Goal: Task Accomplishment & Management: Use online tool/utility

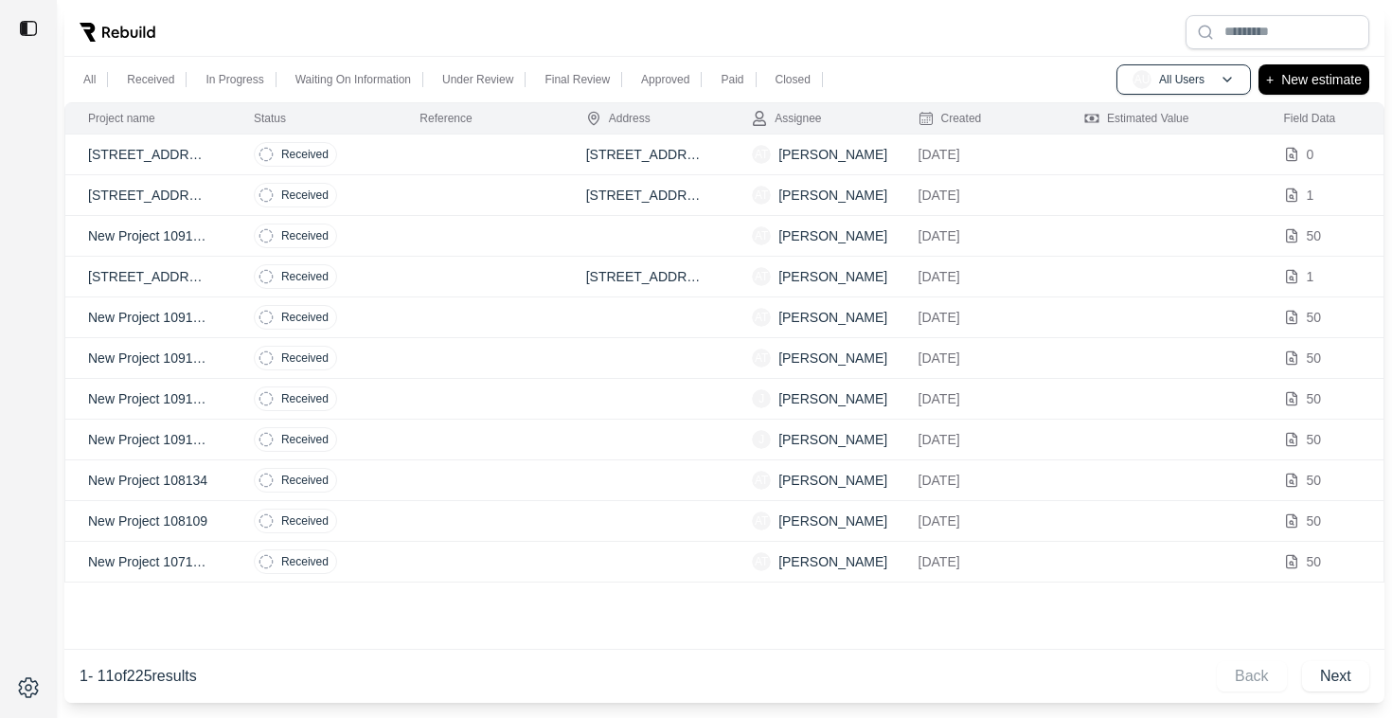
click at [878, 153] on td "AT Alex Toporek" at bounding box center [812, 154] width 166 height 41
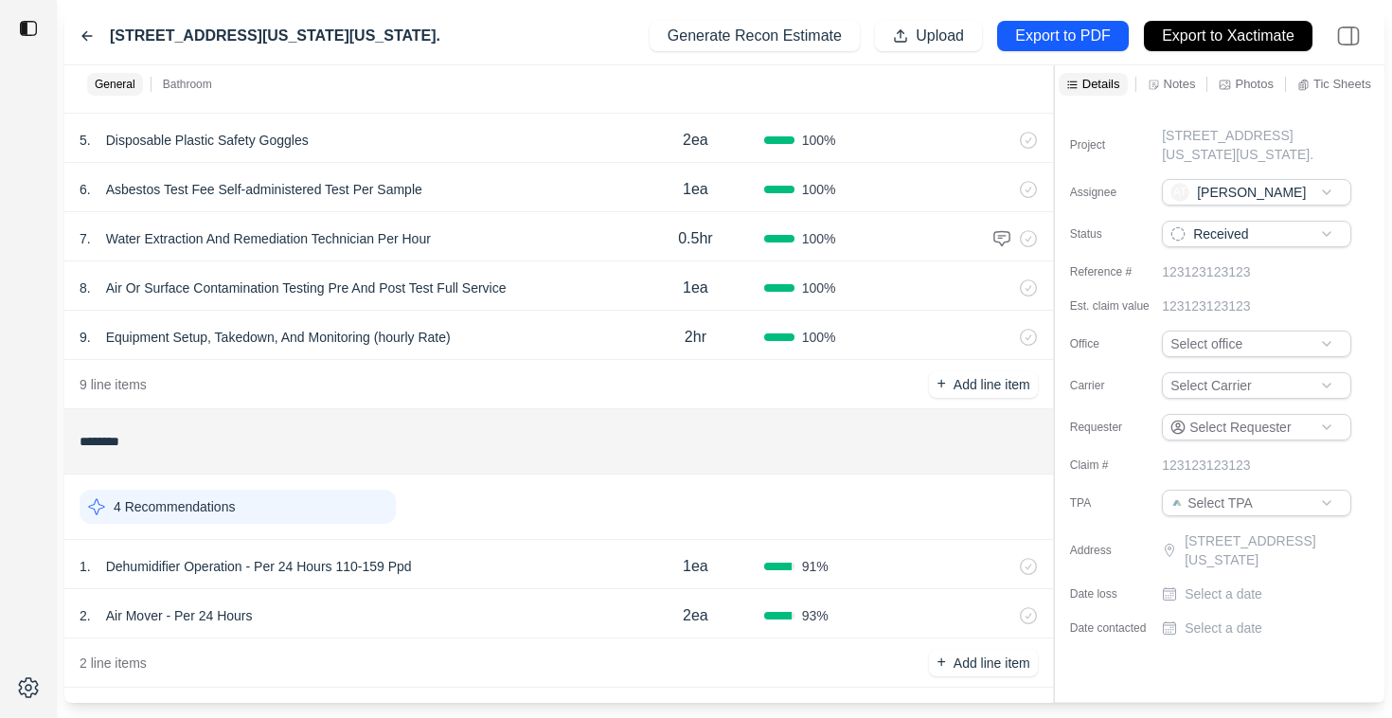
scroll to position [332, 0]
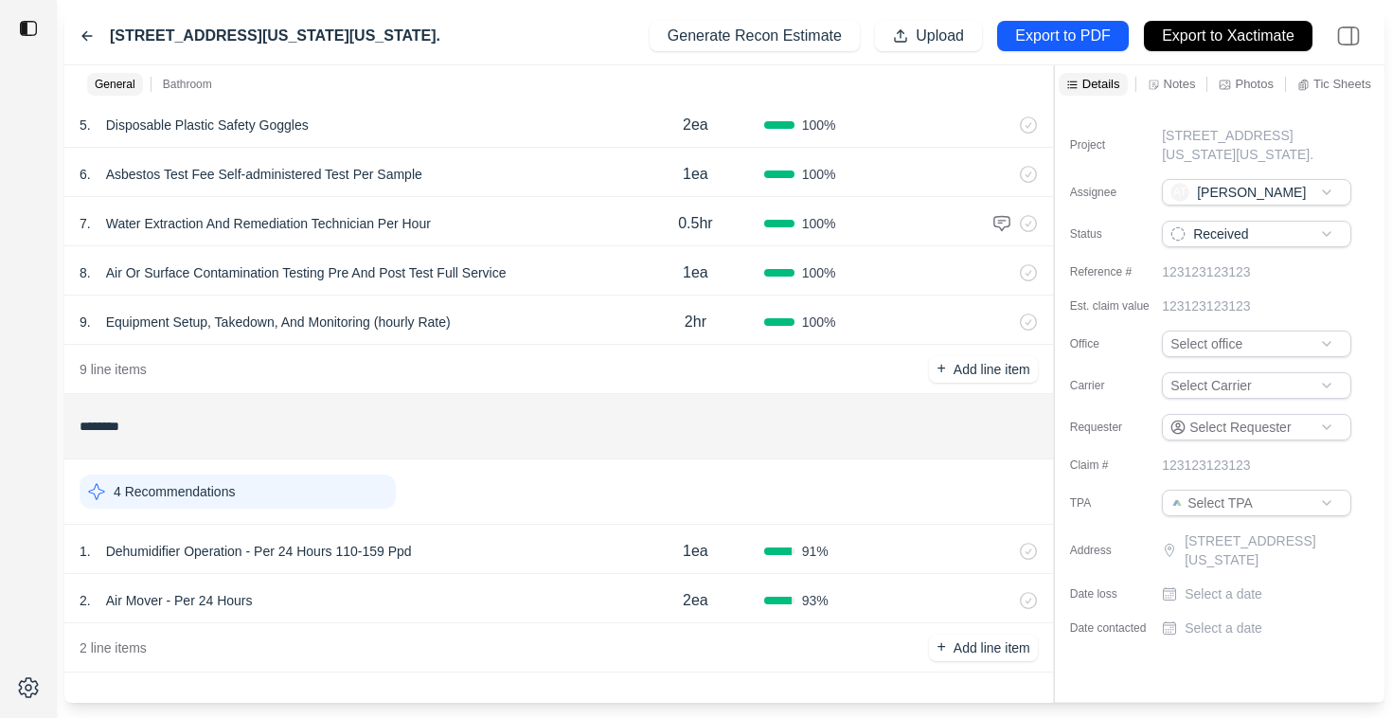
click at [501, 546] on div "1 . Dehumidifier Operation - Per 24 Hours 110-159 Ppd" at bounding box center [353, 551] width 547 height 27
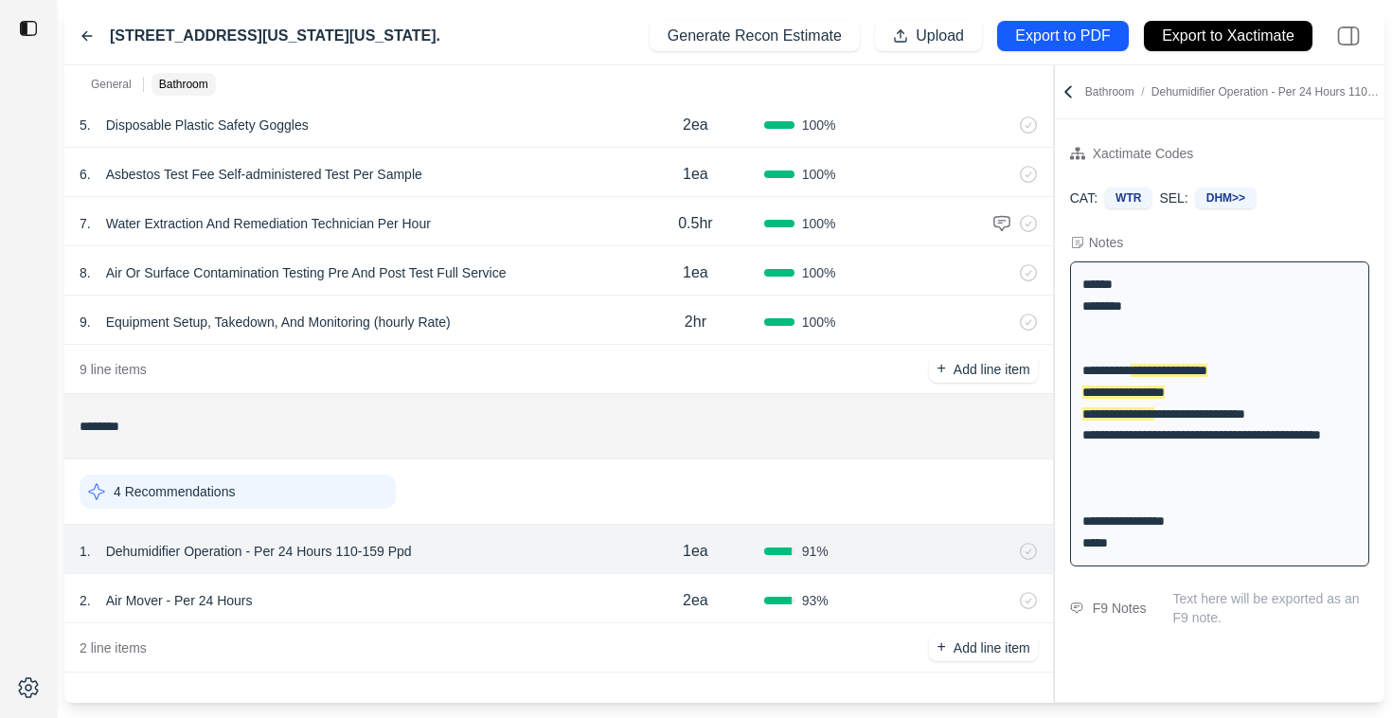
scroll to position [3, 0]
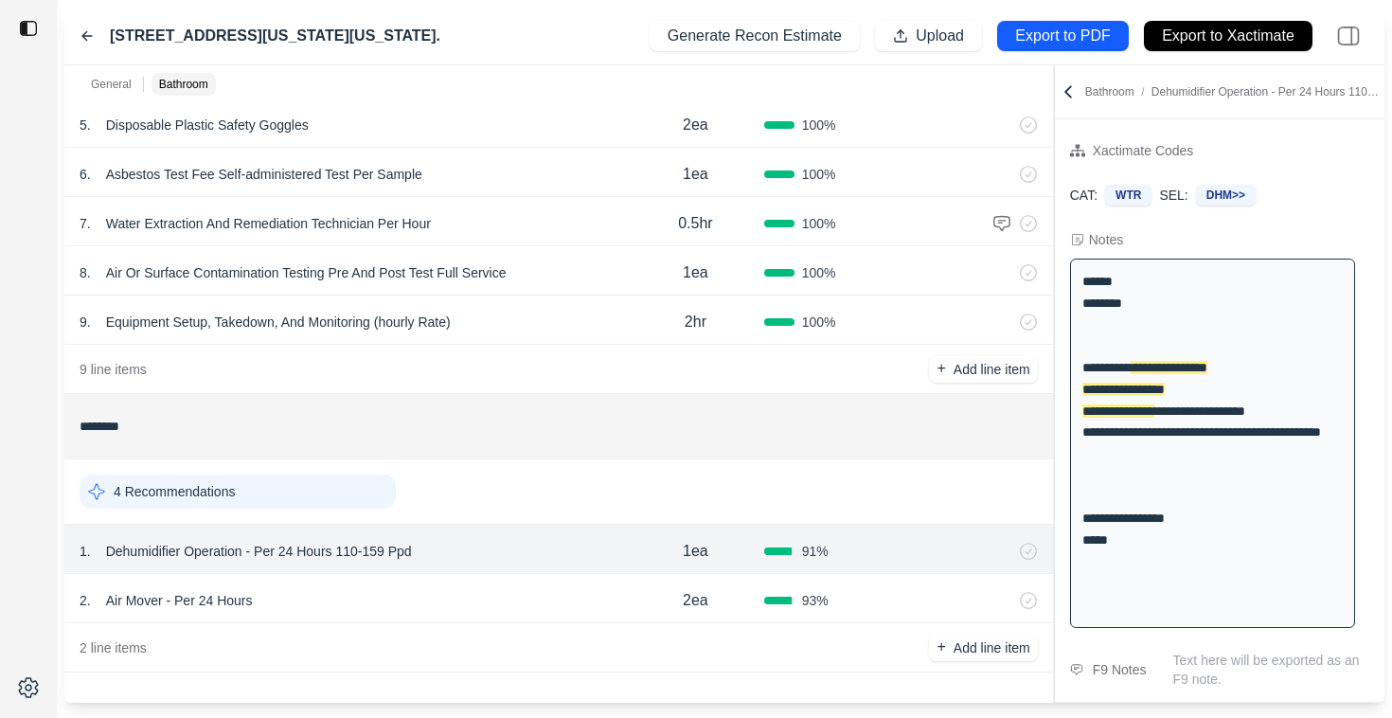
click at [484, 602] on div "2 . Air Mover - Per 24 Hours" at bounding box center [353, 600] width 547 height 27
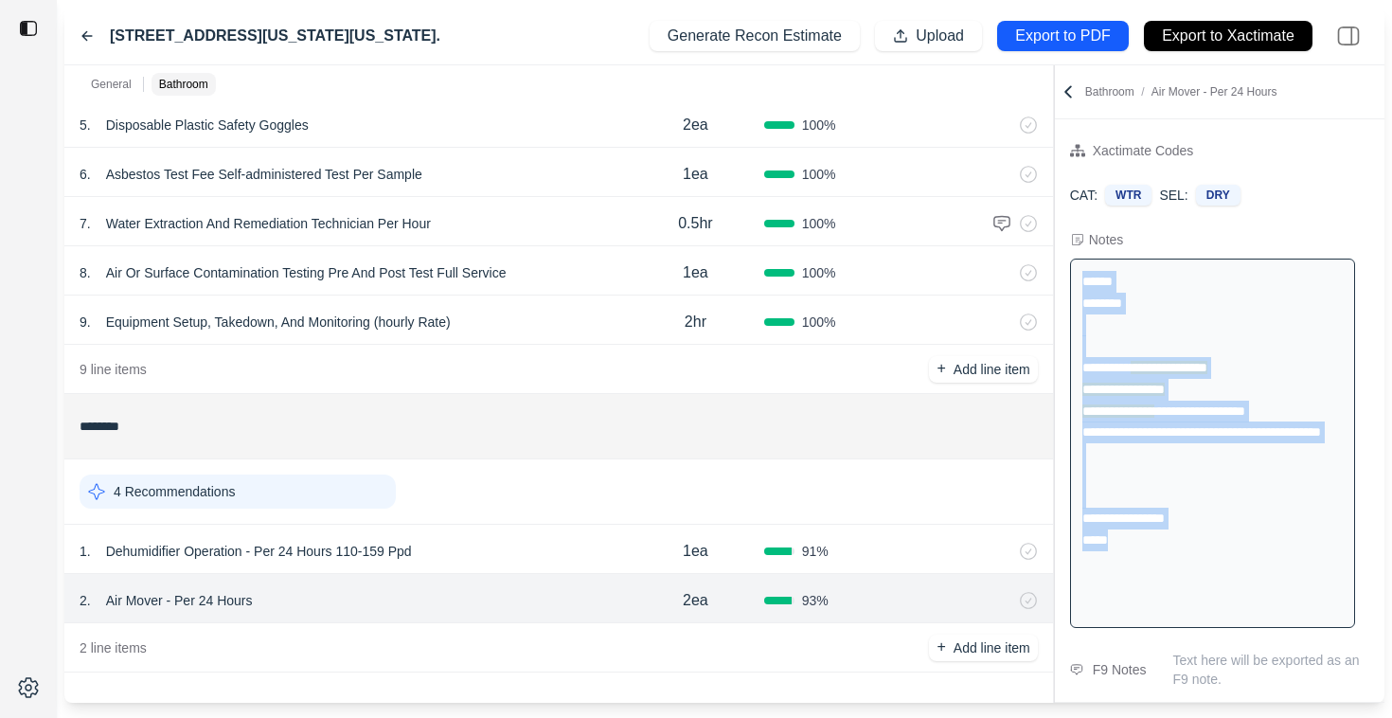
drag, startPoint x: 1157, startPoint y: 608, endPoint x: 1074, endPoint y: 276, distance: 342.6
click at [1074, 276] on div "**********" at bounding box center [1212, 442] width 285 height 369
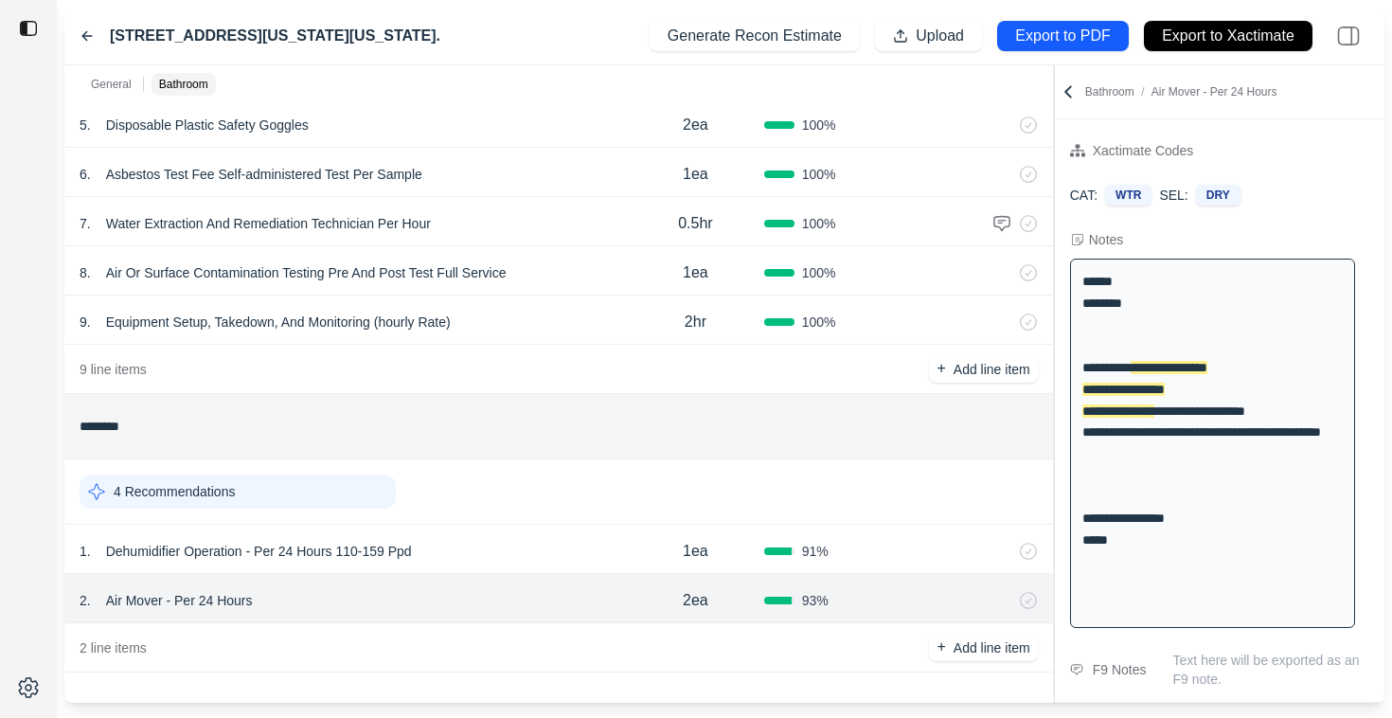
click at [1178, 339] on div "**********" at bounding box center [1212, 442] width 285 height 369
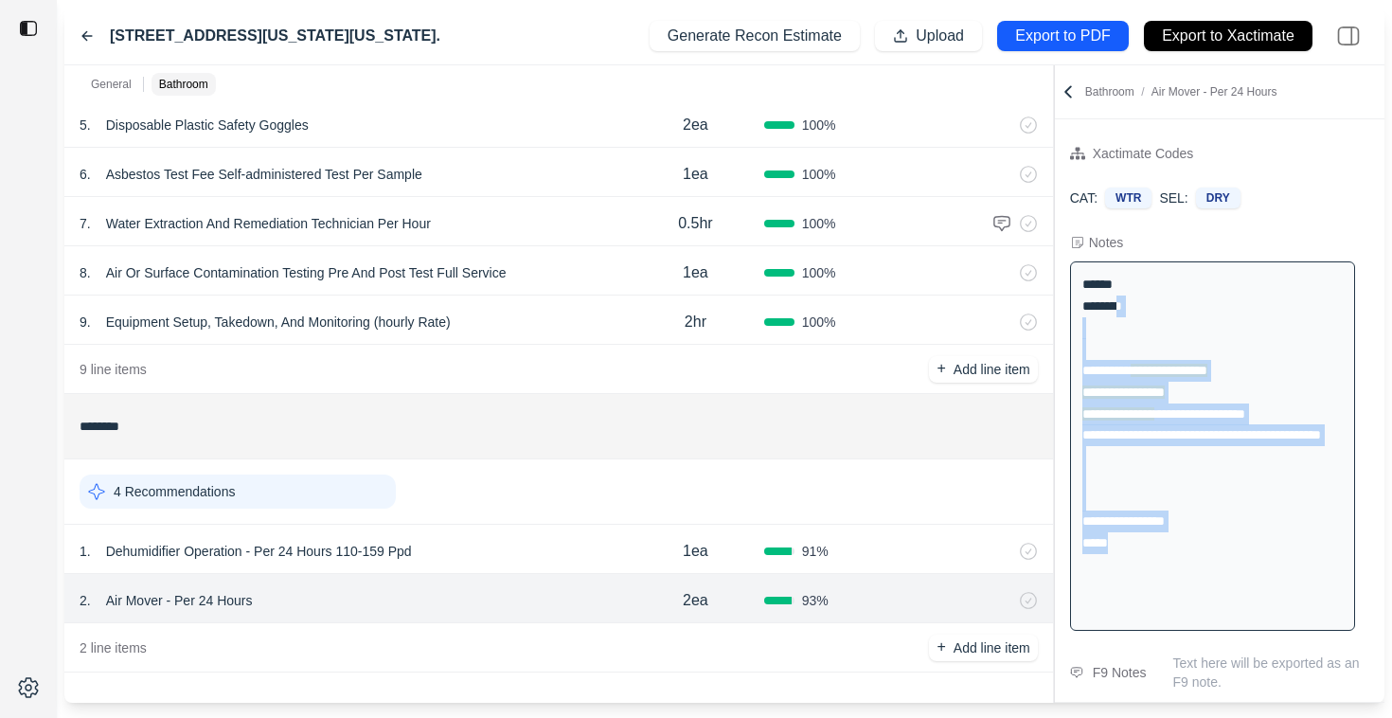
drag, startPoint x: 1141, startPoint y: 606, endPoint x: 1122, endPoint y: 300, distance: 306.4
click at [1121, 299] on div "**********" at bounding box center [1212, 445] width 285 height 369
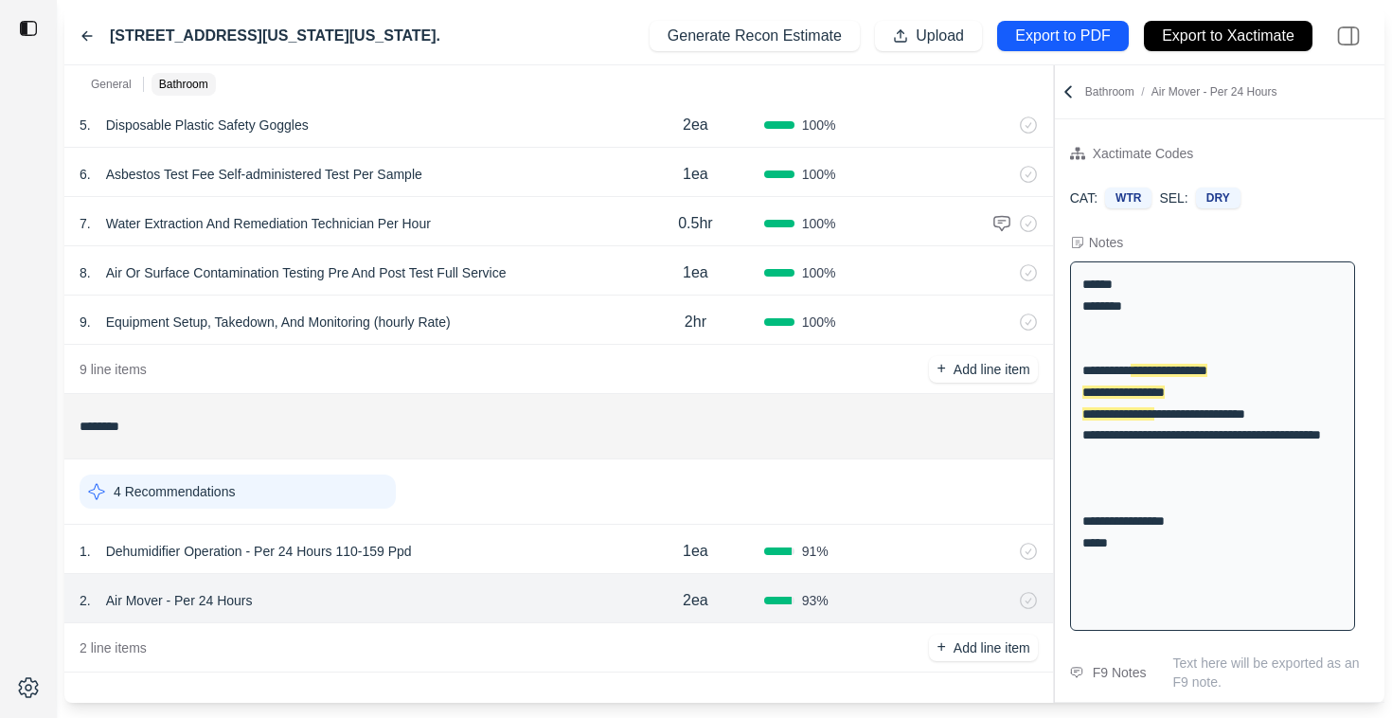
click at [519, 540] on div "1 . Dehumidifier Operation - Per 24 Hours 110-159 Ppd" at bounding box center [353, 551] width 547 height 27
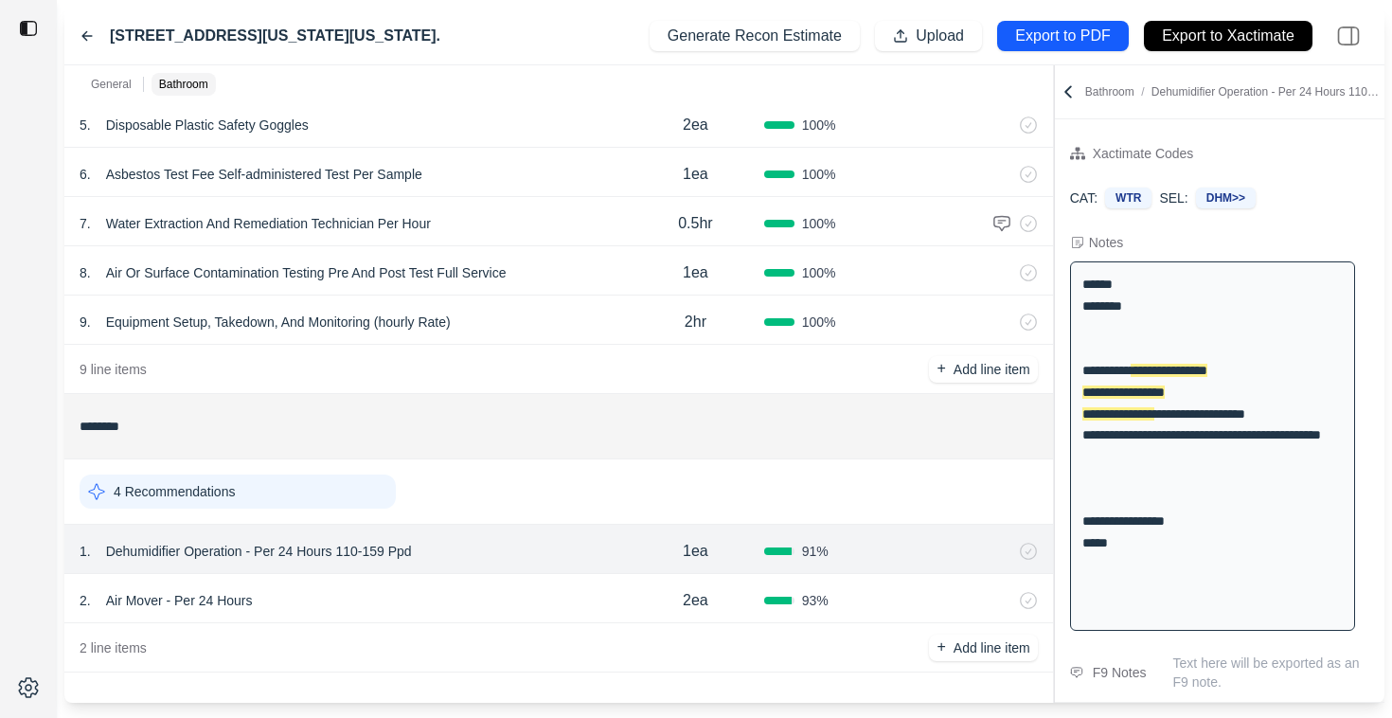
scroll to position [3, 0]
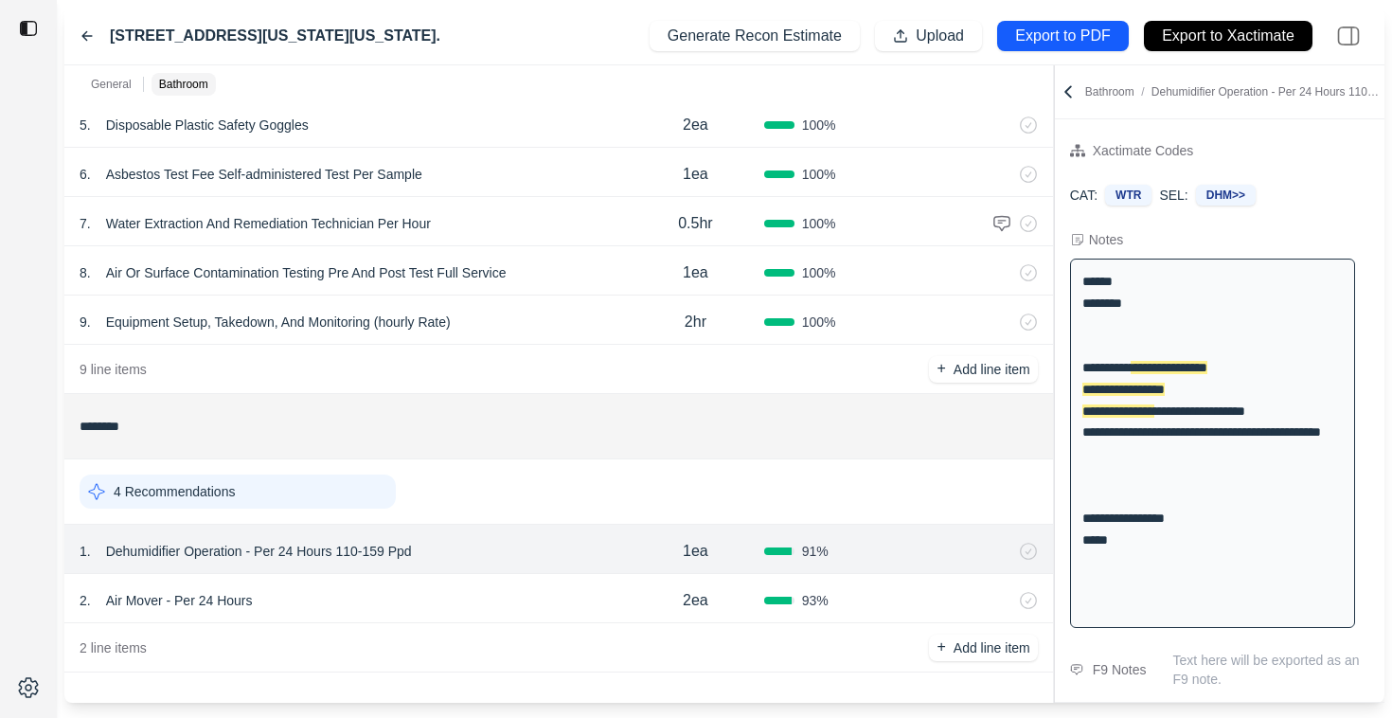
click at [537, 591] on div "2 . Air Mover - Per 24 Hours" at bounding box center [353, 600] width 547 height 27
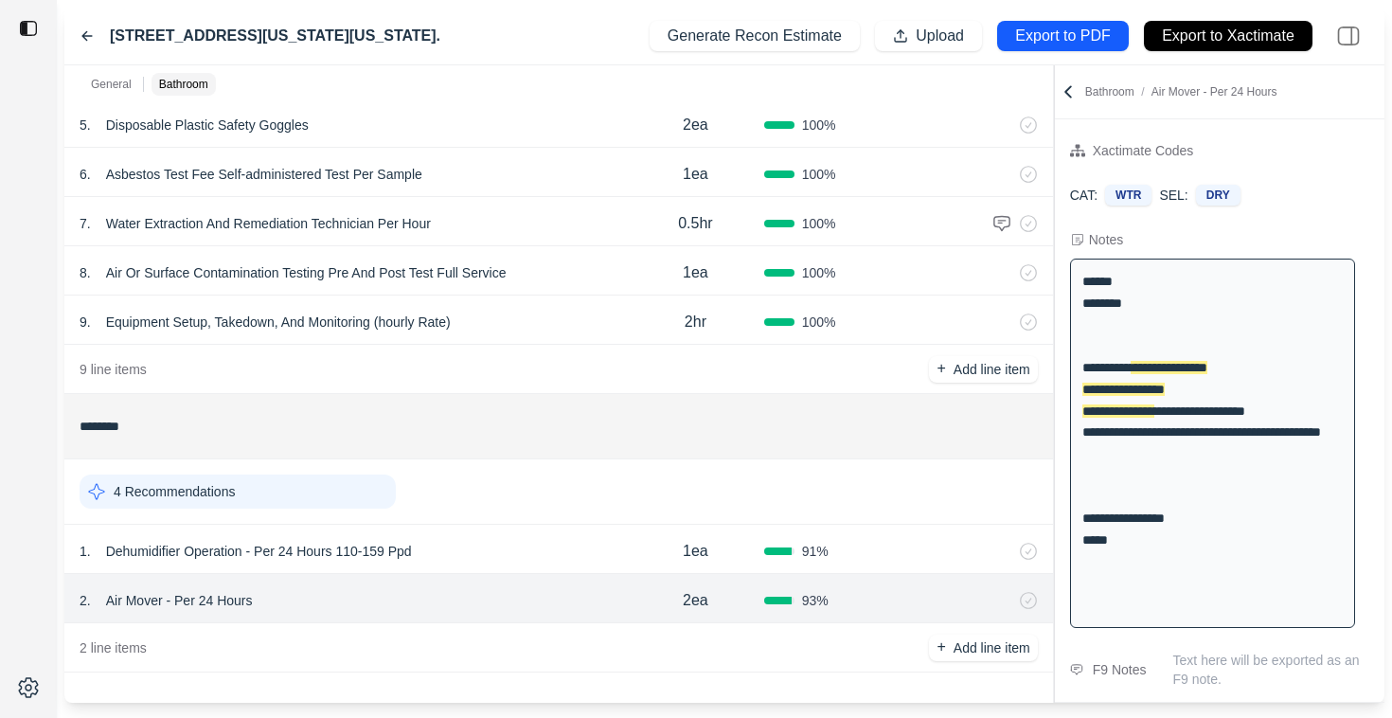
scroll to position [0, 0]
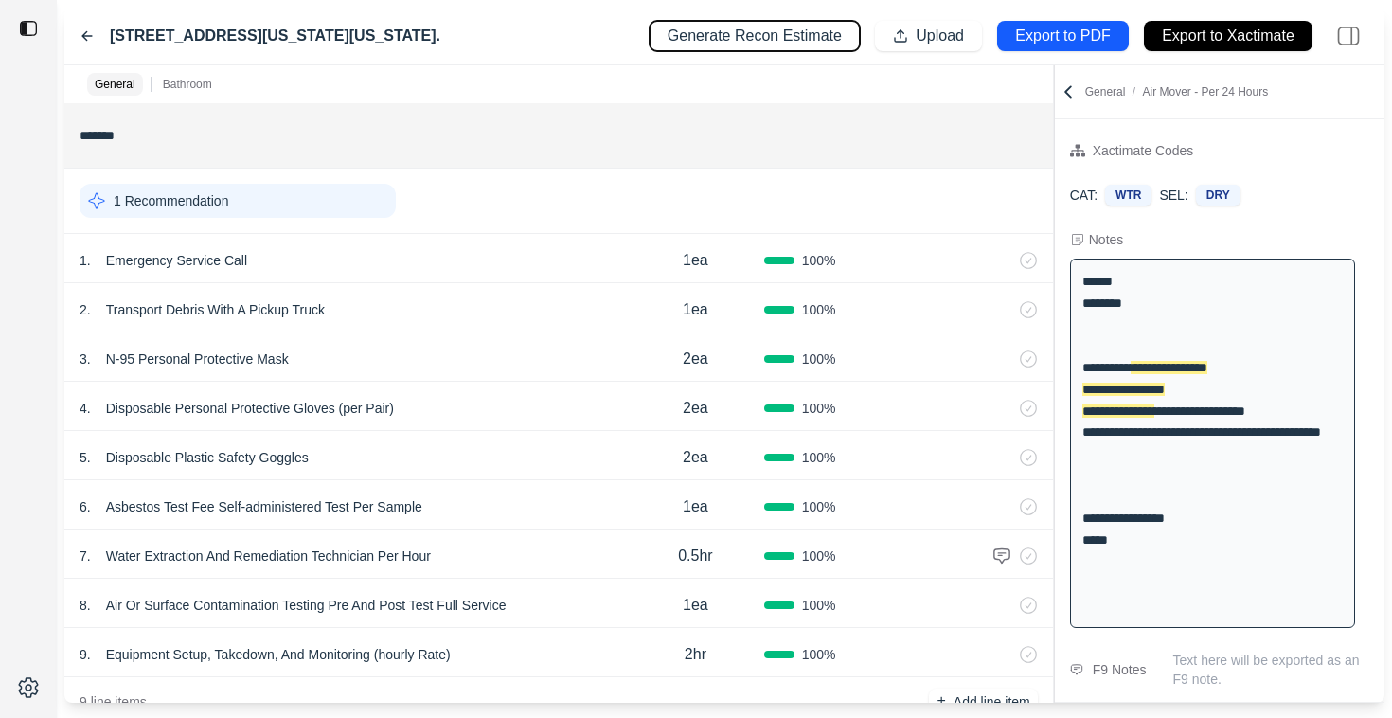
click at [754, 38] on p "Generate Recon Estimate" at bounding box center [755, 37] width 174 height 22
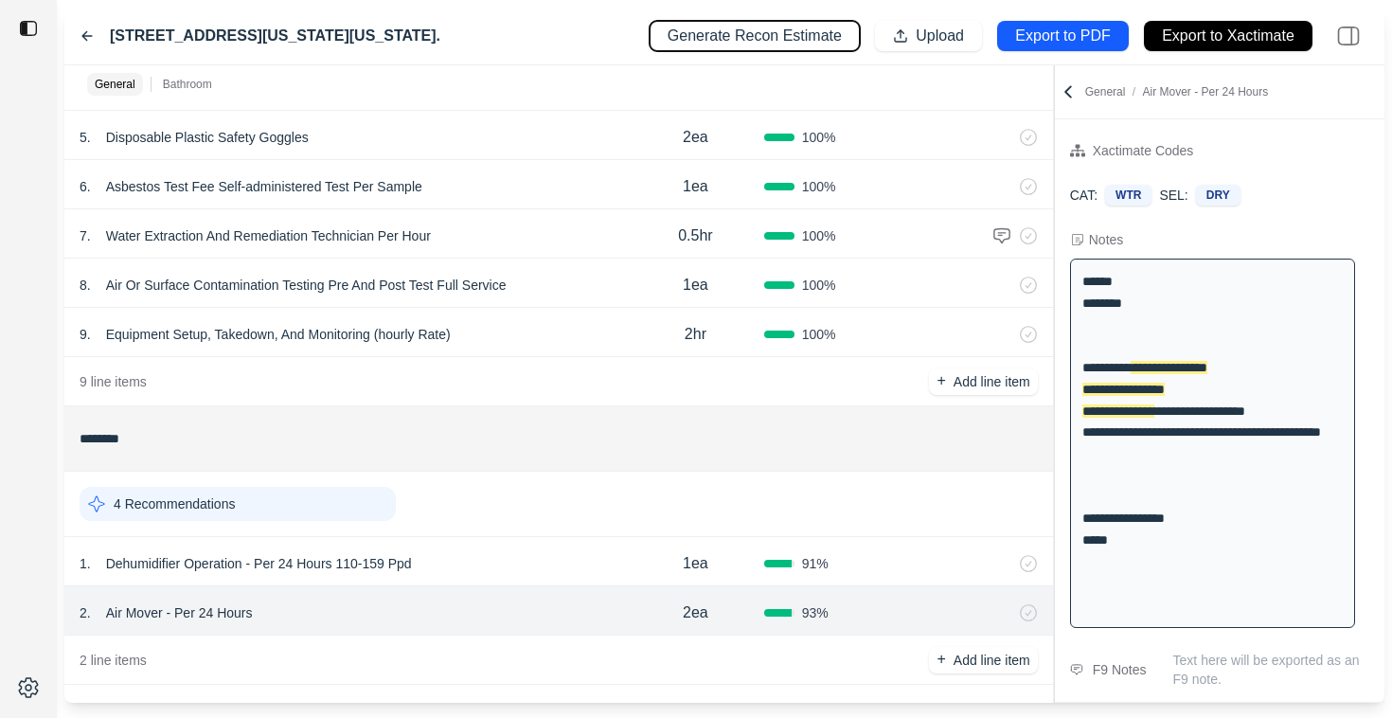
scroll to position [332, 0]
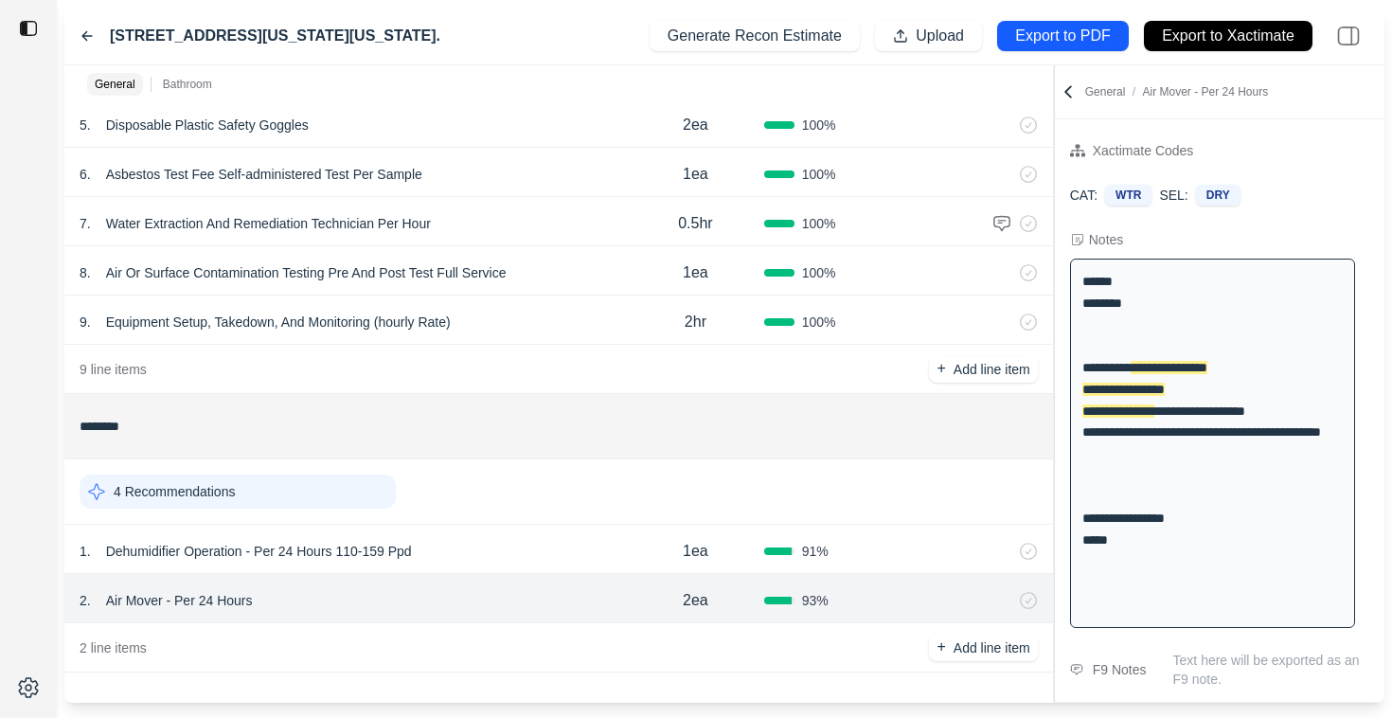
click at [522, 559] on div "1 . Dehumidifier Operation - Per 24 Hours 110-159 Ppd" at bounding box center [353, 551] width 547 height 27
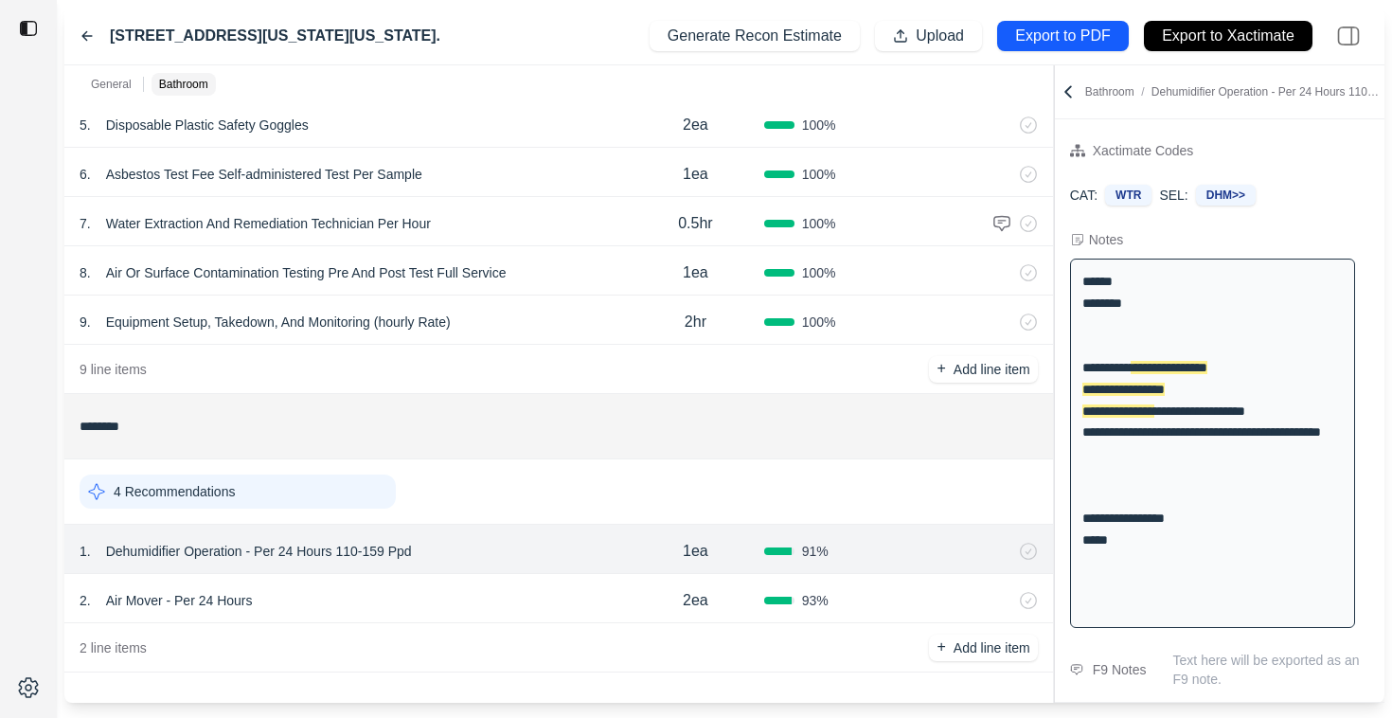
click at [510, 592] on div "2 . Air Mover - Per 24 Hours" at bounding box center [353, 600] width 547 height 27
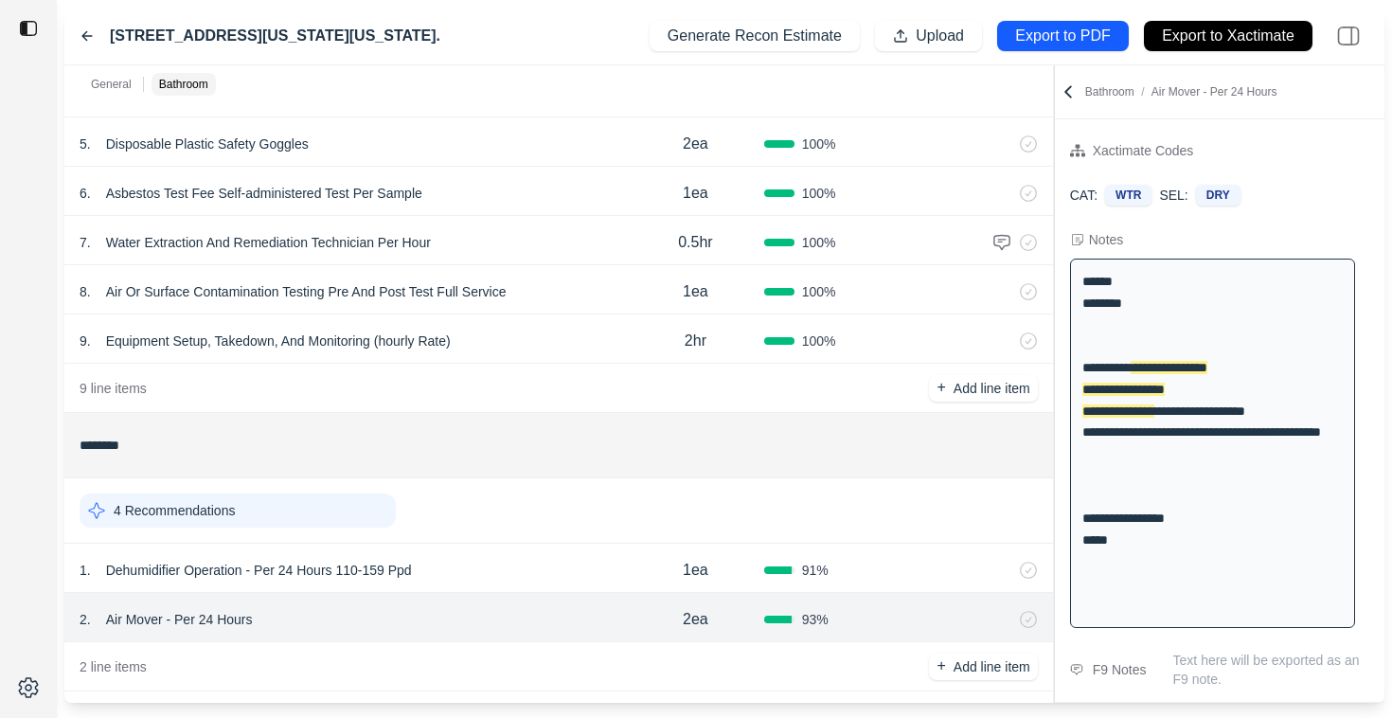
scroll to position [0, 0]
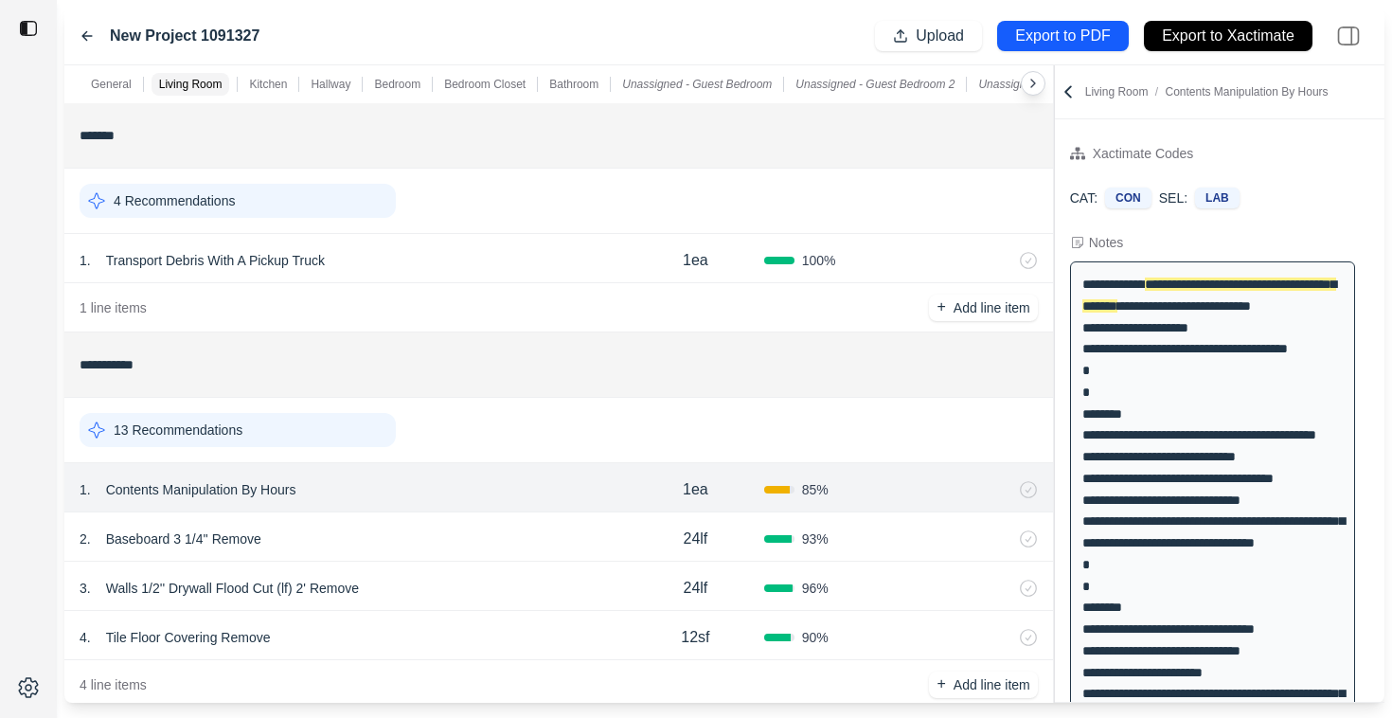
scroll to position [9, 0]
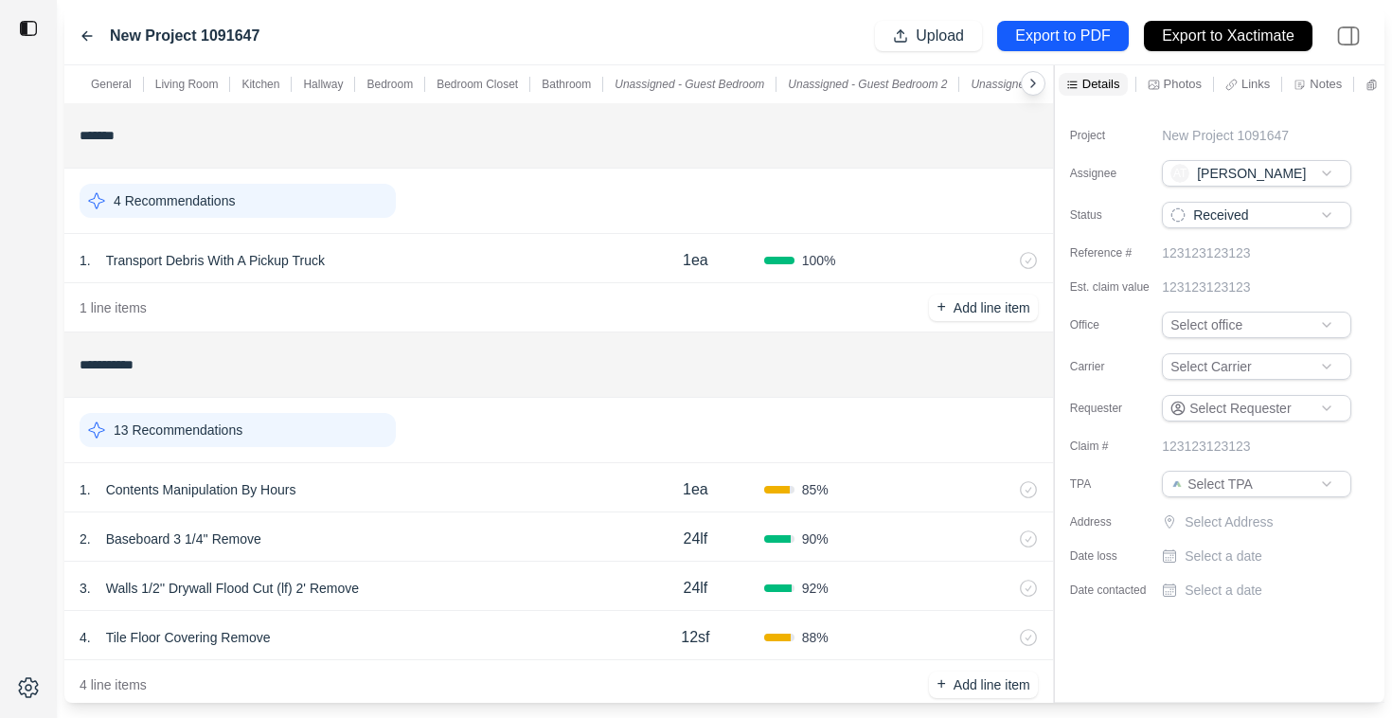
click at [1238, 319] on html "**********" at bounding box center [696, 359] width 1392 height 718
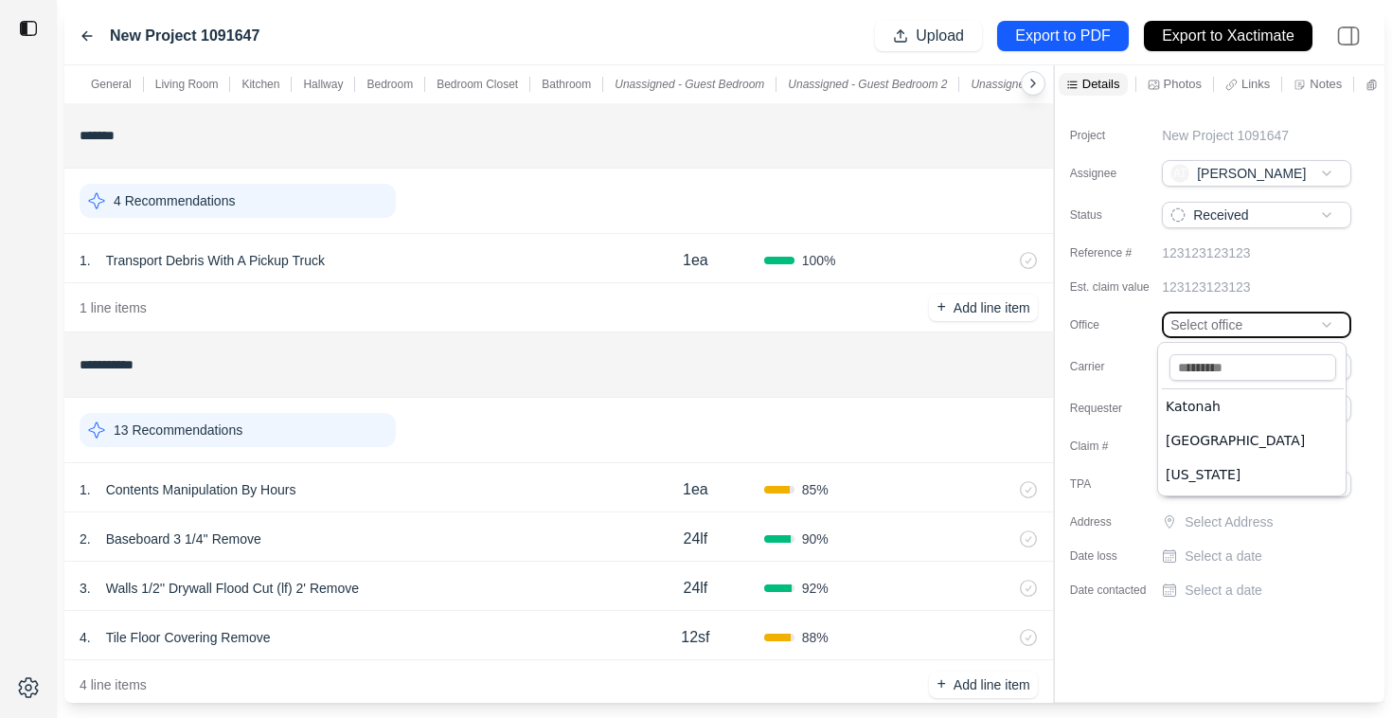
click at [1238, 319] on html "**********" at bounding box center [696, 359] width 1392 height 718
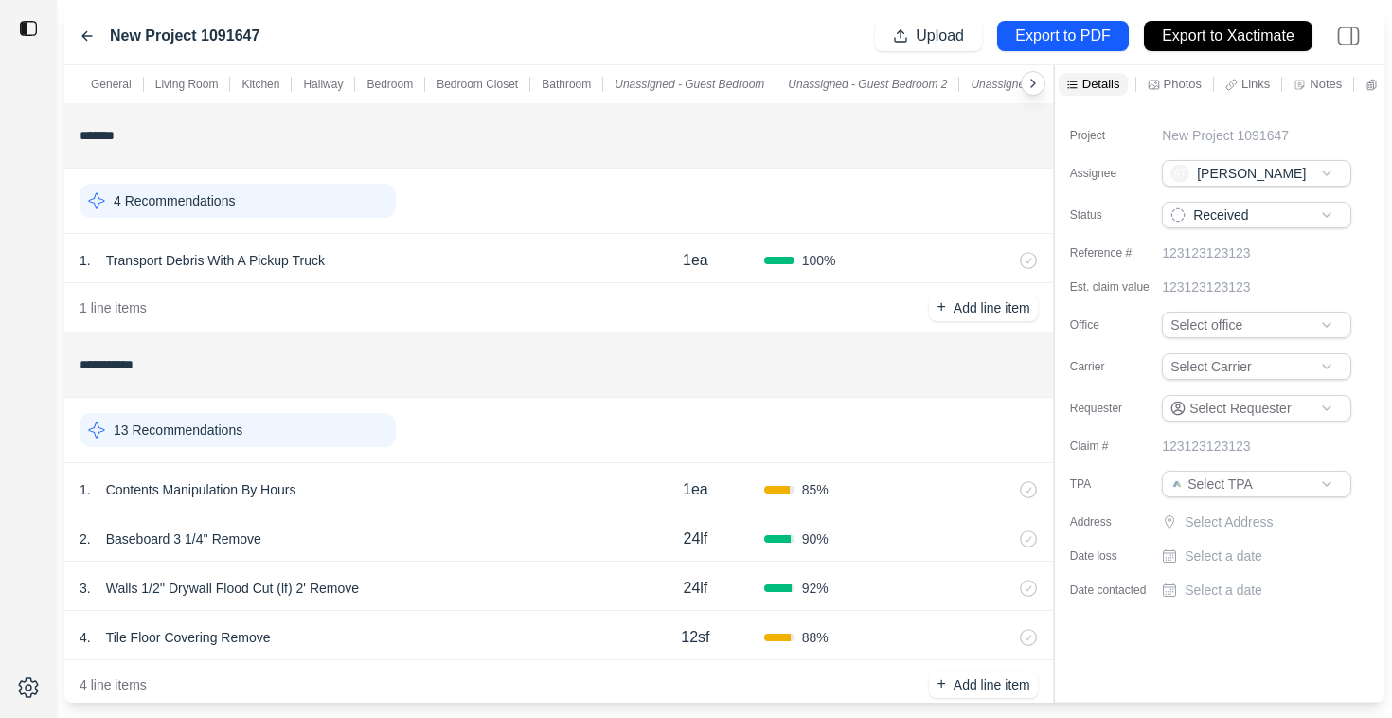
click at [490, 481] on div "1 . Contents Manipulation By Hours" at bounding box center [353, 489] width 547 height 27
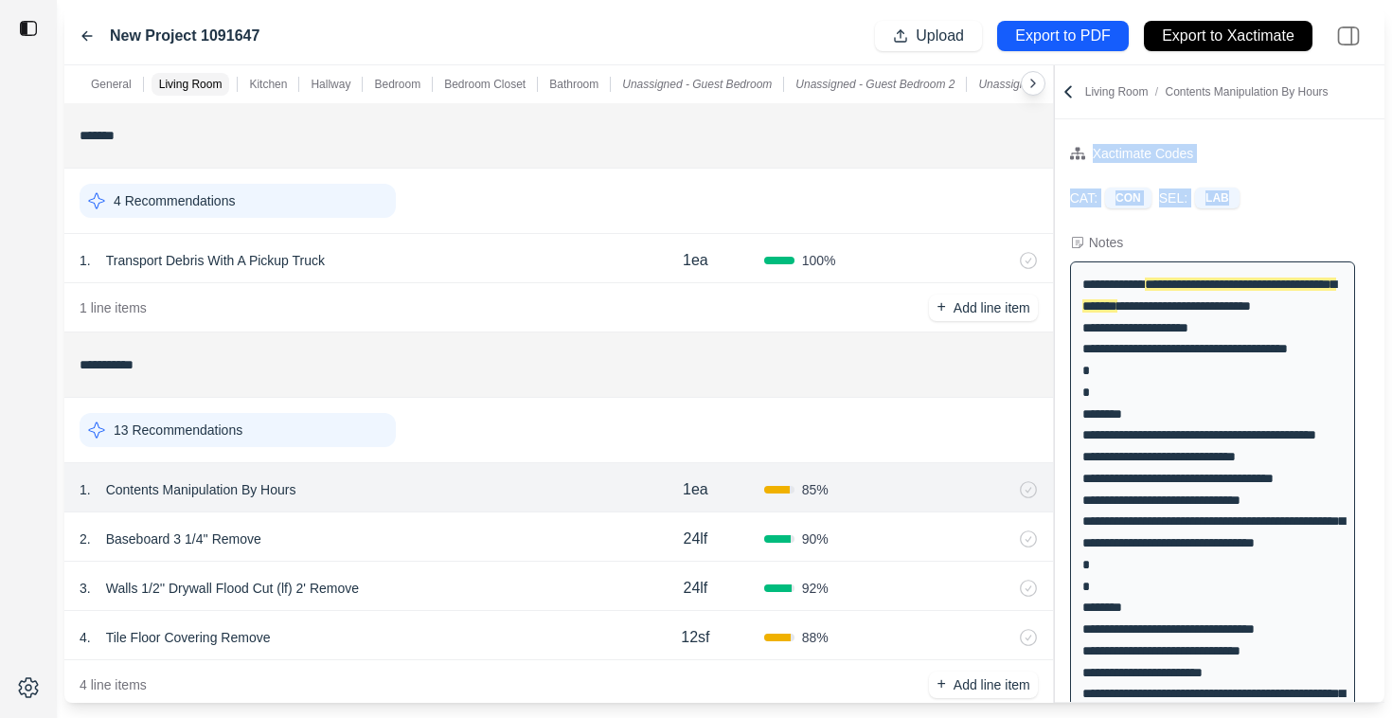
drag, startPoint x: 1268, startPoint y: 196, endPoint x: 1074, endPoint y: 133, distance: 204.2
click at [1268, 196] on div "CAT: CON SEL: LAB" at bounding box center [1219, 197] width 299 height 21
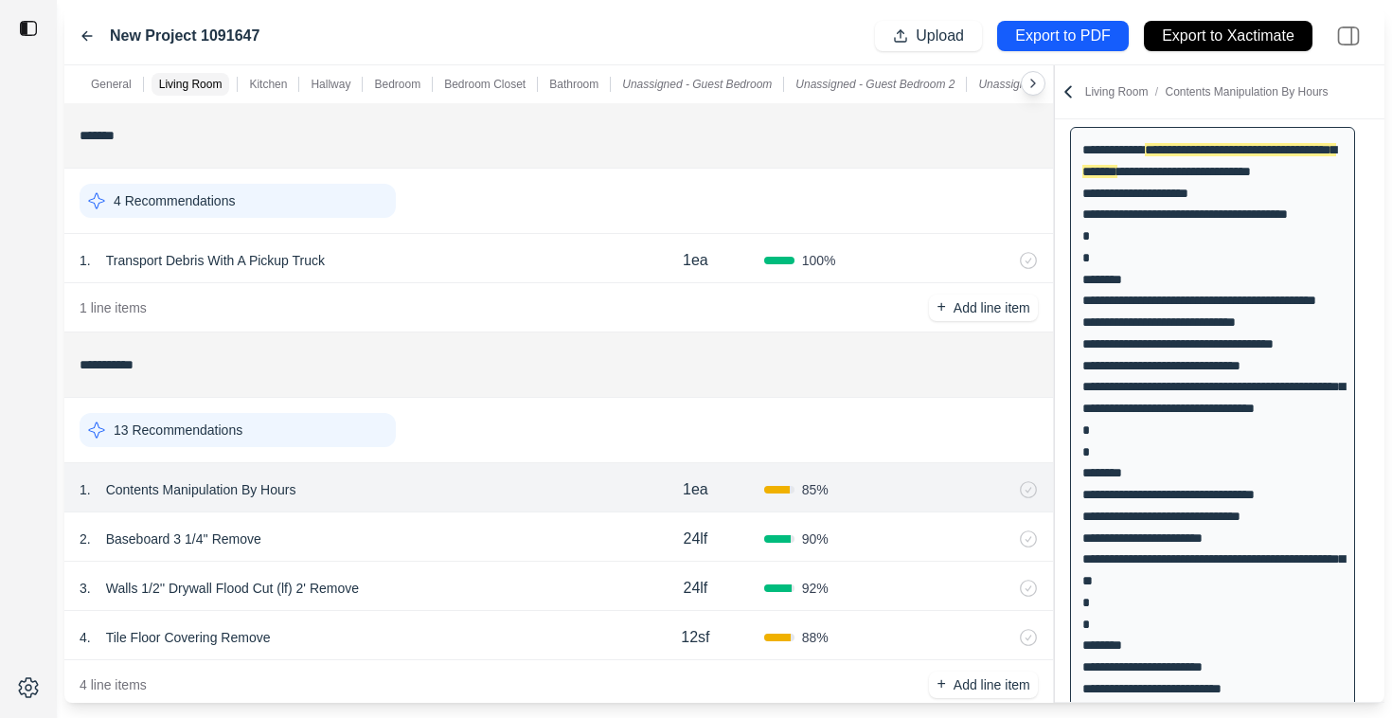
scroll to position [946, 0]
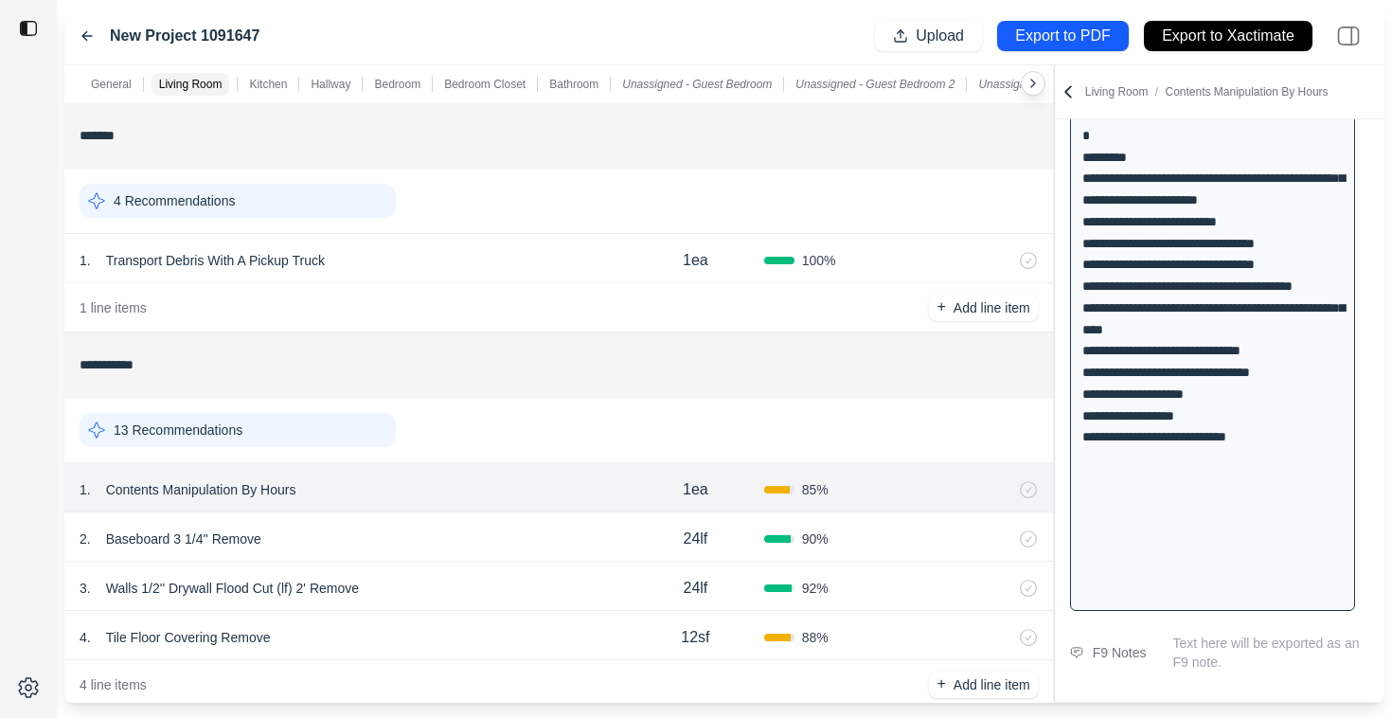
click at [1209, 649] on p "Text here will be exported as an F9 note." at bounding box center [1271, 652] width 196 height 38
type textarea "******"
click at [1129, 639] on div "F9 Notes sample" at bounding box center [1219, 655] width 329 height 45
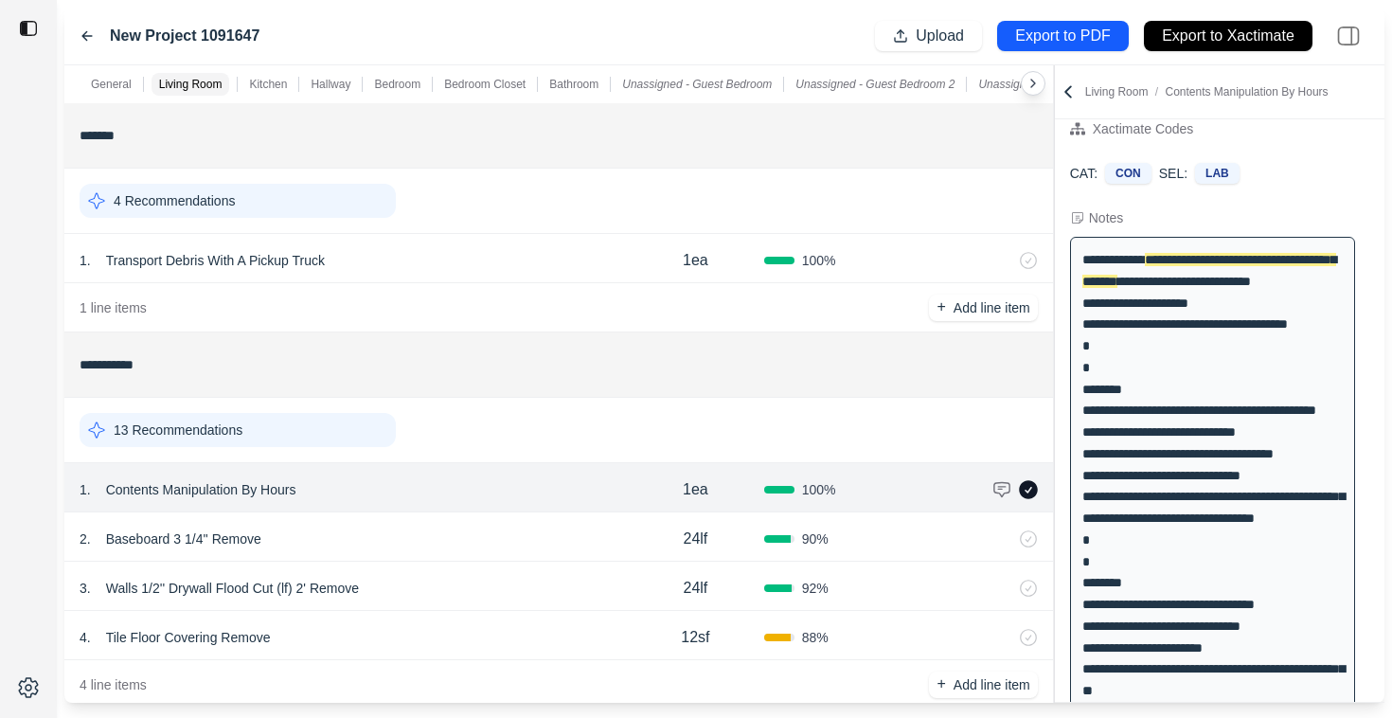
scroll to position [0, 0]
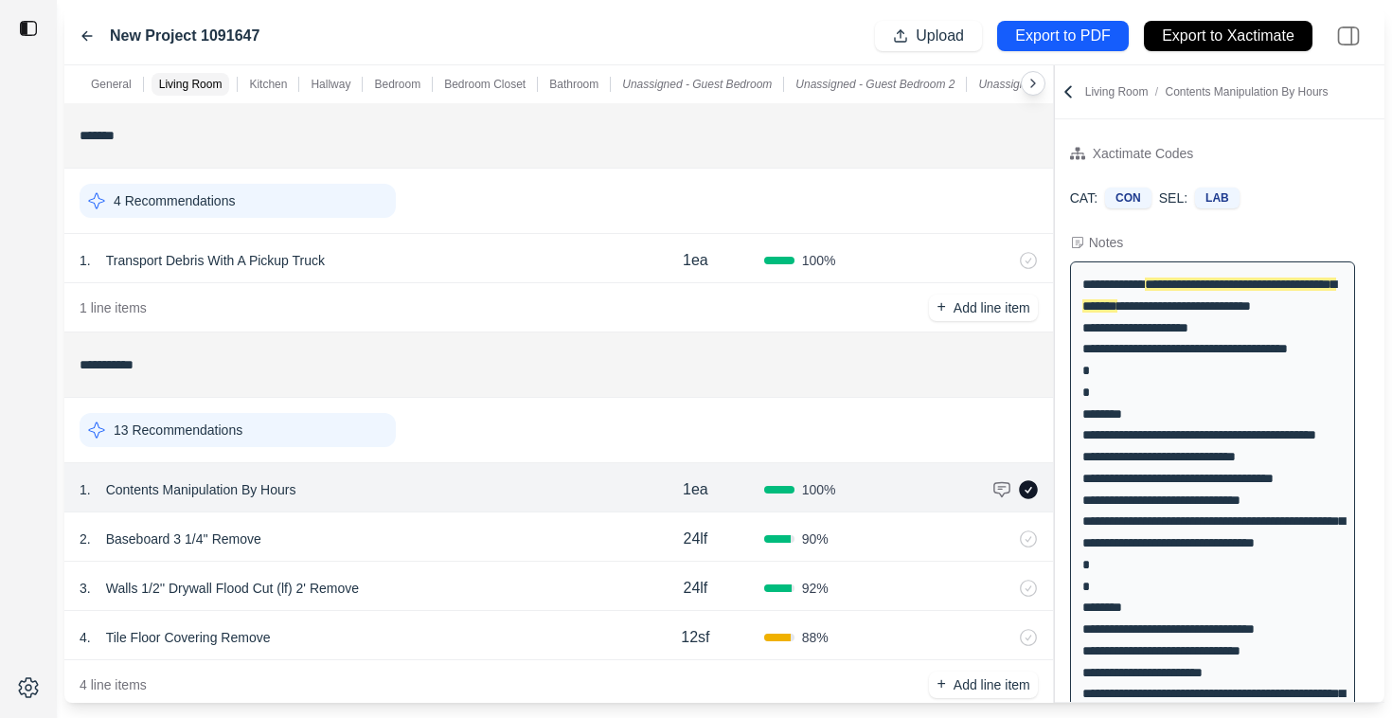
click at [256, 431] on div "13 Recommendations" at bounding box center [238, 430] width 316 height 34
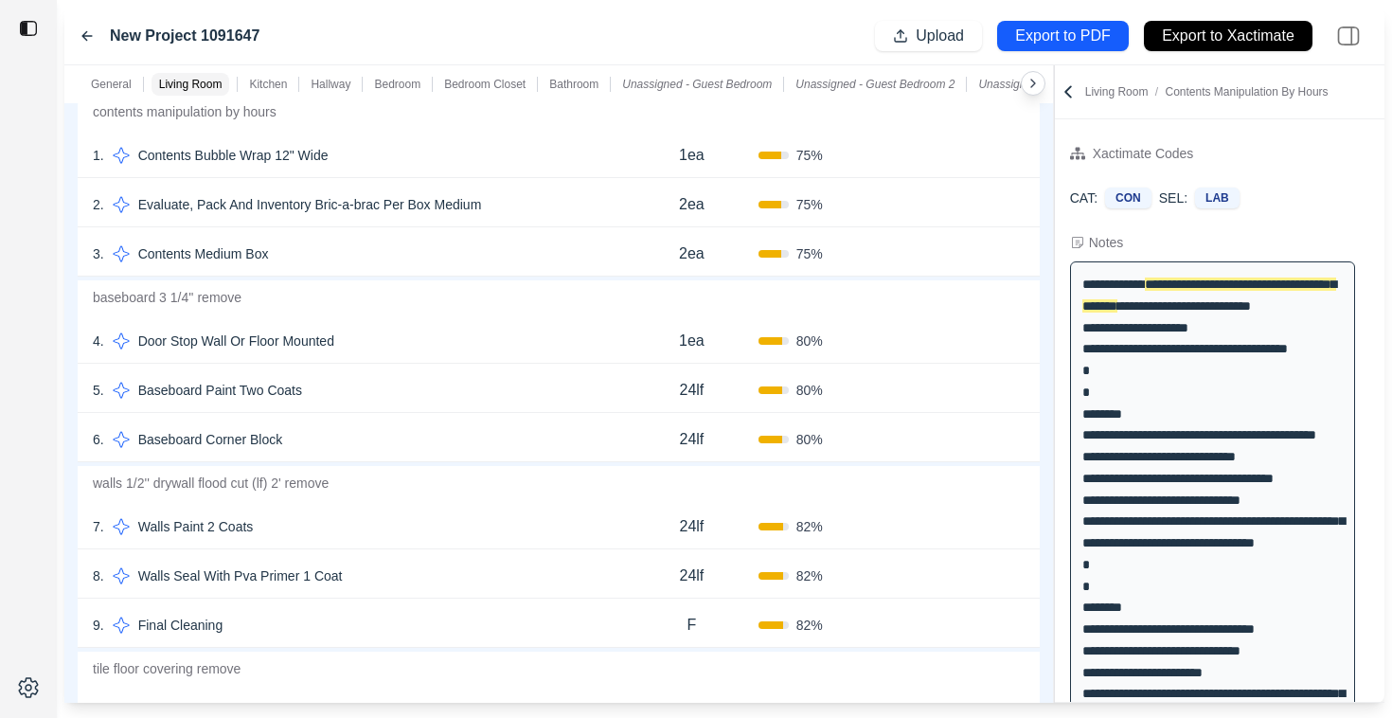
scroll to position [382, 0]
click at [372, 520] on div "7 . Walls Paint 2 Coats" at bounding box center [359, 528] width 532 height 27
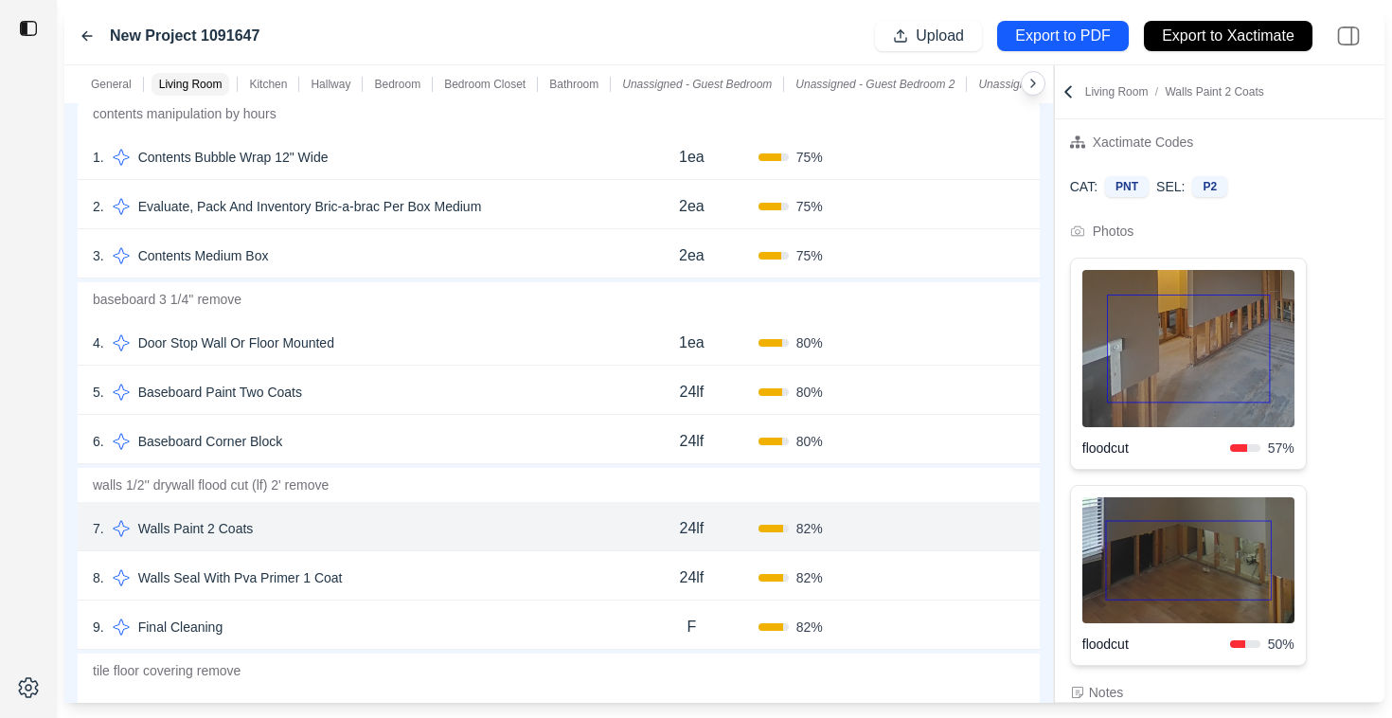
scroll to position [1, 0]
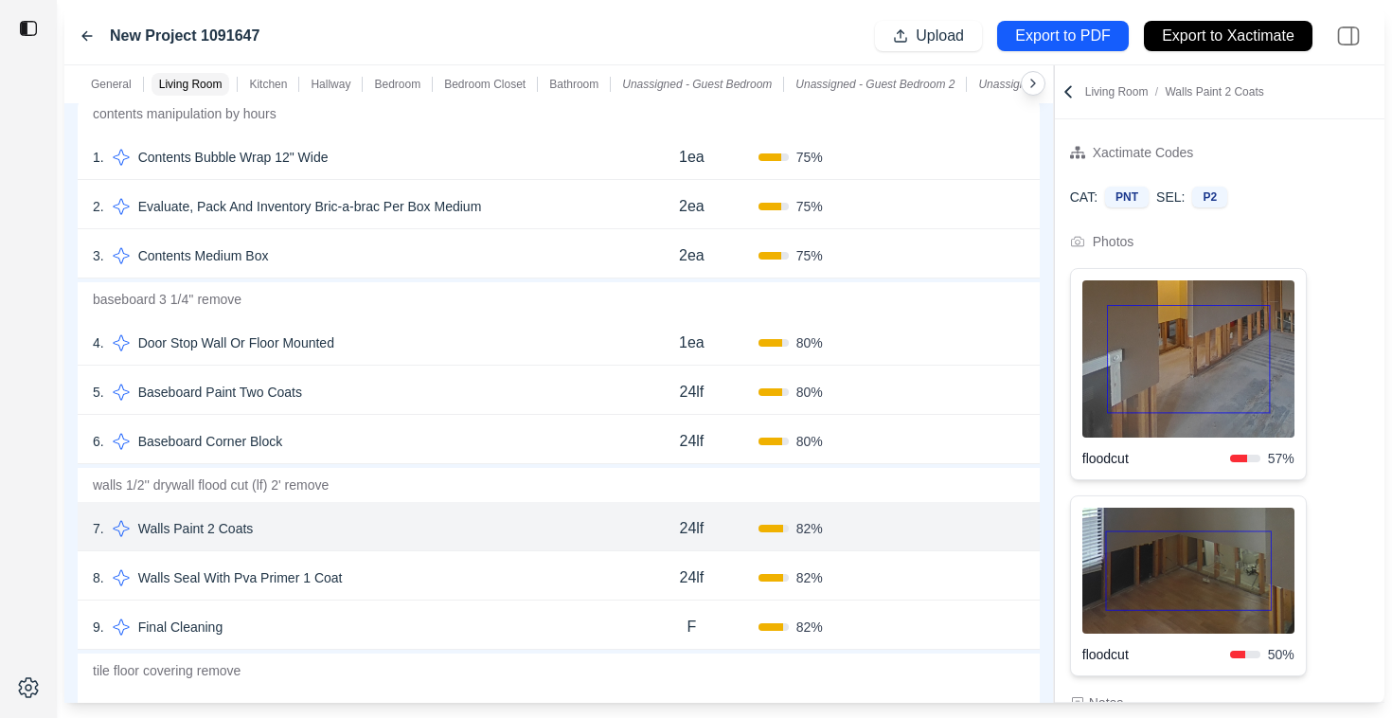
click at [396, 574] on div "8 . Walls Seal With Pva Primer 1 Coat" at bounding box center [359, 577] width 532 height 27
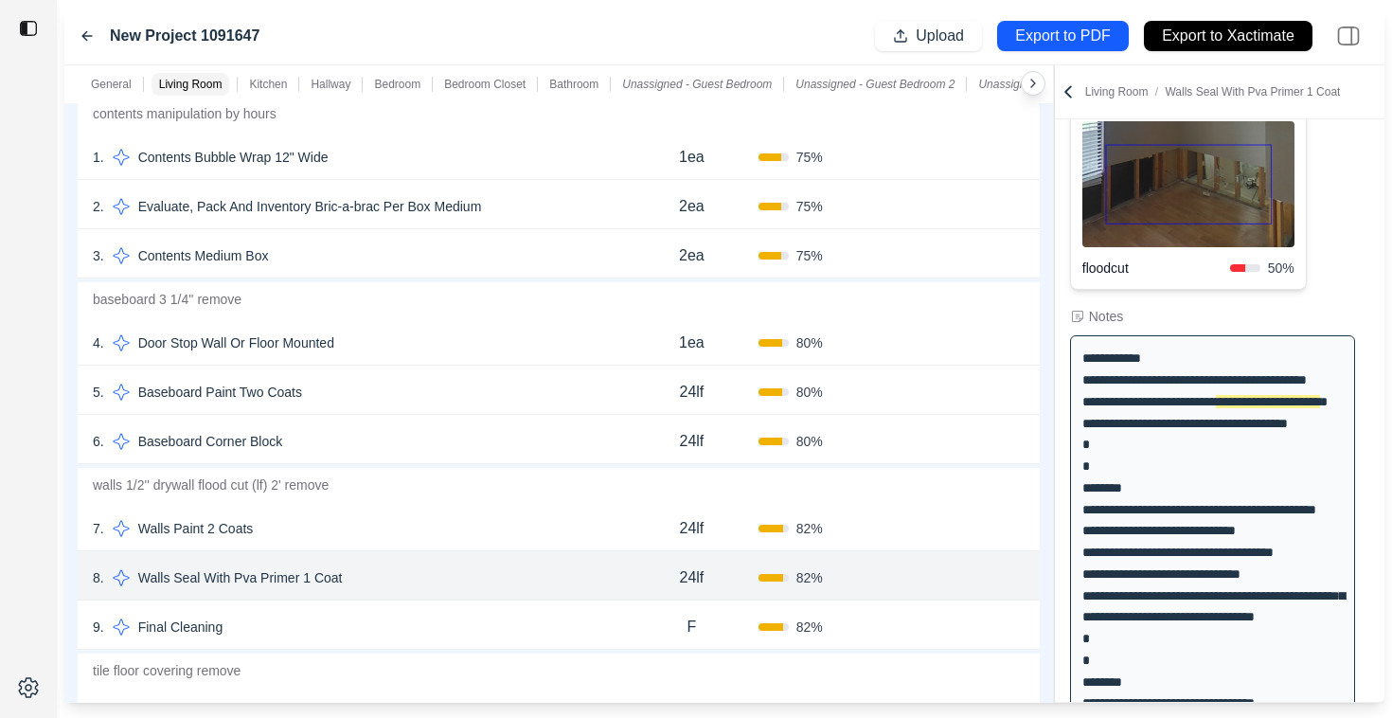
scroll to position [421, 0]
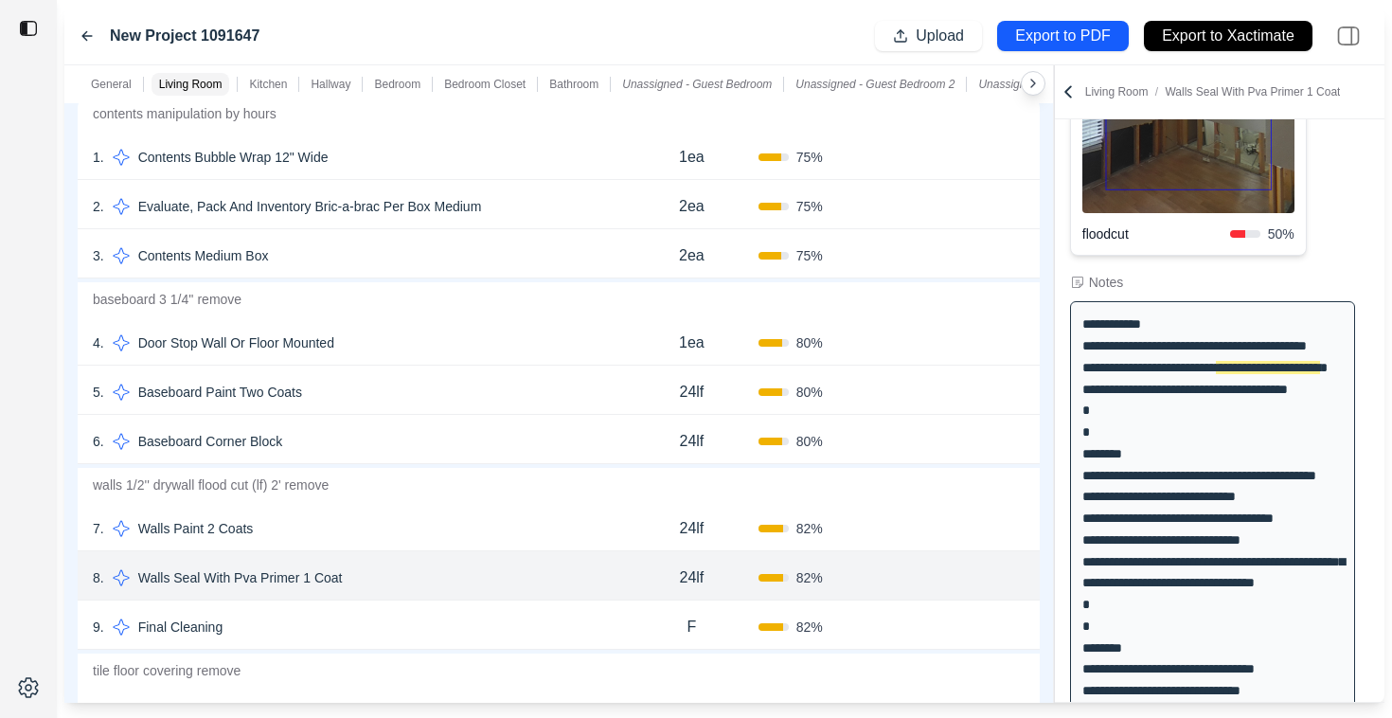
click at [425, 627] on div "9 . Final Cleaning" at bounding box center [359, 627] width 532 height 27
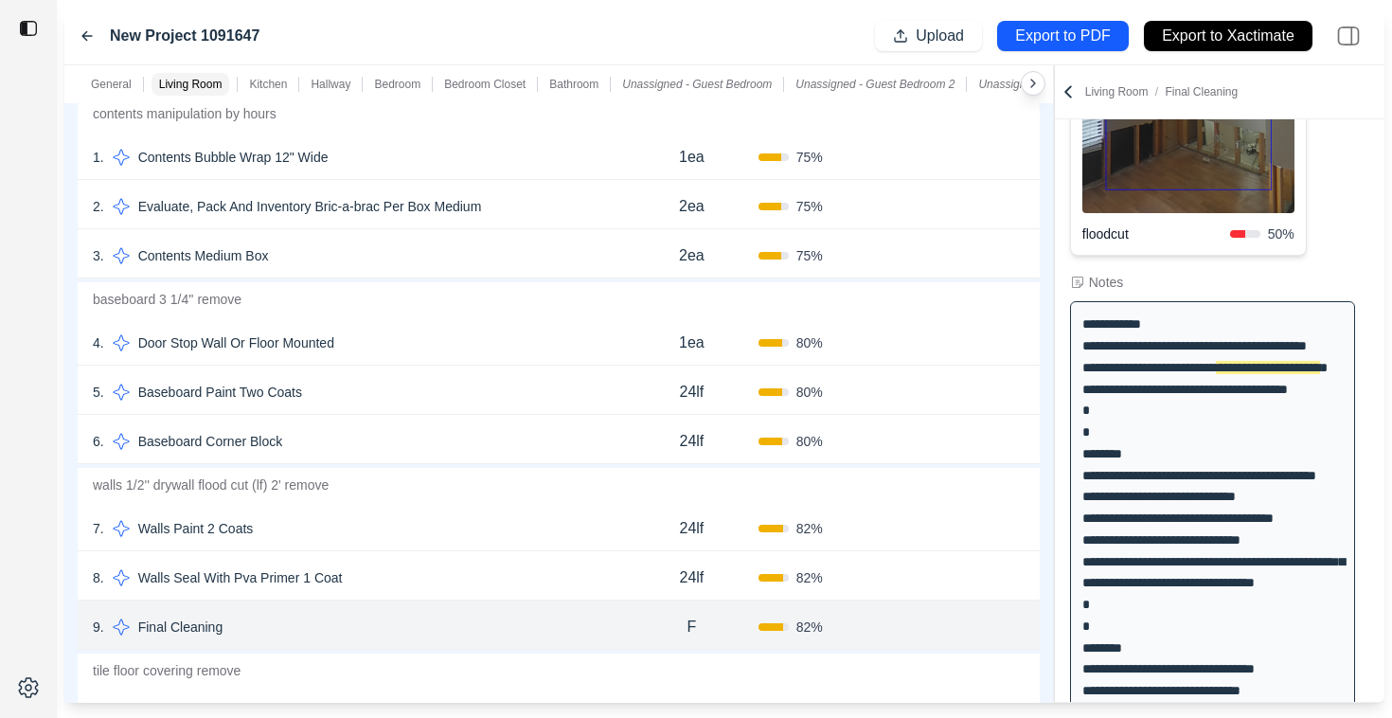
click at [437, 587] on div "8 . Walls Seal With Pva Primer 1 Coat" at bounding box center [359, 577] width 532 height 27
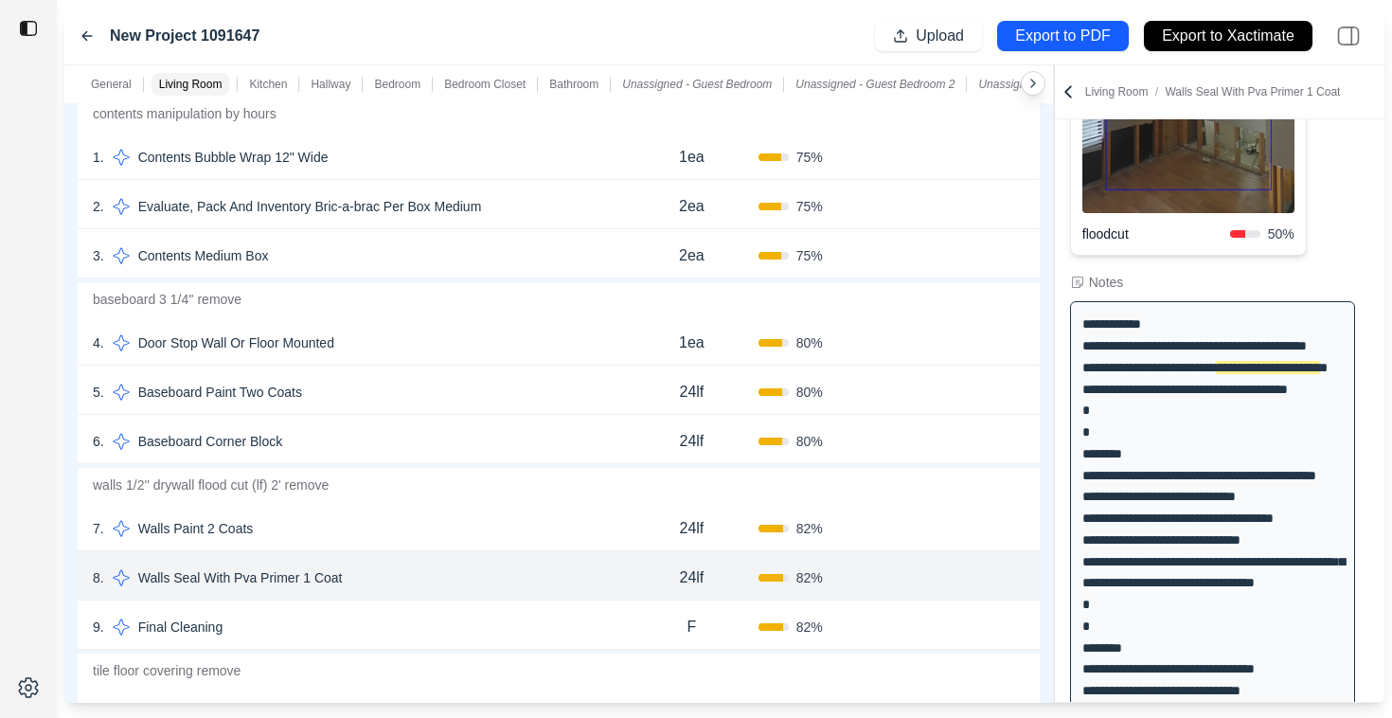
click at [431, 626] on div "9 . Final Cleaning" at bounding box center [359, 627] width 532 height 27
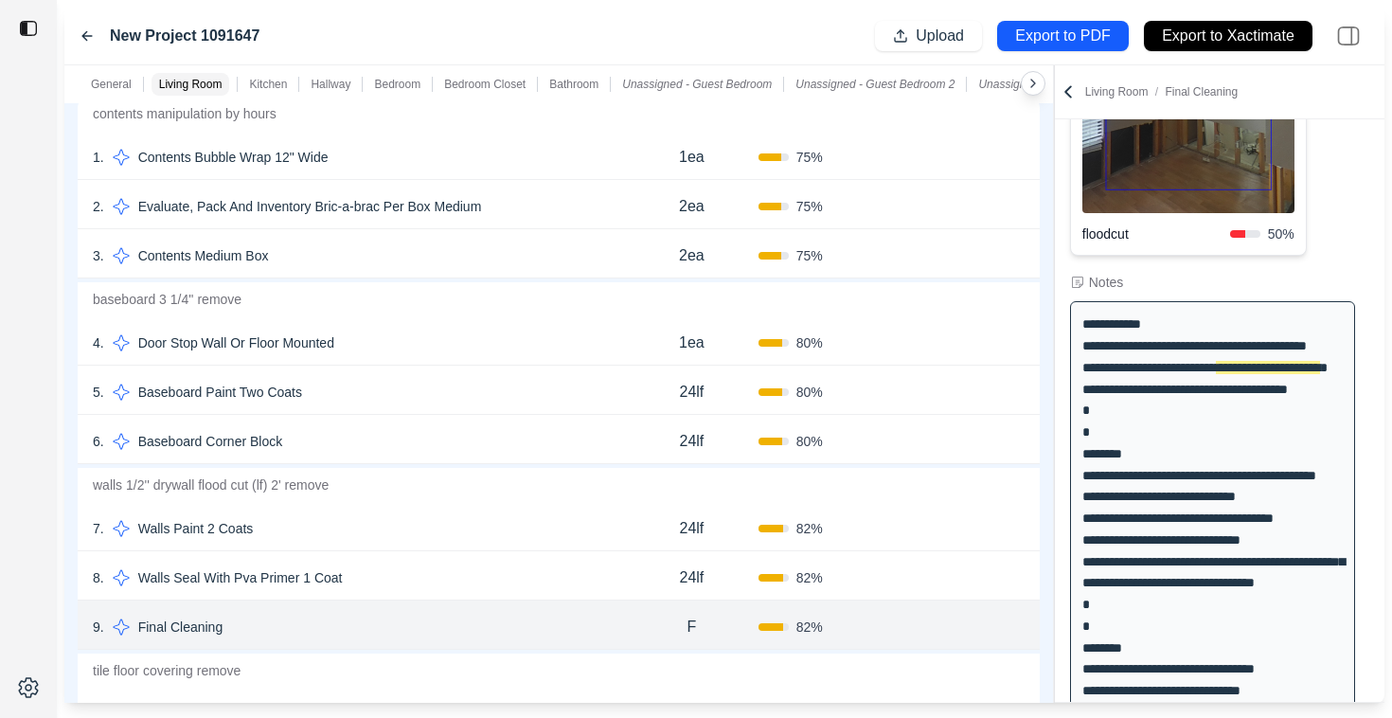
click at [521, 538] on div "7 . Walls Paint 2 Coats" at bounding box center [359, 528] width 532 height 27
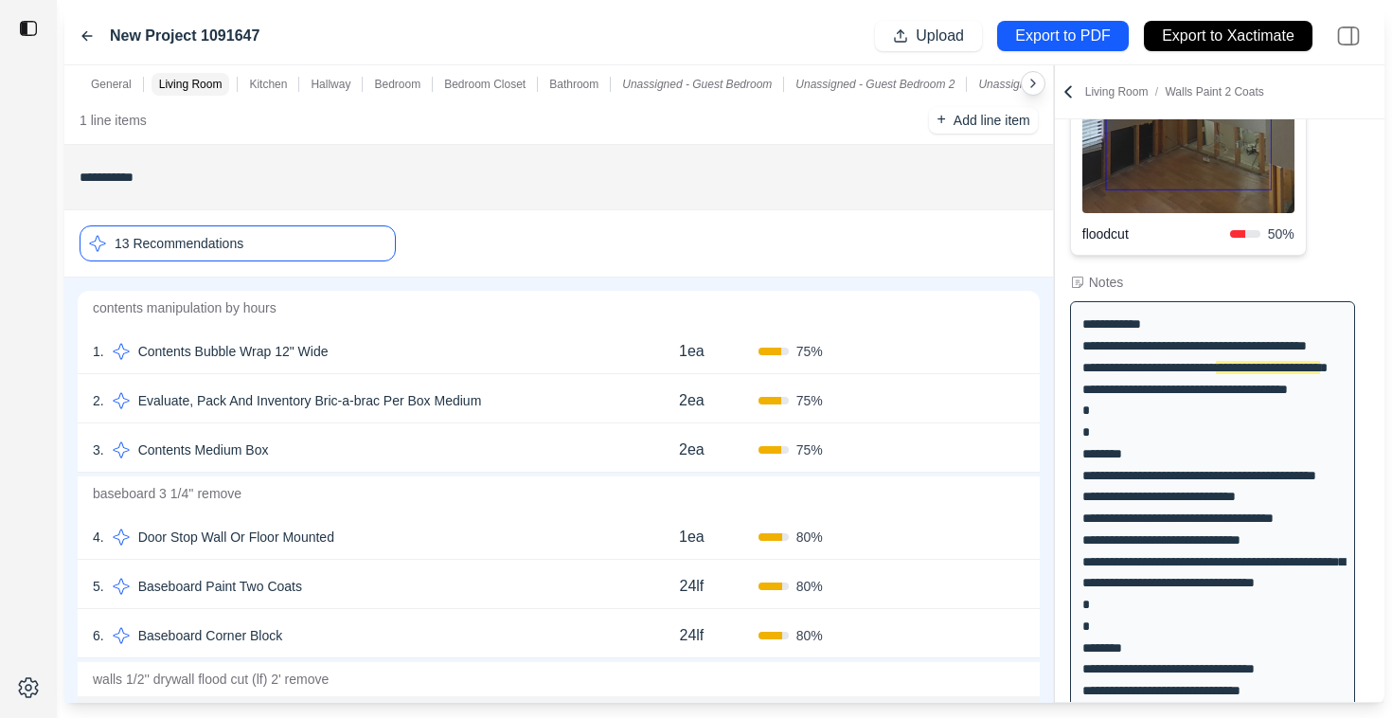
scroll to position [184, 0]
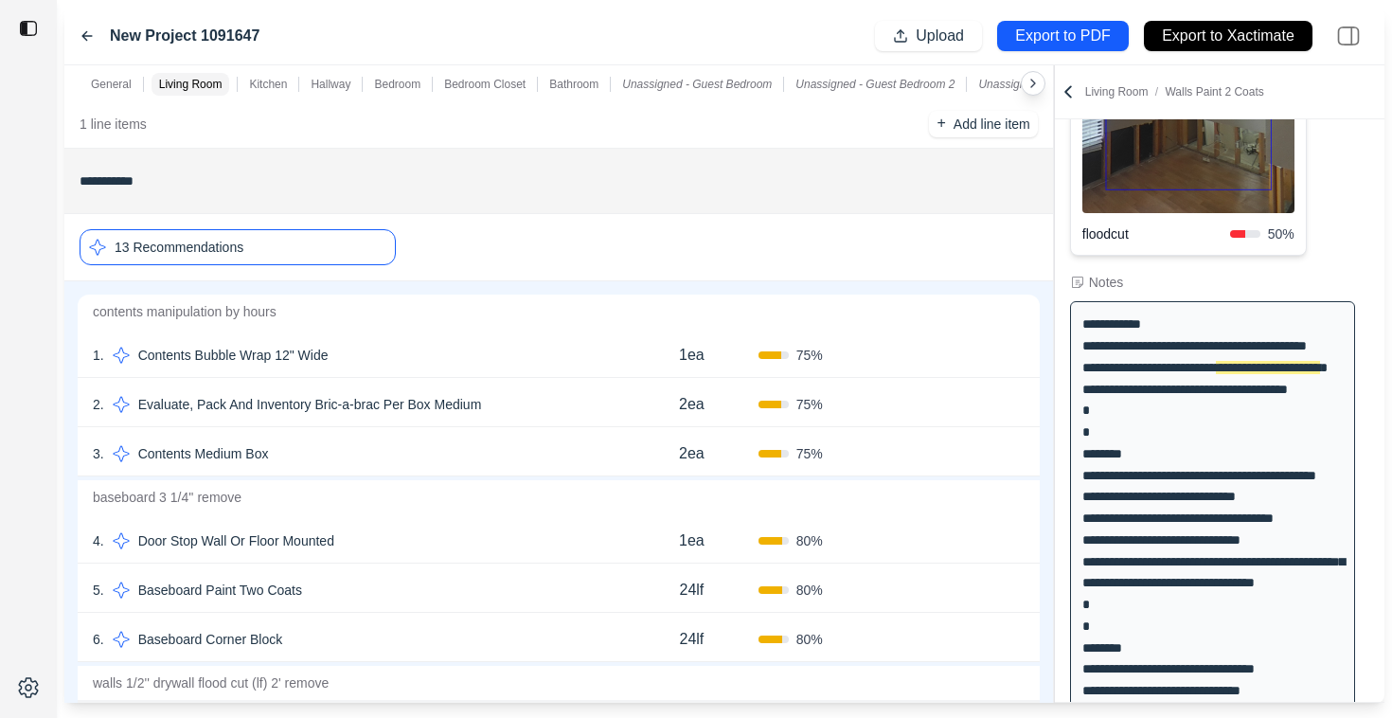
click at [344, 255] on div "13 Recommendations" at bounding box center [238, 247] width 316 height 36
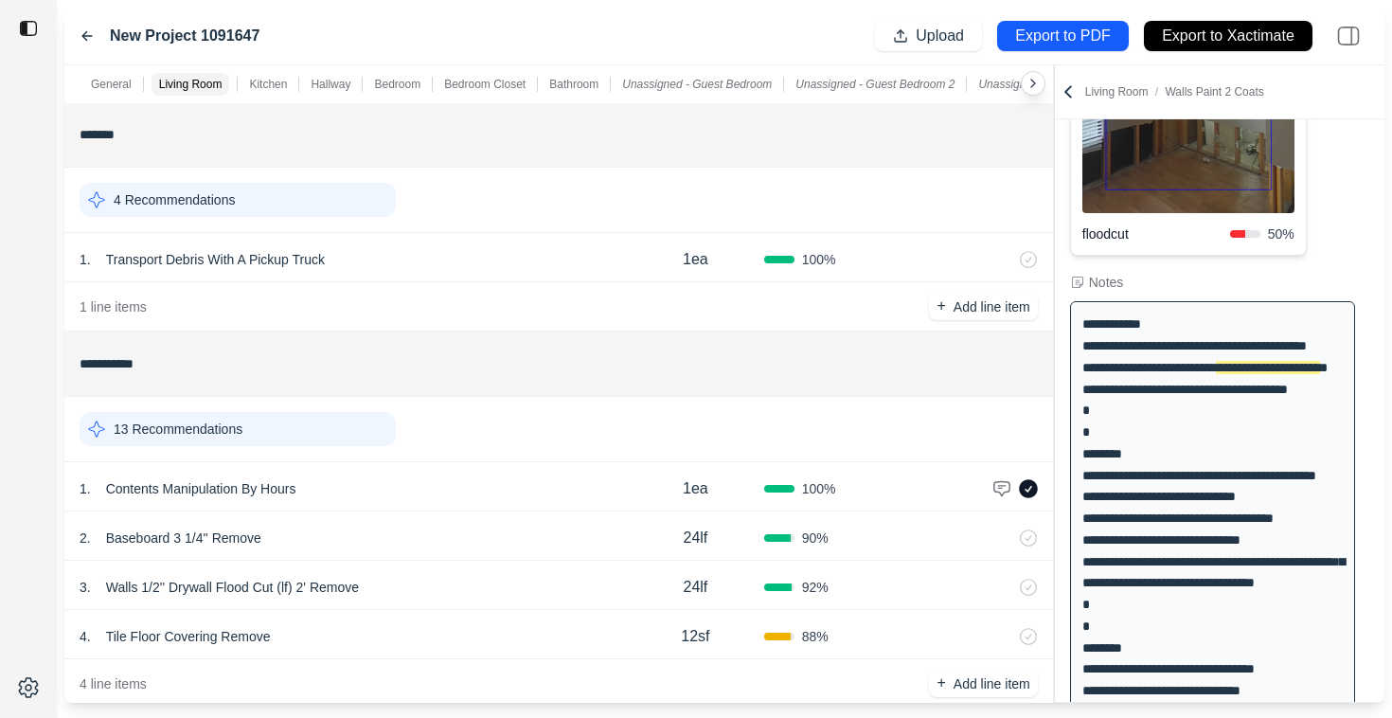
scroll to position [0, 0]
click at [1242, 43] on p "Export to Xactimate" at bounding box center [1228, 37] width 133 height 22
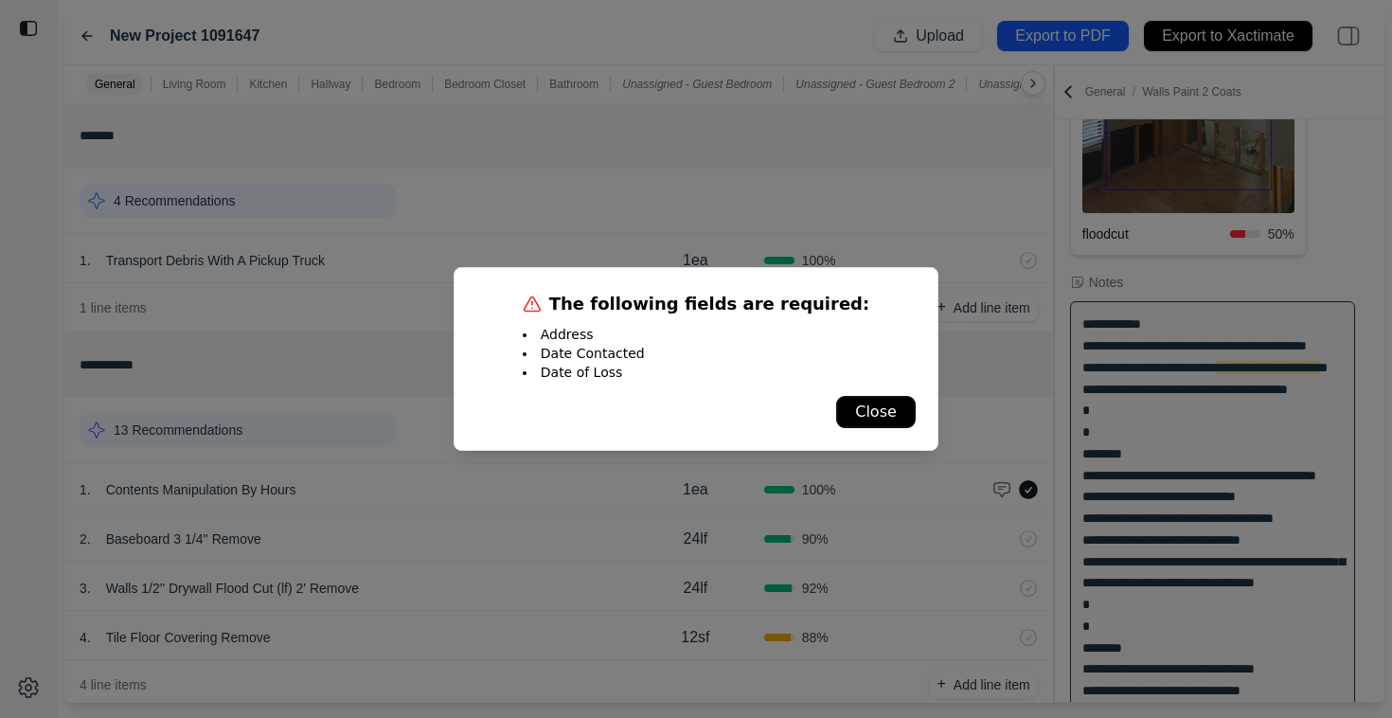
click at [888, 403] on button "Close" at bounding box center [876, 412] width 78 height 30
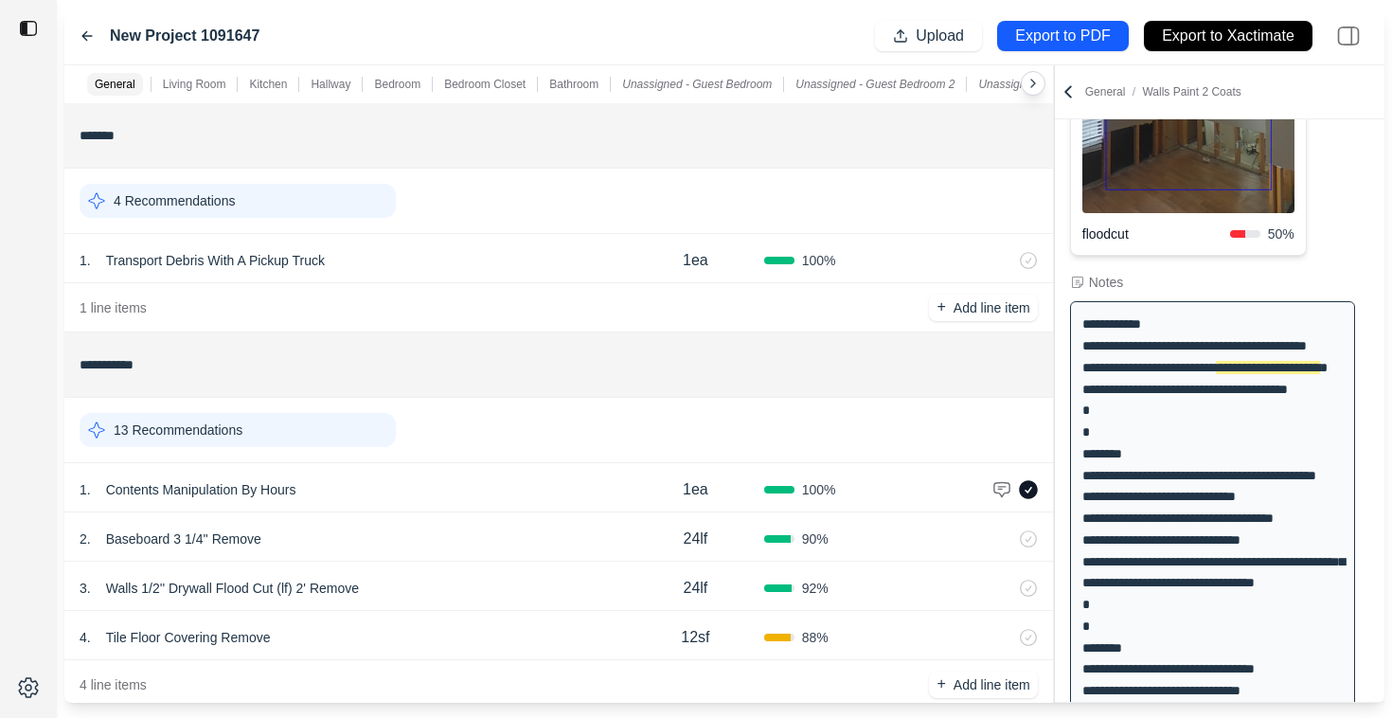
click at [1067, 94] on icon at bounding box center [1068, 91] width 6 height 10
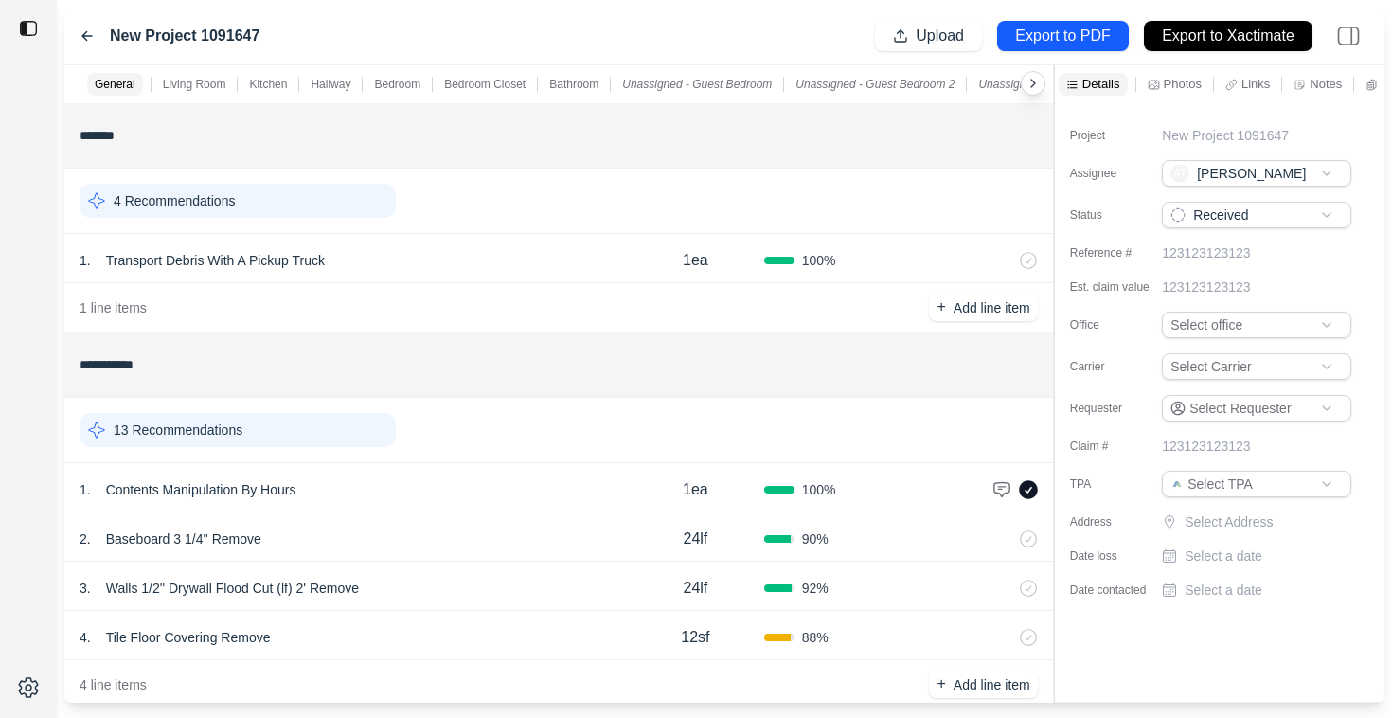
click at [1223, 522] on p "Select Address" at bounding box center [1269, 521] width 170 height 19
click at [1223, 529] on input "text" at bounding box center [1256, 525] width 189 height 27
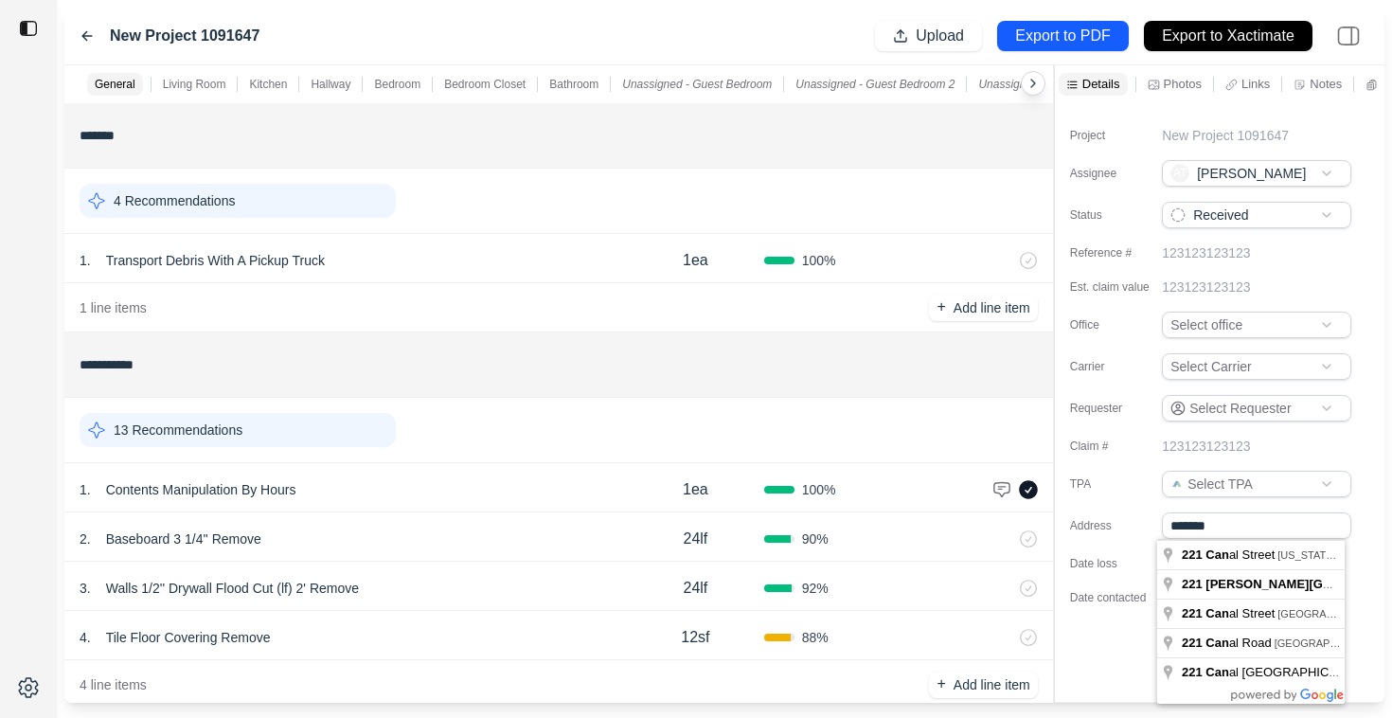
type input "**********"
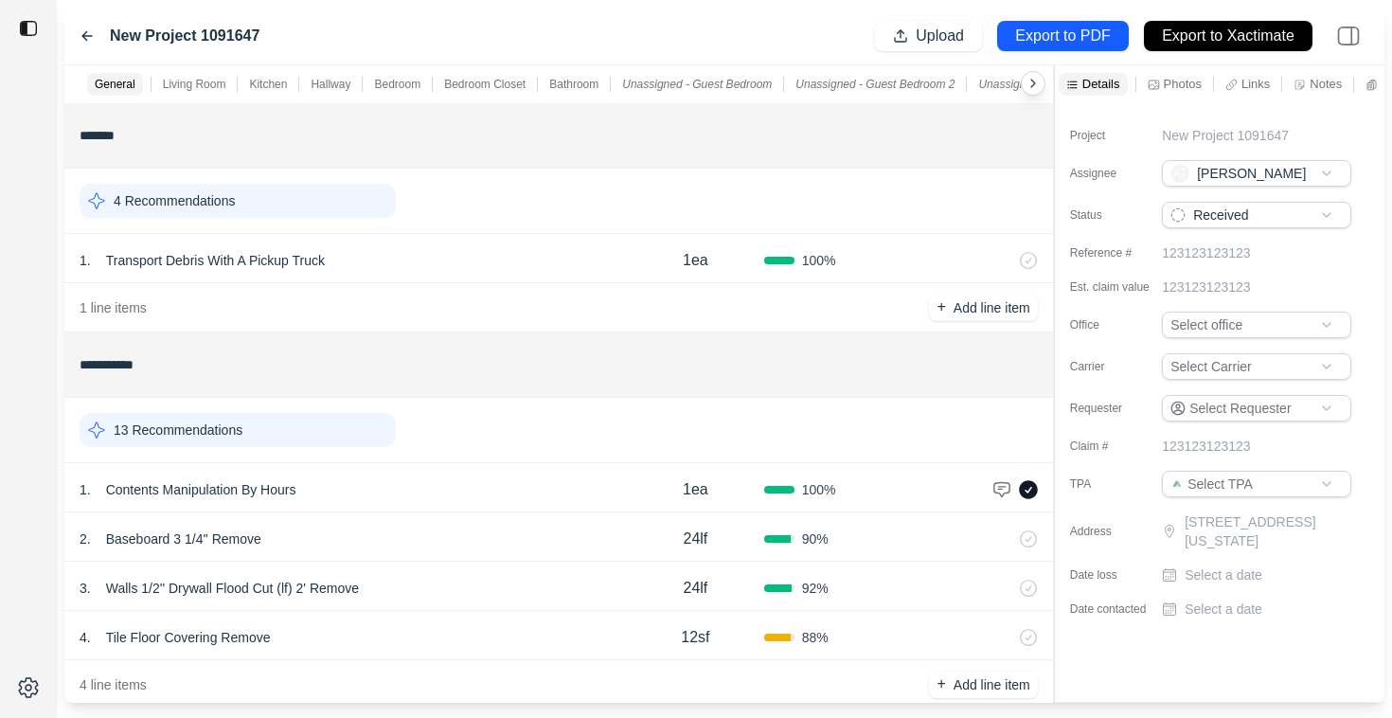
click at [1195, 573] on p "Select a date" at bounding box center [1223, 574] width 78 height 19
type input "**********"
click at [1203, 616] on p "Select a date" at bounding box center [1223, 616] width 78 height 19
type input "**********"
click at [1272, 27] on p "Export to Xactimate" at bounding box center [1228, 37] width 133 height 22
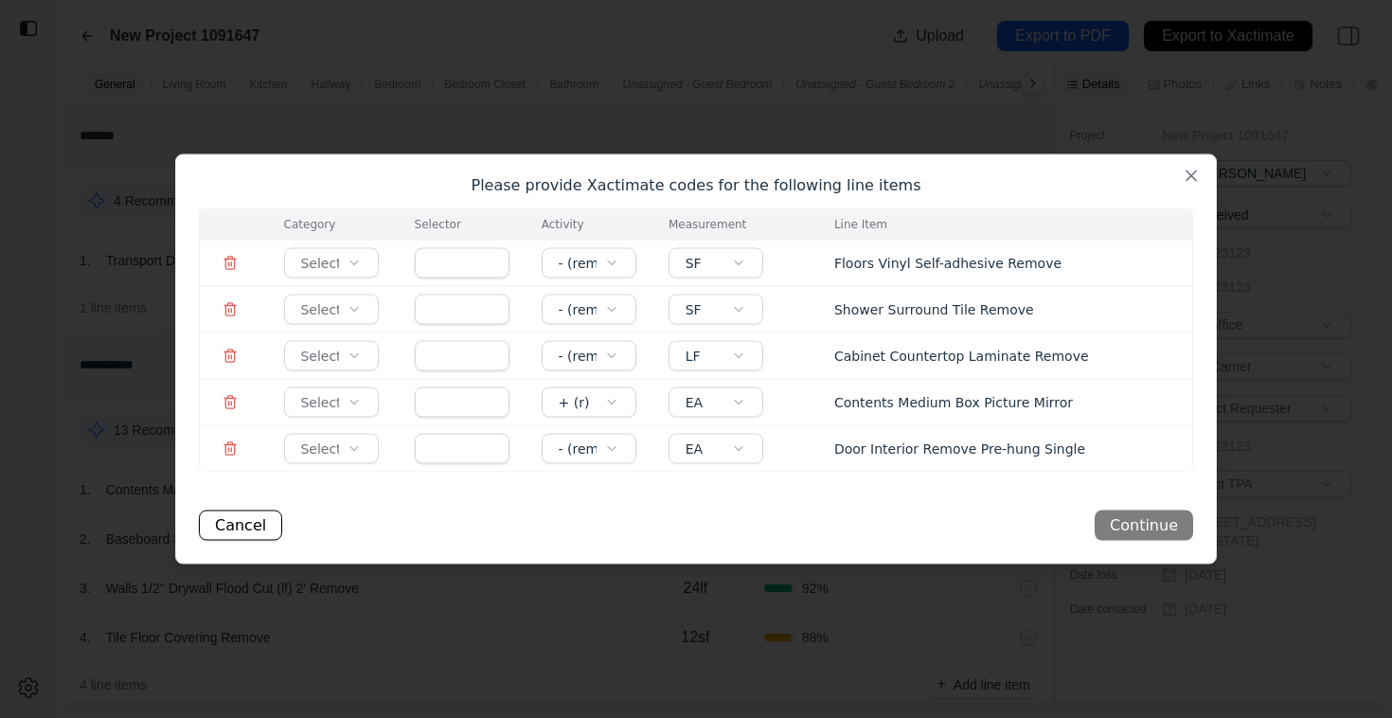
click at [345, 252] on body "**********" at bounding box center [696, 359] width 1392 height 718
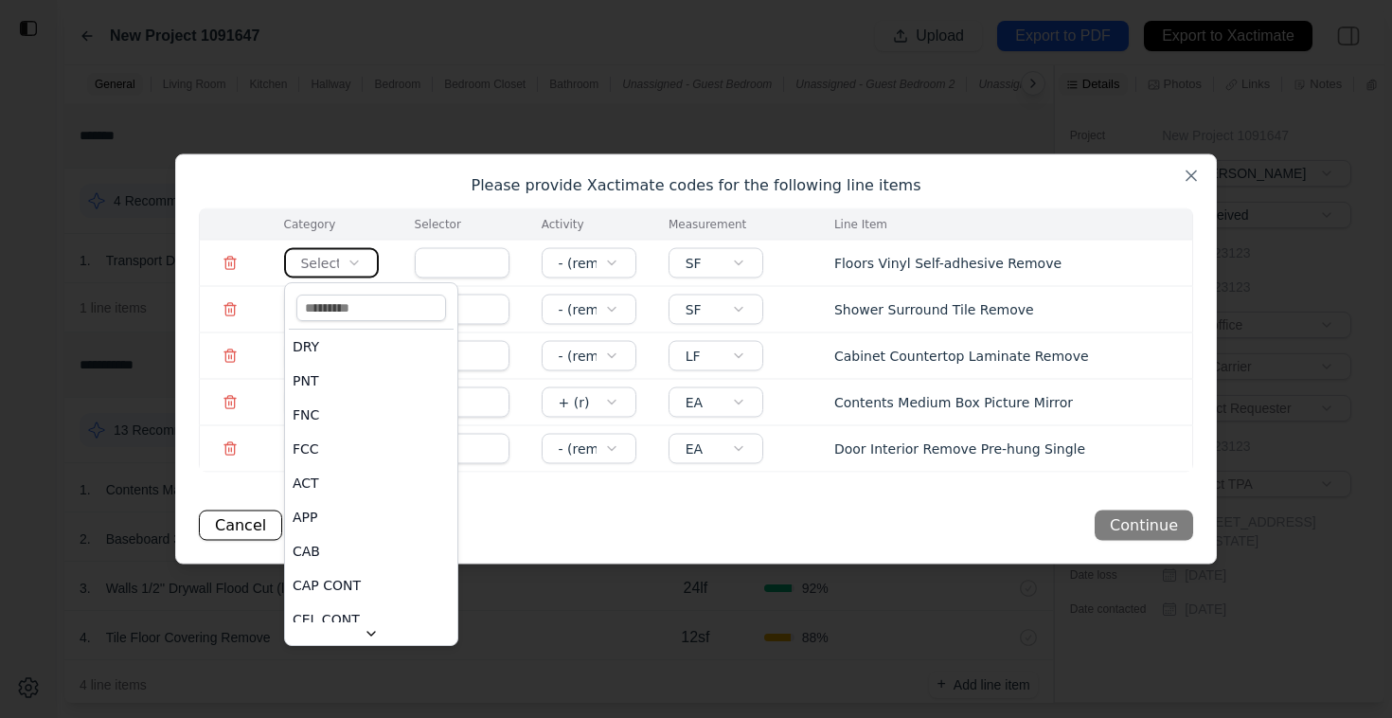
click at [1115, 221] on body "**********" at bounding box center [696, 359] width 1392 height 718
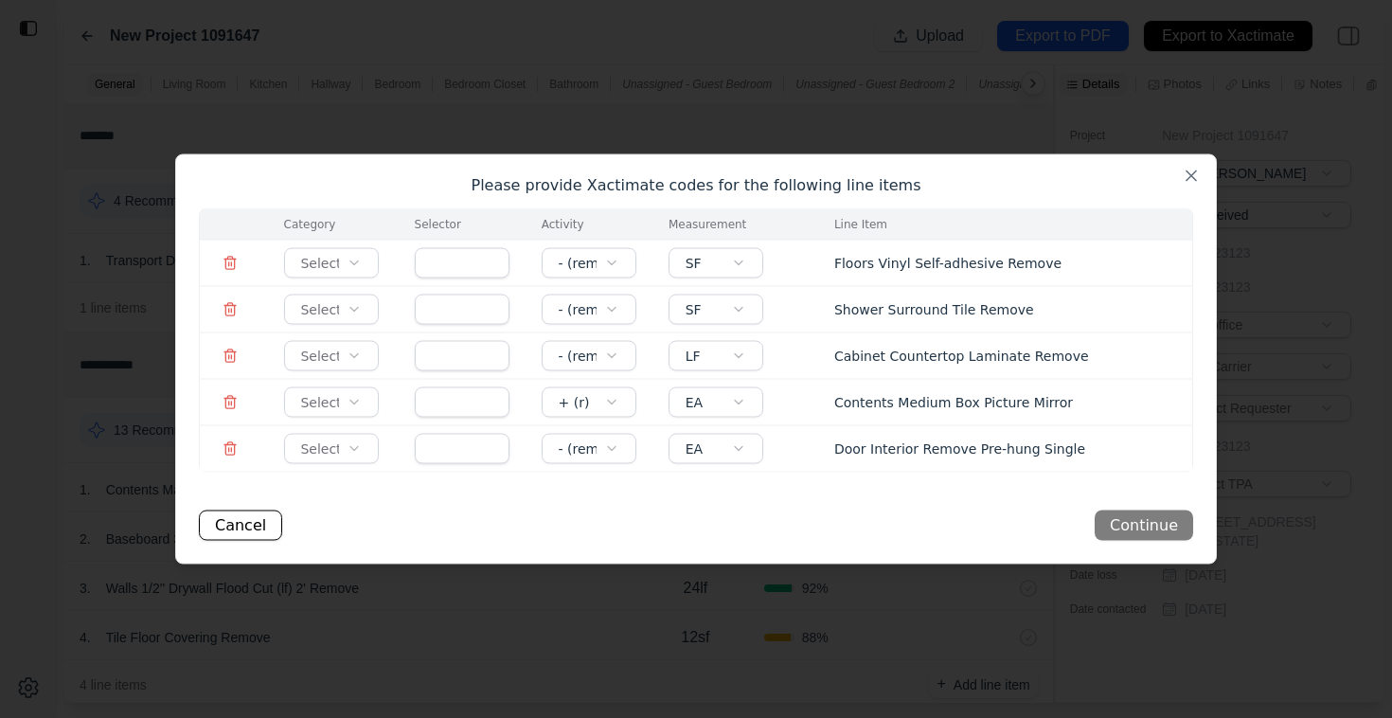
click at [229, 260] on icon at bounding box center [230, 263] width 15 height 15
click at [229, 260] on icon at bounding box center [230, 263] width 19 height 19
click at [233, 260] on icon at bounding box center [230, 263] width 15 height 15
click at [232, 314] on icon at bounding box center [230, 311] width 9 height 10
click at [232, 356] on line at bounding box center [232, 357] width 0 height 4
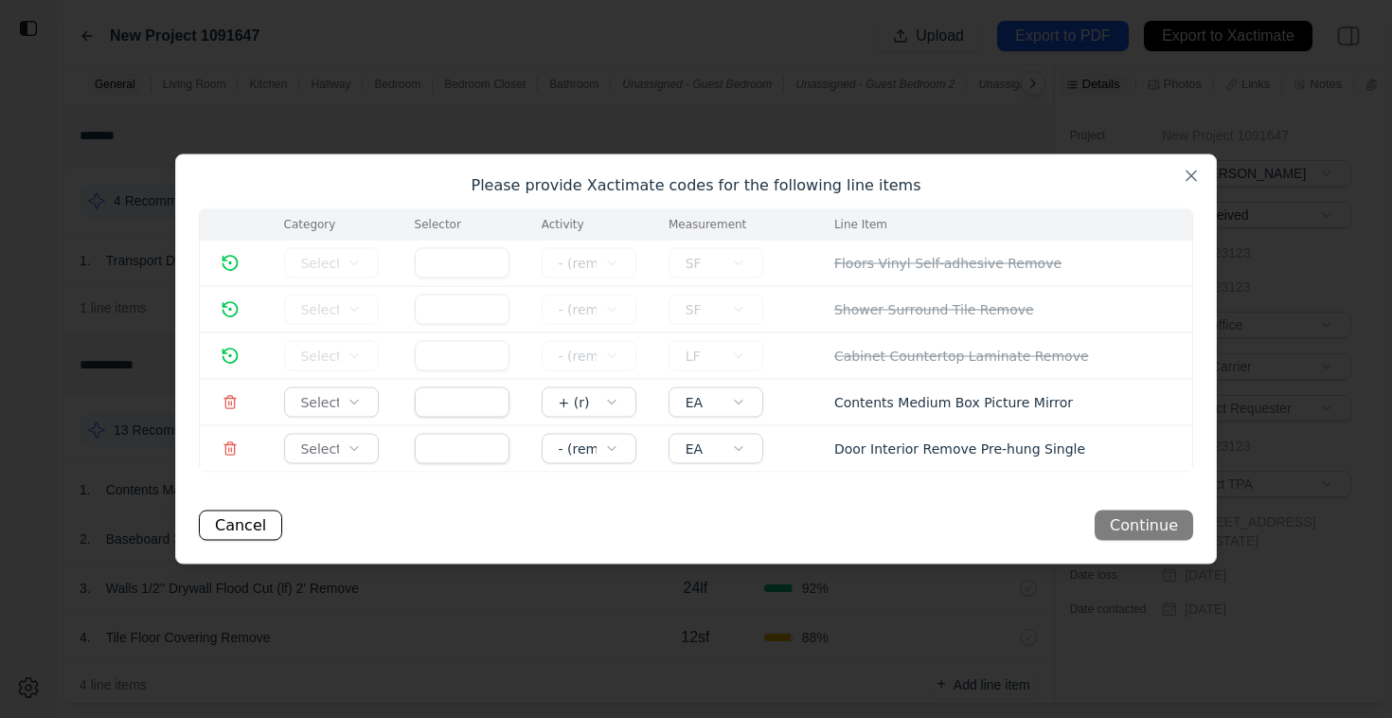
click at [233, 408] on icon at bounding box center [230, 404] width 9 height 10
click at [232, 453] on icon at bounding box center [230, 448] width 15 height 15
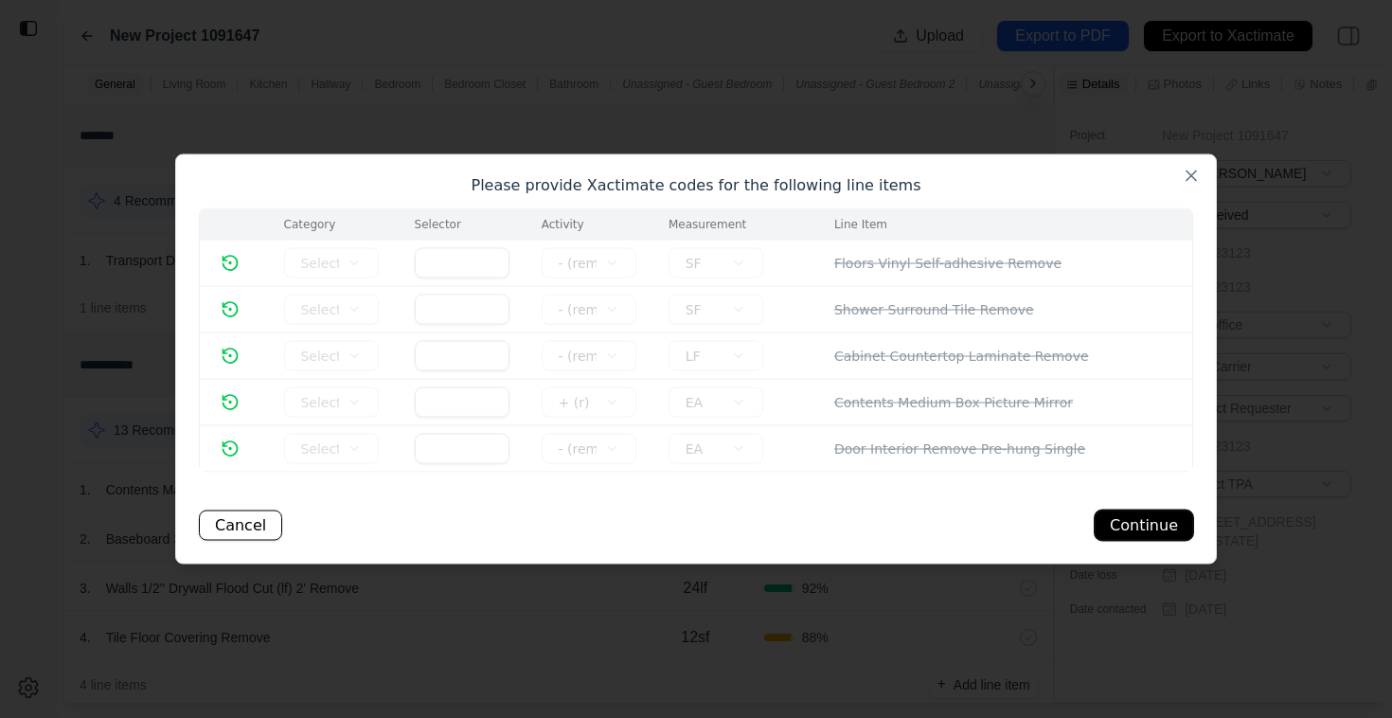
click at [1151, 527] on button "Continue" at bounding box center [1144, 525] width 98 height 30
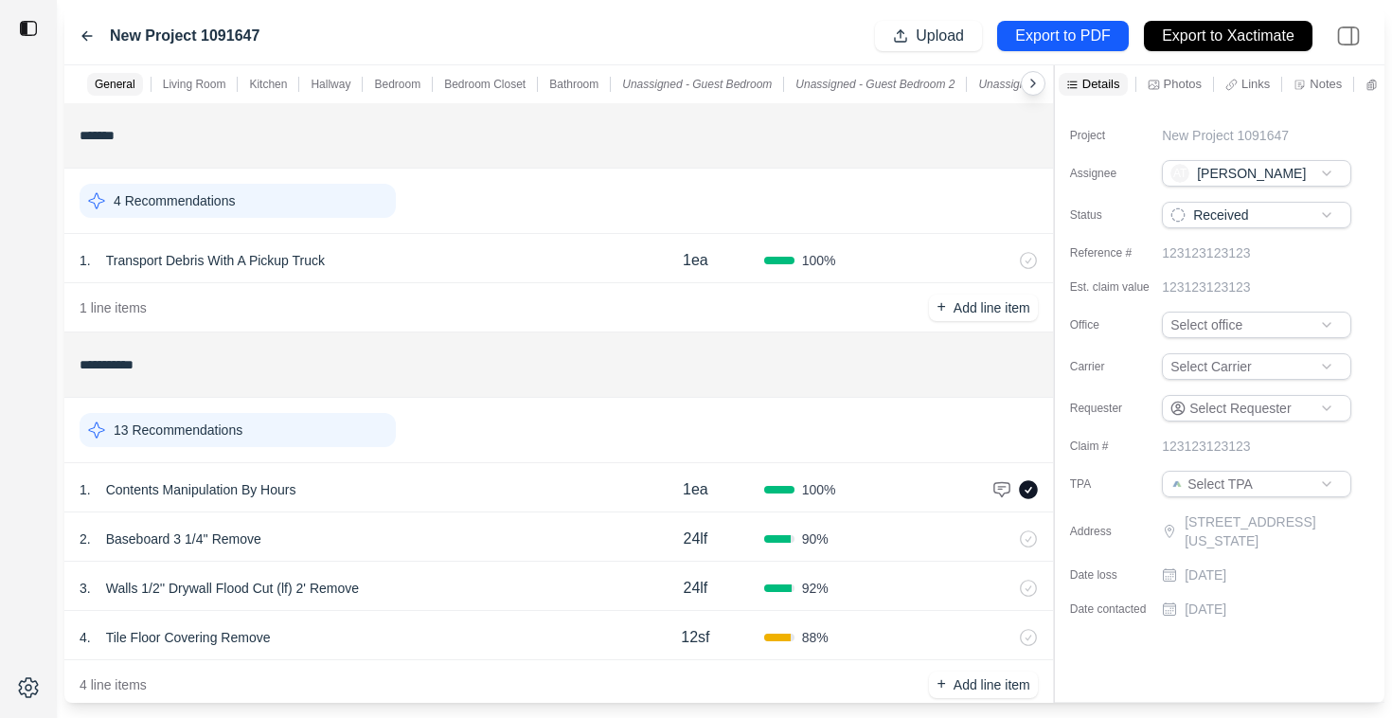
click at [425, 492] on div "1 . Contents Manipulation By Hours" at bounding box center [353, 489] width 547 height 27
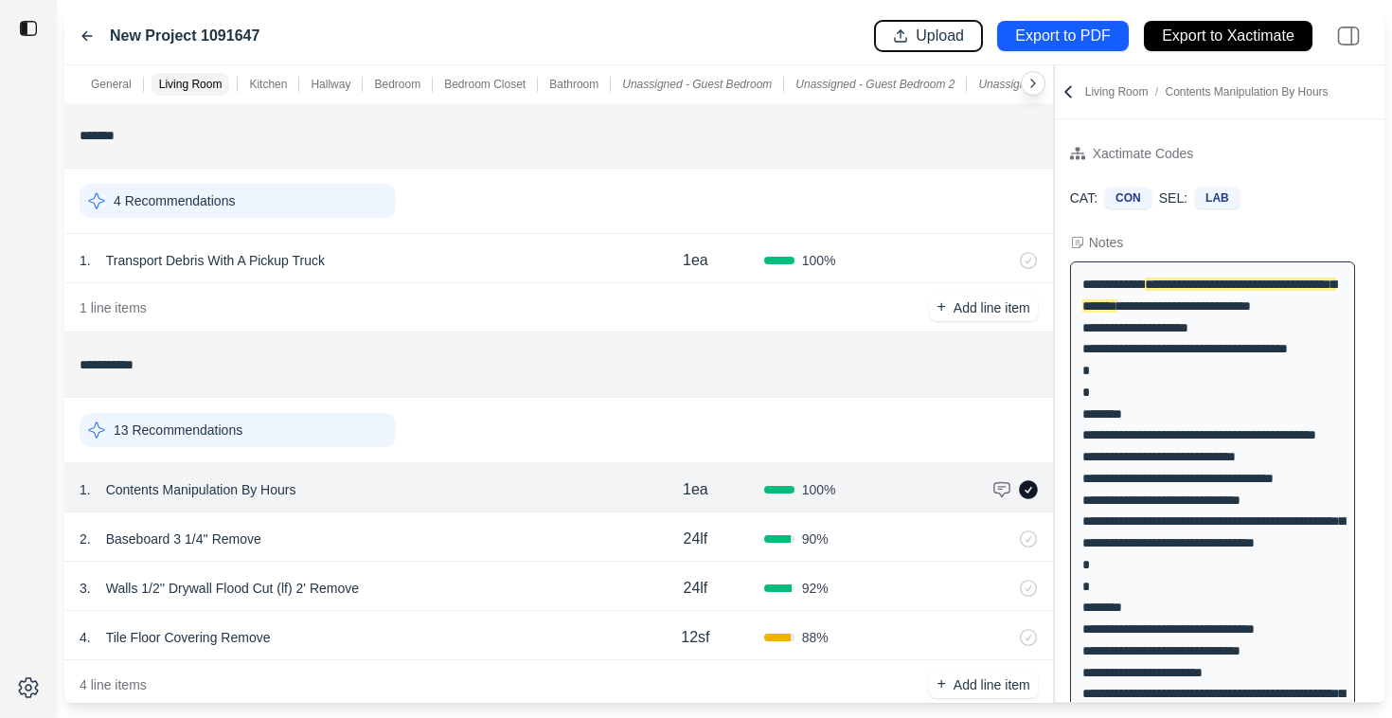
click at [908, 31] on button "Upload" at bounding box center [928, 36] width 107 height 30
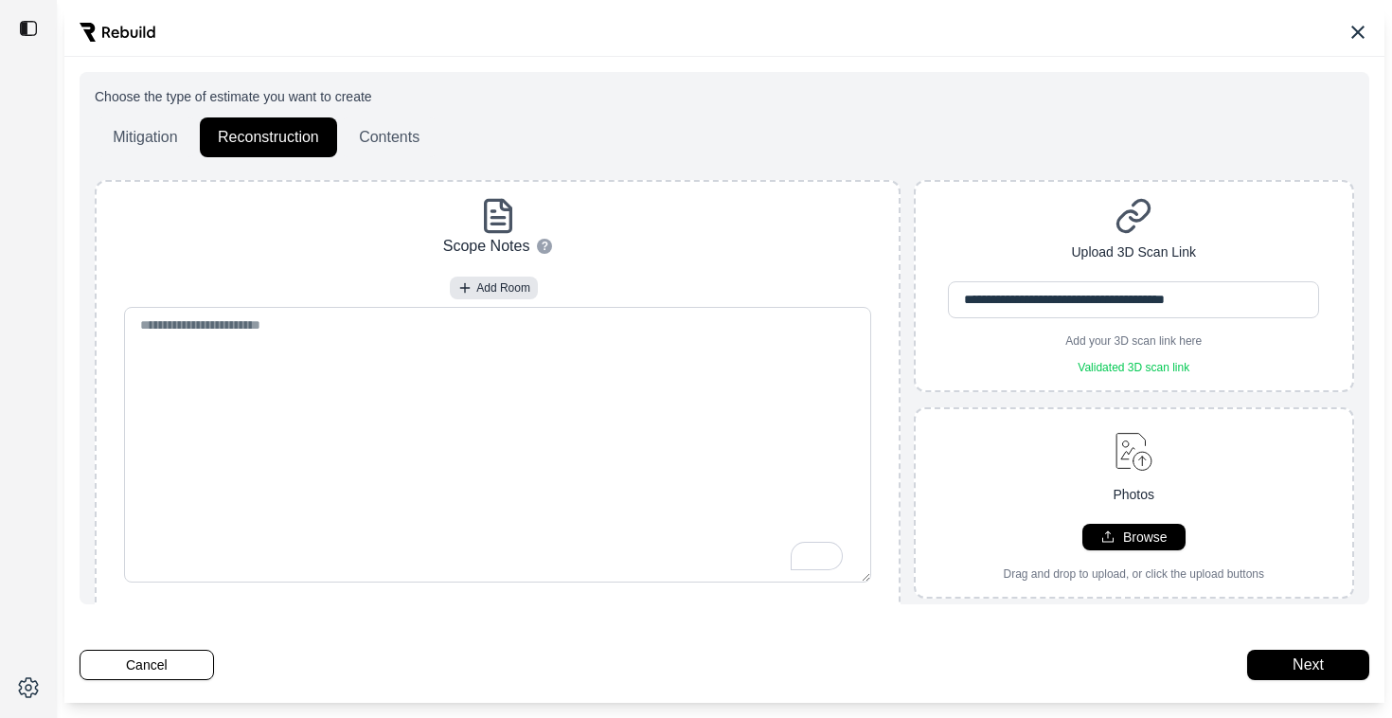
scroll to position [68, 0]
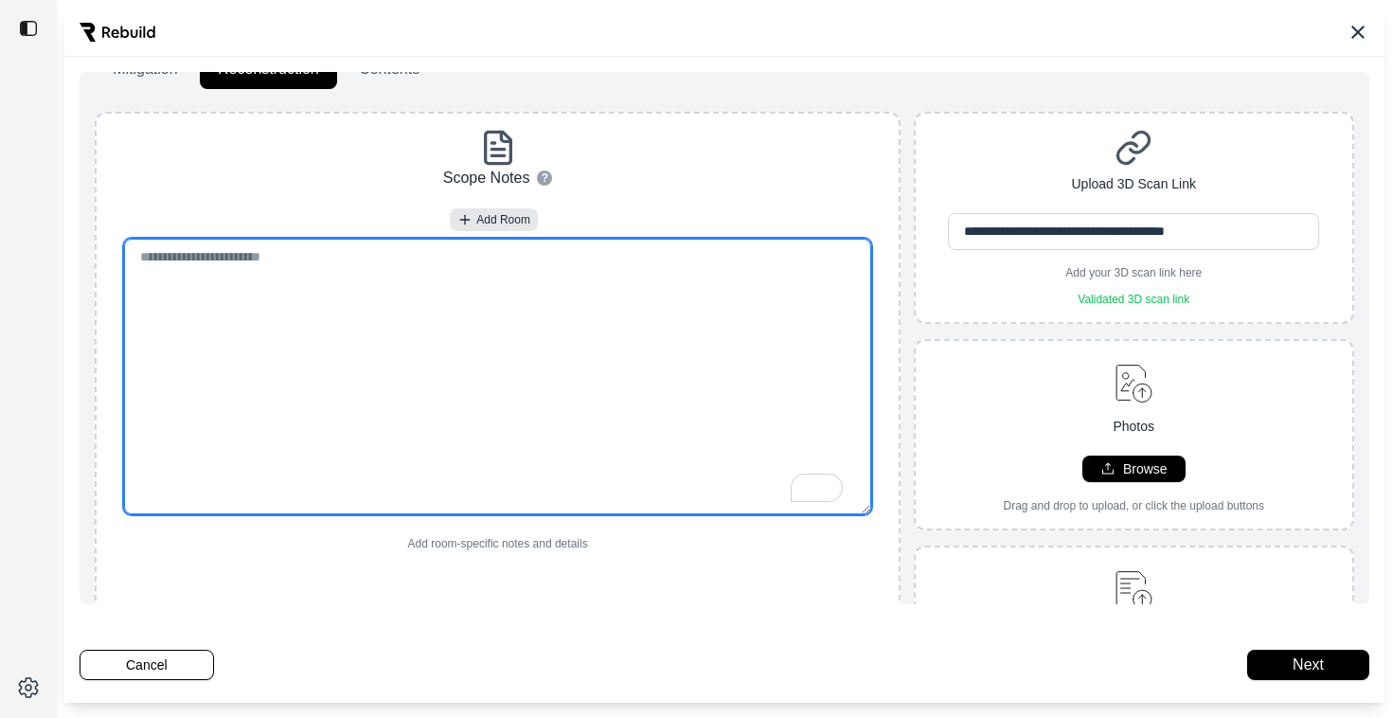
click at [400, 258] on textarea "To enrich screen reader interactions, please activate Accessibility in Grammarl…" at bounding box center [498, 377] width 748 height 276
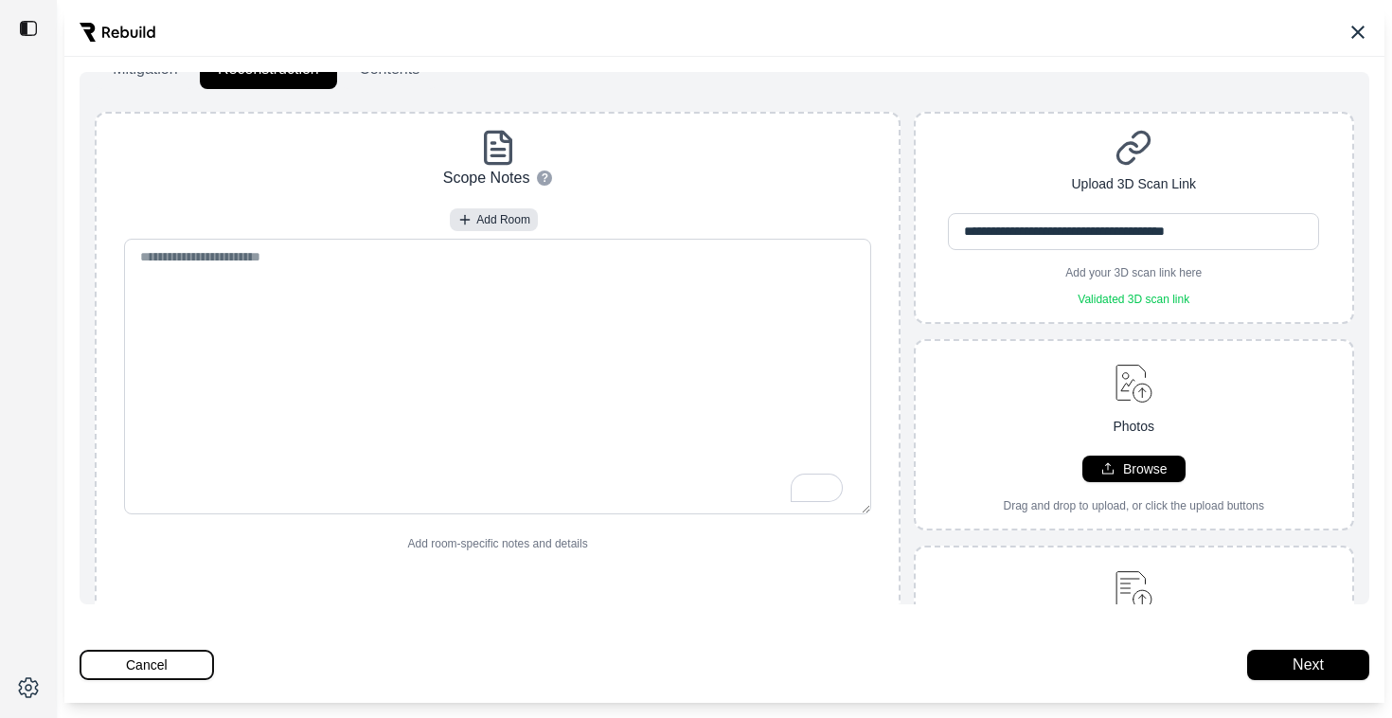
click at [94, 669] on button "Cancel" at bounding box center [147, 665] width 134 height 30
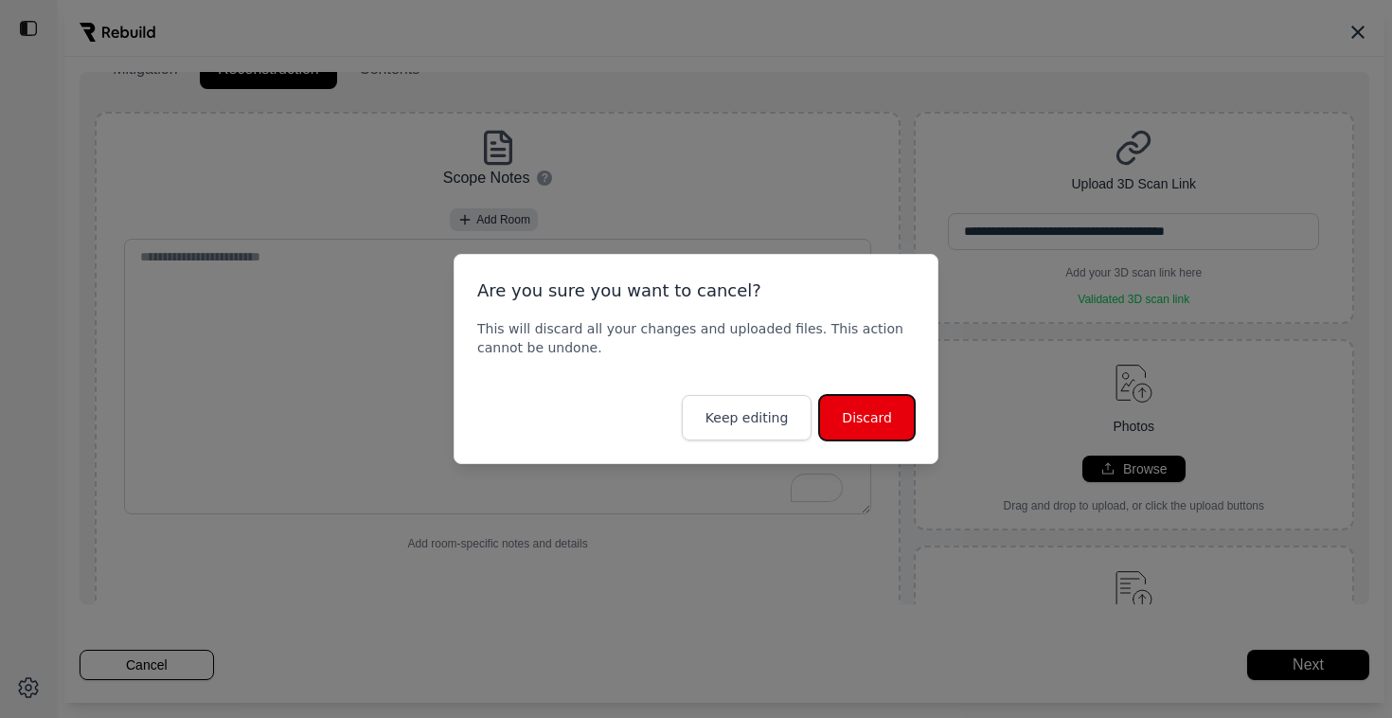
click at [893, 421] on button "Discard" at bounding box center [867, 417] width 96 height 45
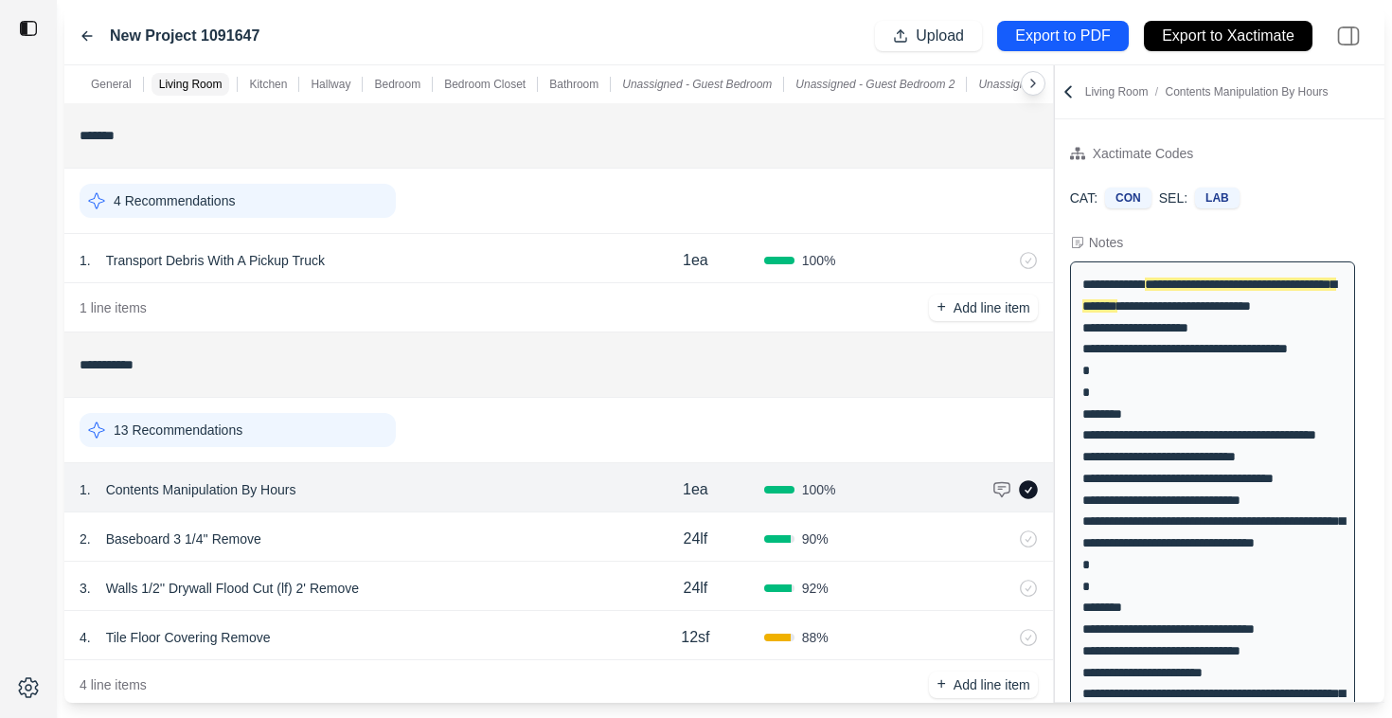
click at [1068, 89] on icon at bounding box center [1068, 91] width 6 height 10
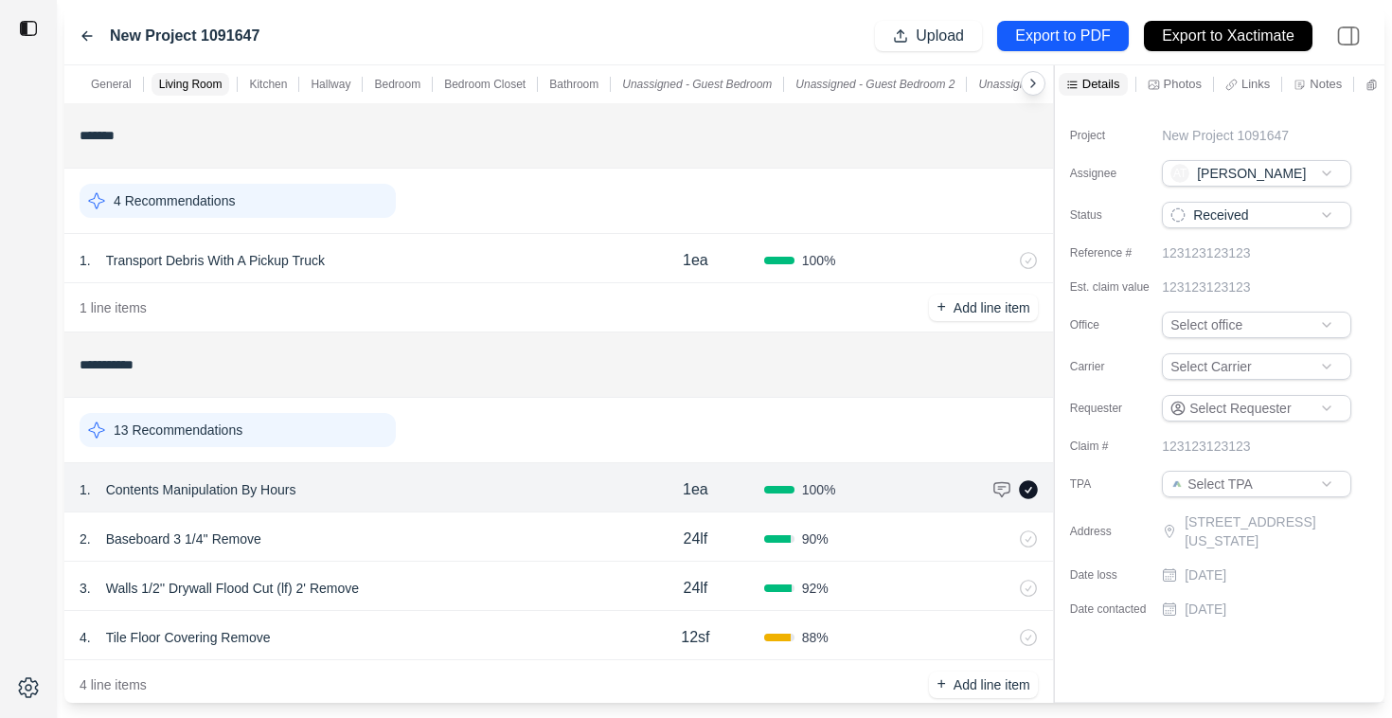
click at [1241, 323] on html "**********" at bounding box center [696, 359] width 1392 height 718
click at [1110, 329] on html "**********" at bounding box center [696, 359] width 1392 height 718
click at [1113, 331] on label "Office" at bounding box center [1117, 324] width 95 height 15
click at [1198, 327] on html "**********" at bounding box center [696, 359] width 1392 height 718
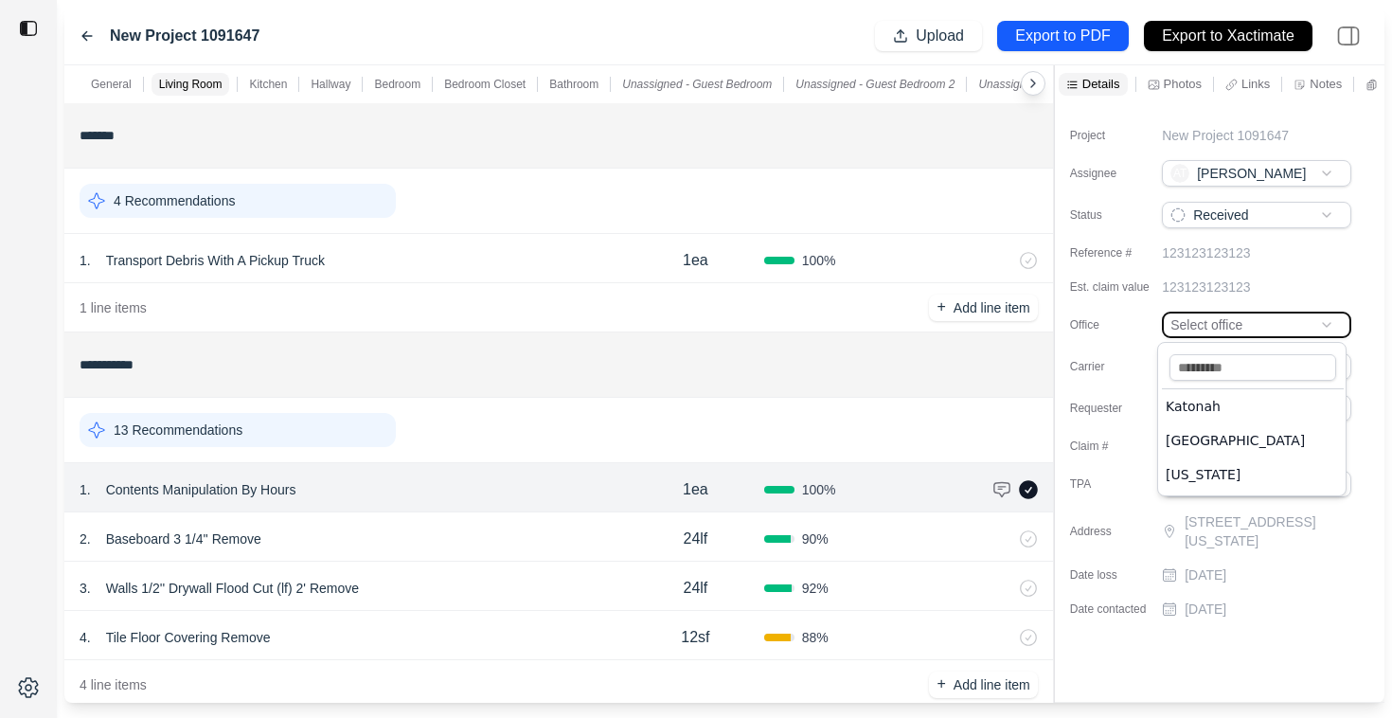
click at [1115, 336] on html "**********" at bounding box center [696, 359] width 1392 height 718
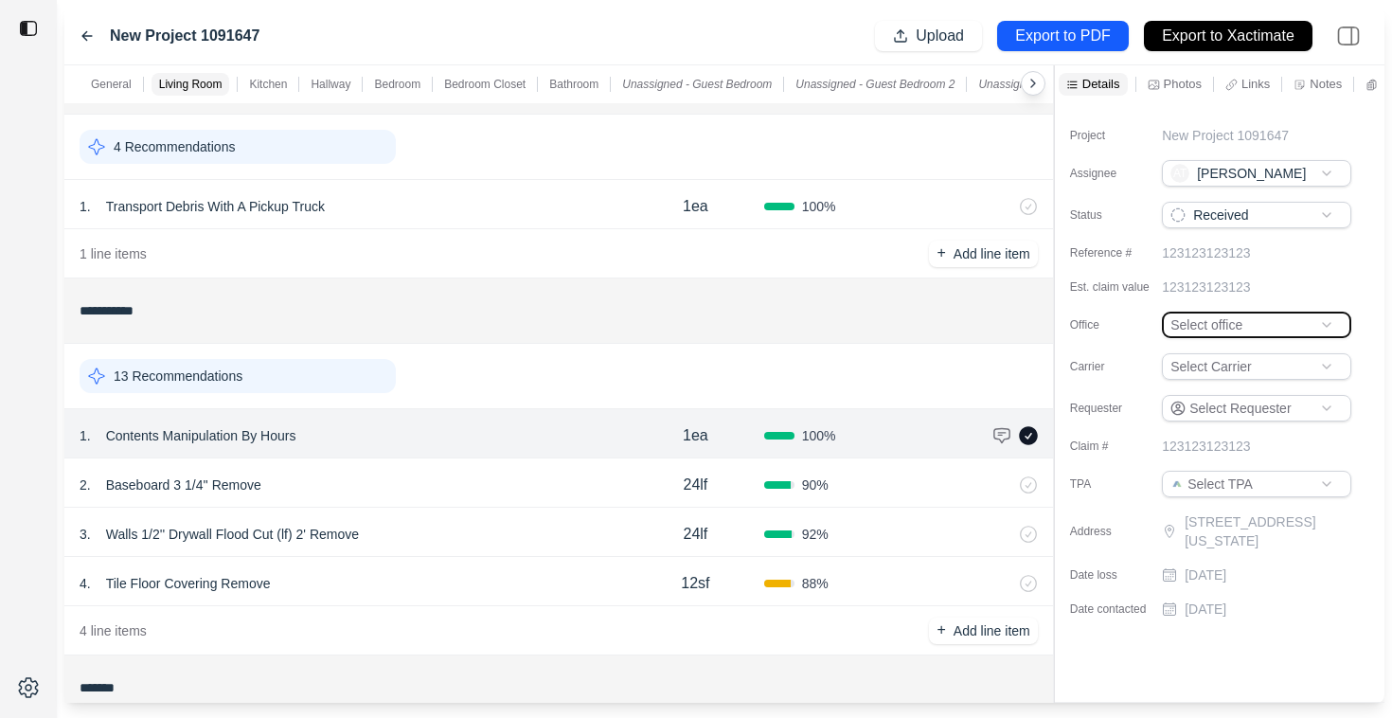
scroll to position [57, 0]
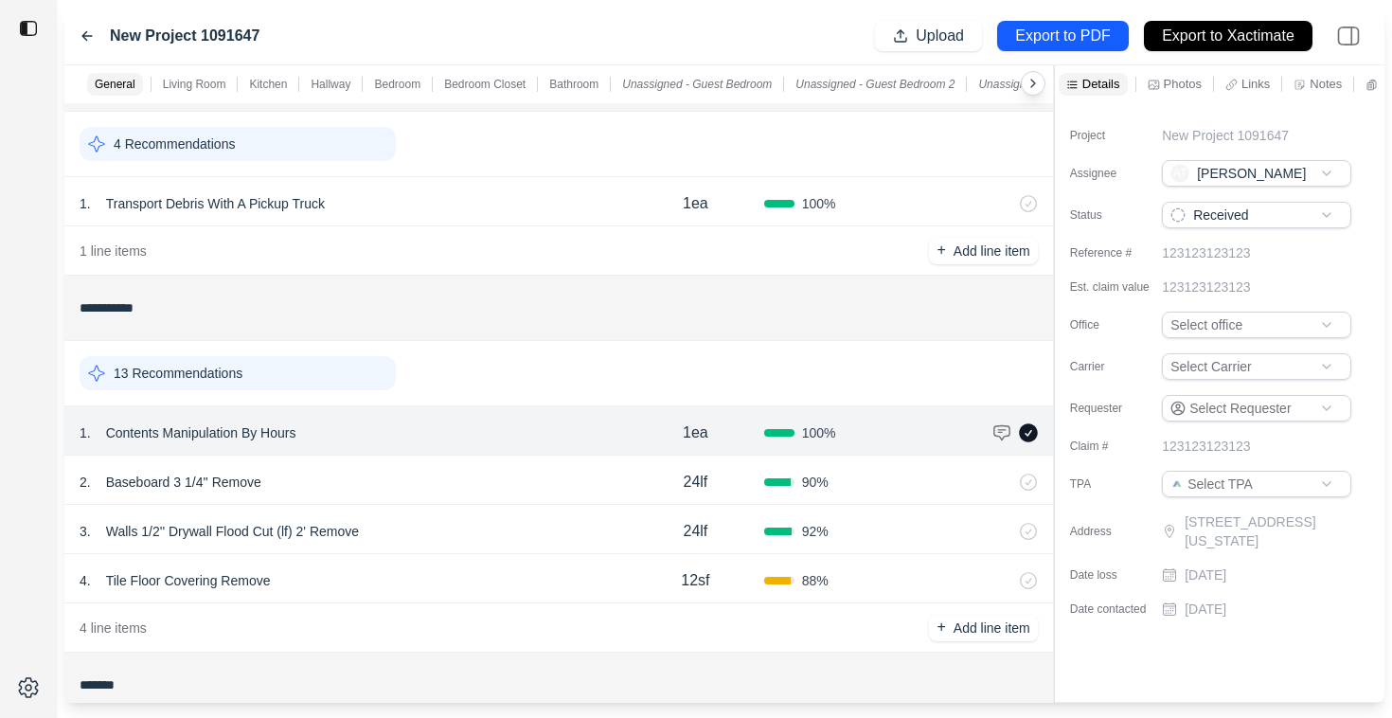
click at [508, 477] on div "2 . Baseboard 3 1/4'' Remove" at bounding box center [353, 482] width 547 height 27
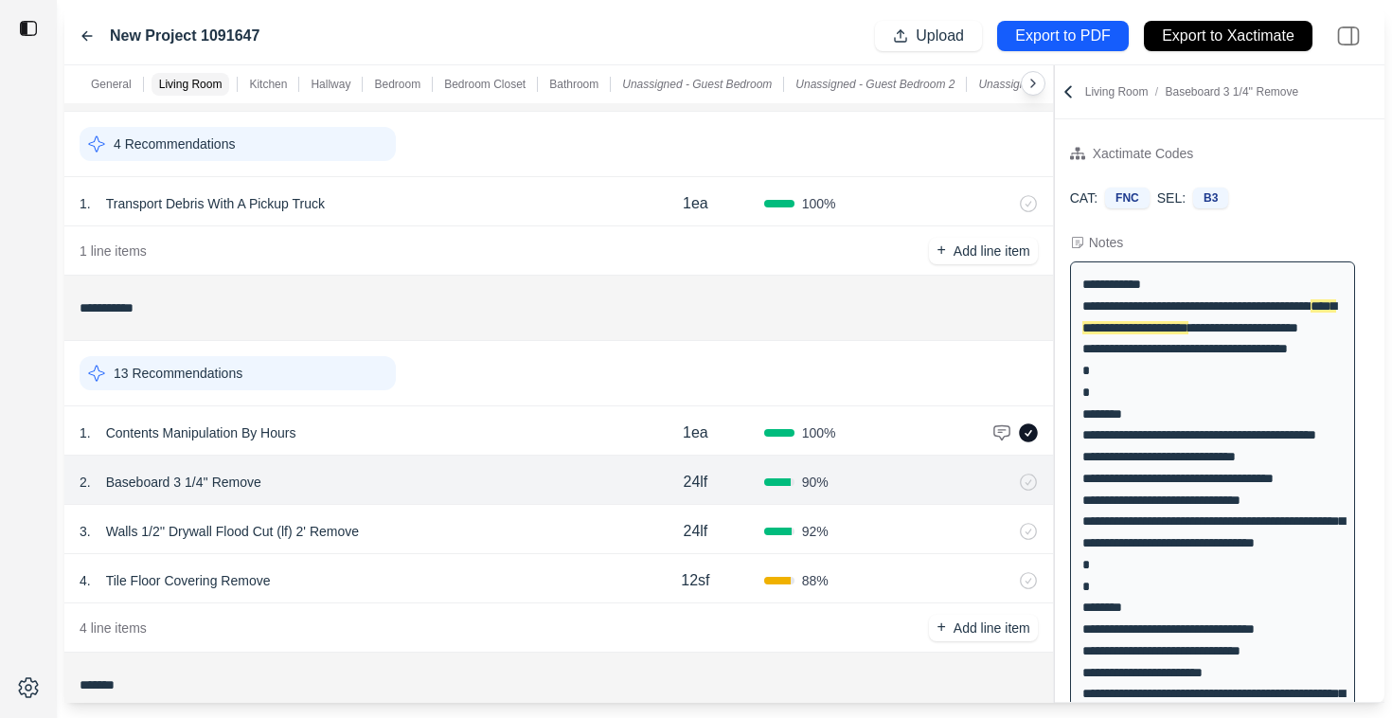
click at [503, 531] on div "3 . Walls 1/2'' Drywall Flood Cut (lf) 2' Remove" at bounding box center [353, 531] width 547 height 27
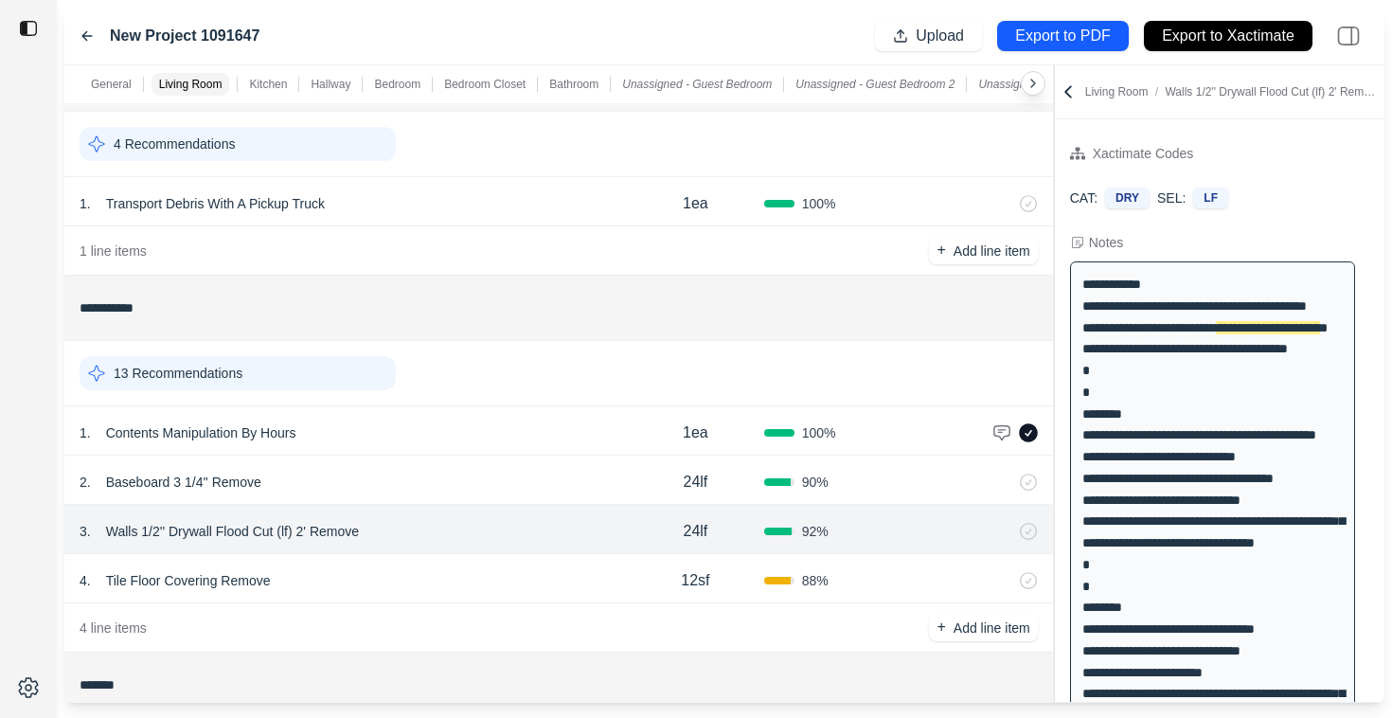
click at [498, 584] on div "4 . Tile Floor Covering Remove" at bounding box center [353, 580] width 547 height 27
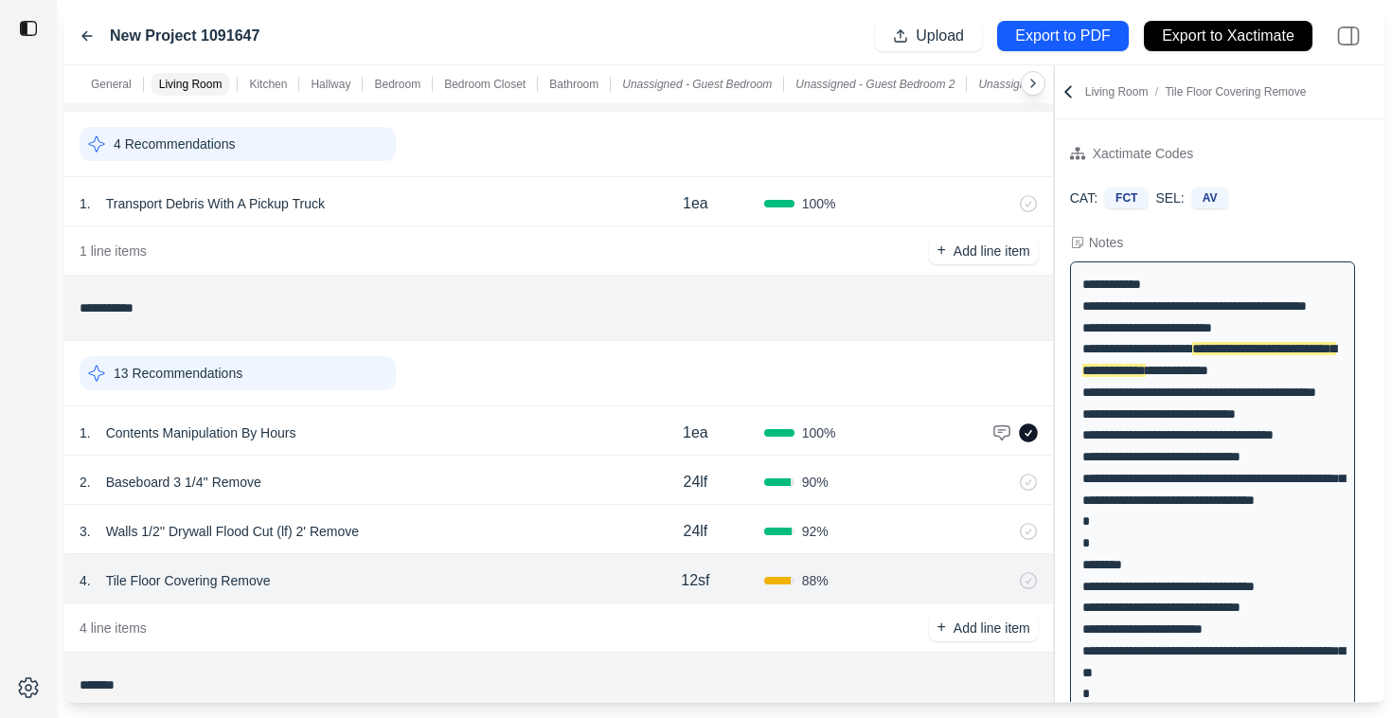
click at [526, 503] on div "2 . Baseboard 3 1/4'' Remove 24lf 90 %" at bounding box center [558, 479] width 988 height 49
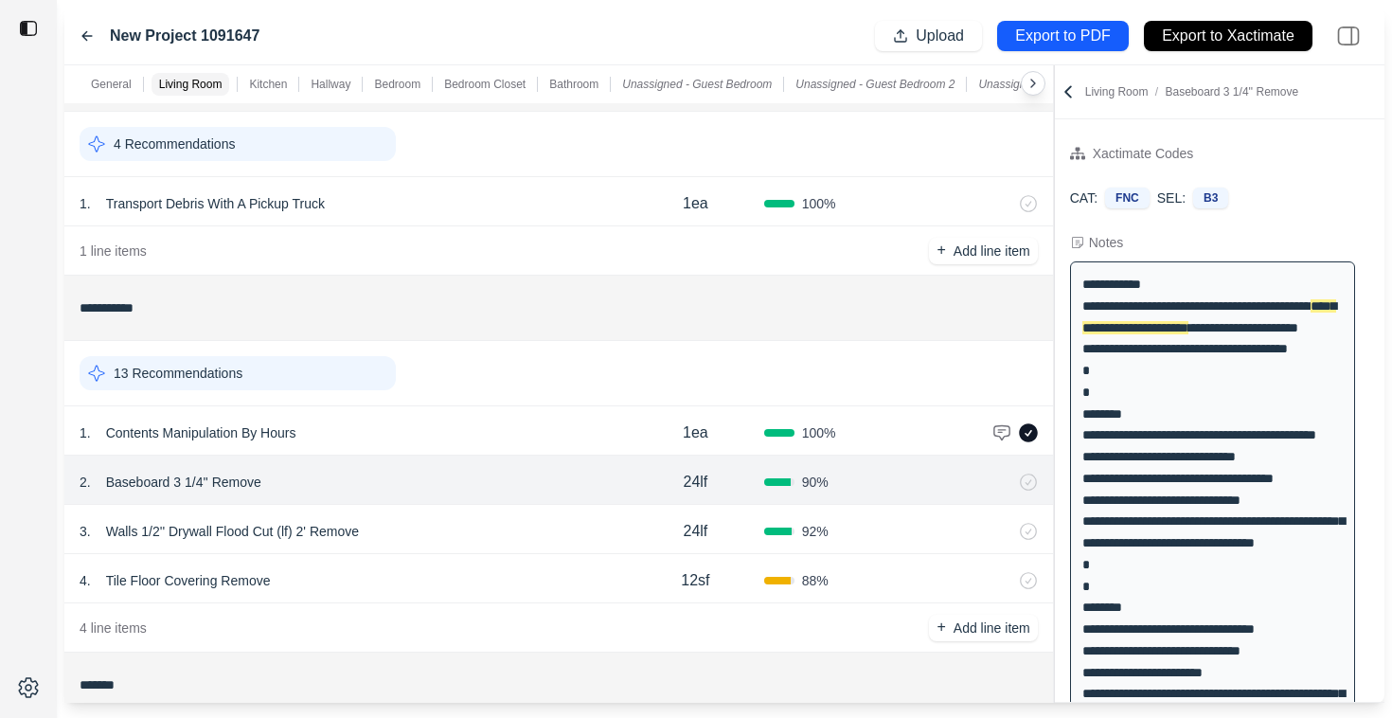
click at [531, 424] on div "1 . Contents Manipulation By Hours" at bounding box center [353, 432] width 547 height 27
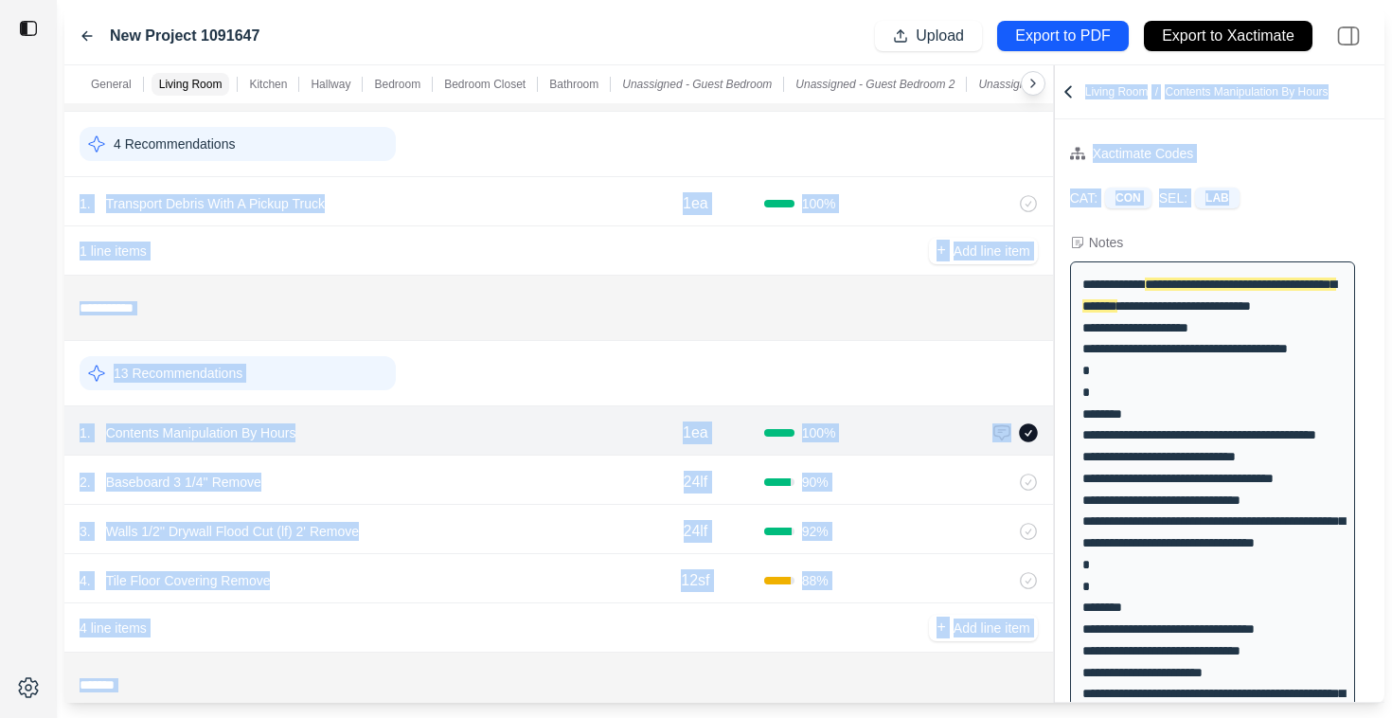
drag, startPoint x: 1259, startPoint y: 201, endPoint x: 1050, endPoint y: 136, distance: 218.9
click at [1050, 136] on div "**********" at bounding box center [724, 383] width 1320 height 637
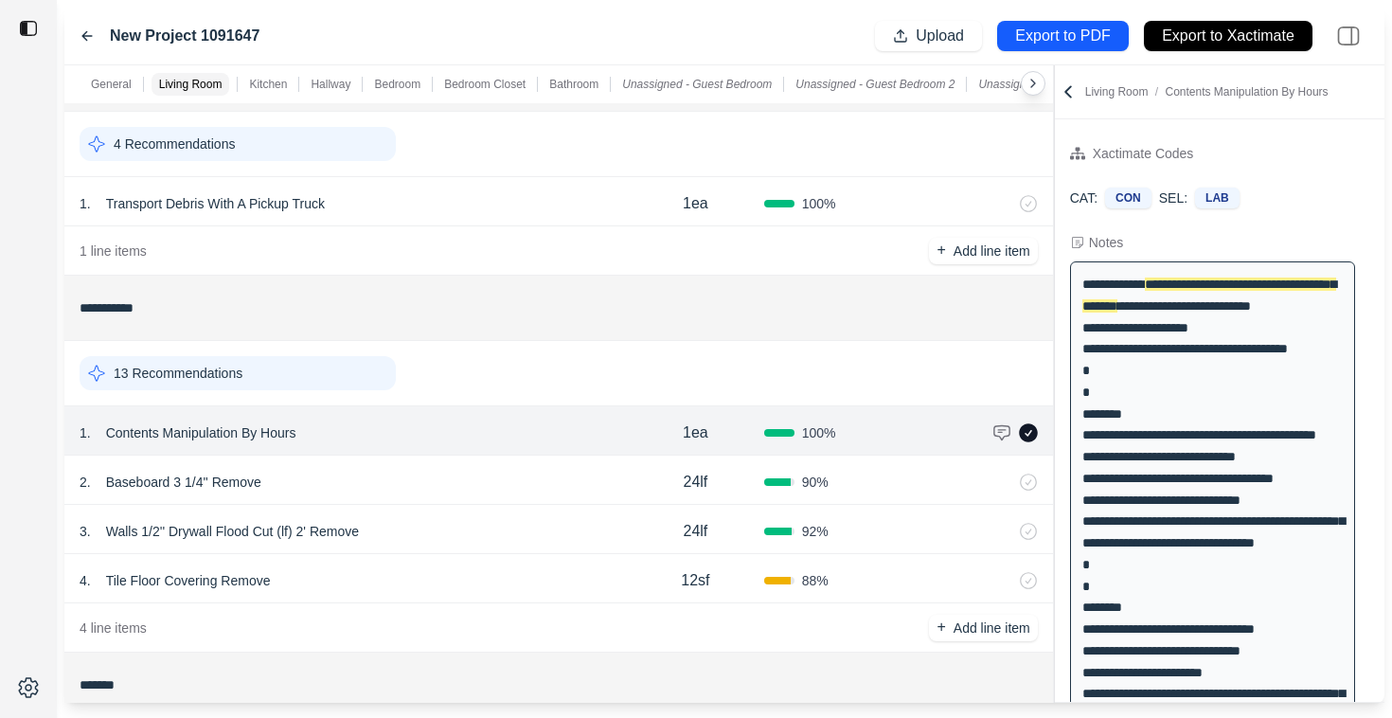
click at [1281, 193] on div "CAT: CON SEL: LAB" at bounding box center [1219, 197] width 299 height 21
click at [558, 470] on div "2 . Baseboard 3 1/4'' Remove" at bounding box center [353, 482] width 547 height 27
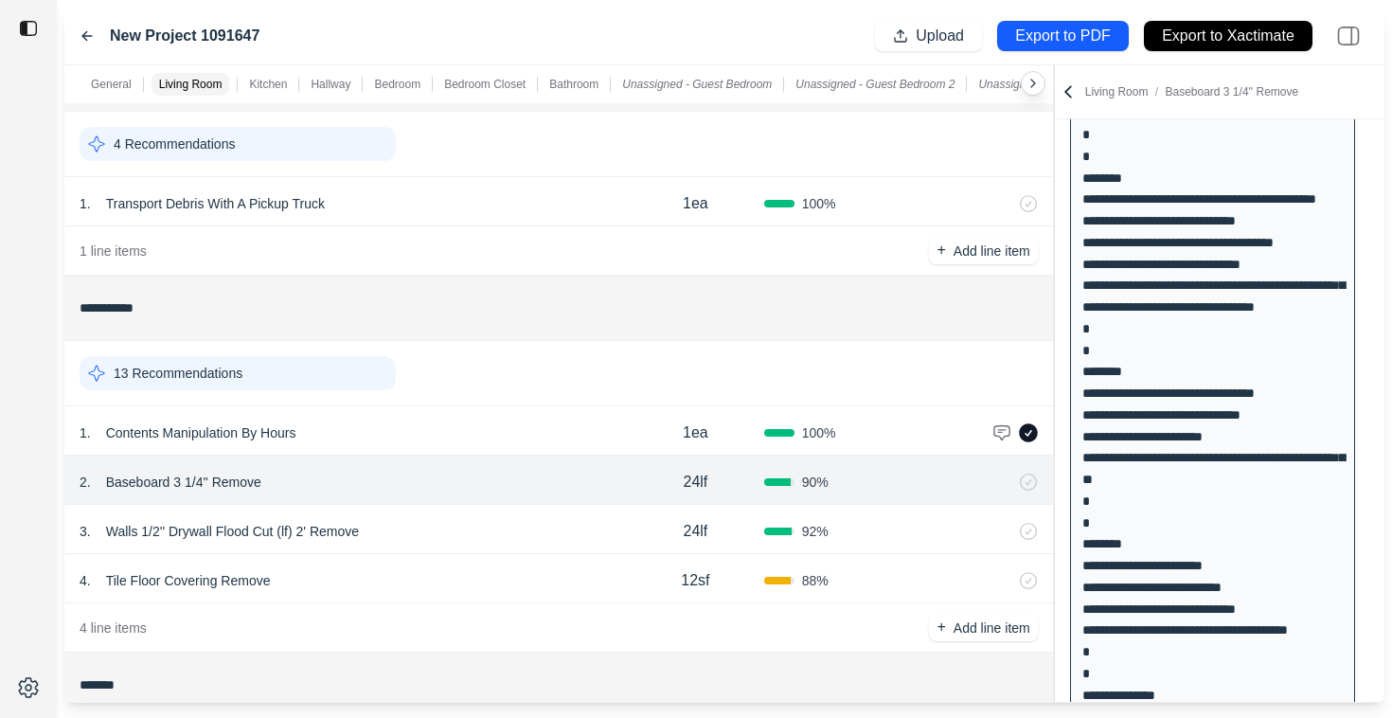
scroll to position [946, 0]
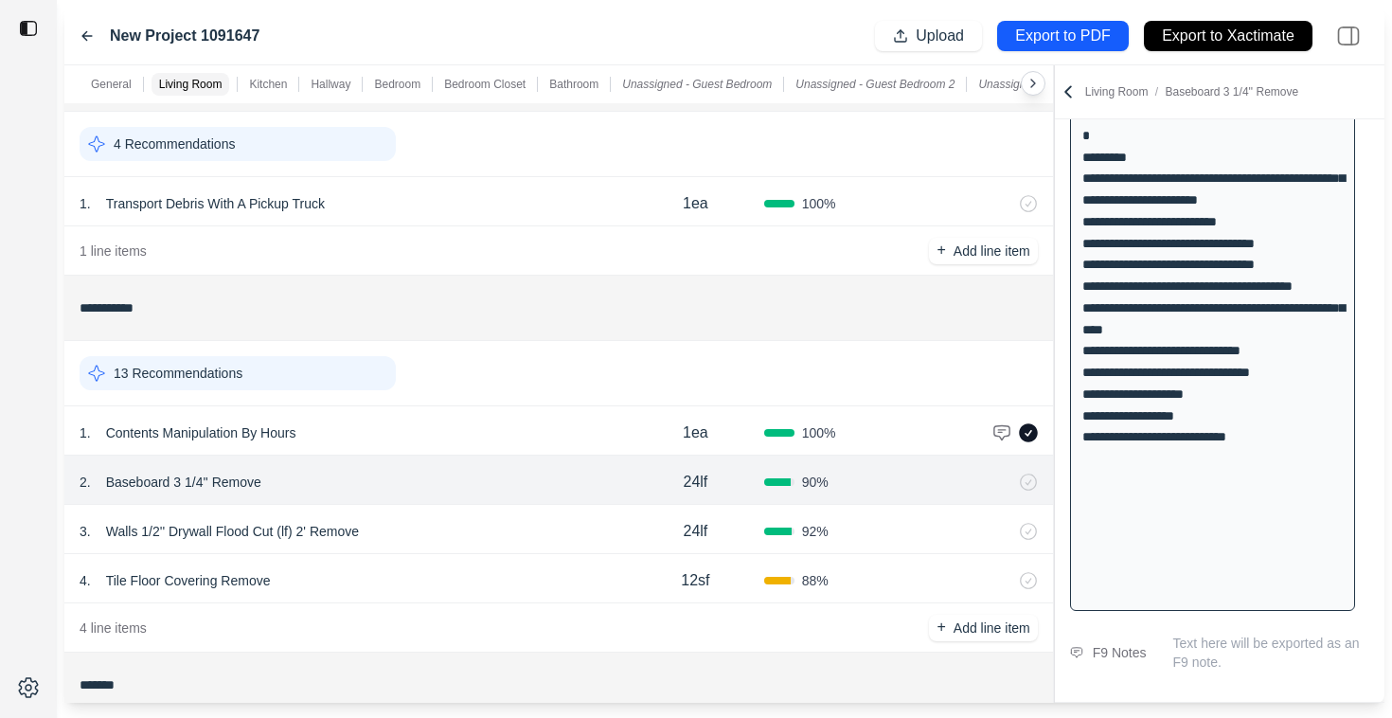
click at [398, 533] on div "3 . Walls 1/2'' Drywall Flood Cut (lf) 2' Remove" at bounding box center [353, 531] width 547 height 27
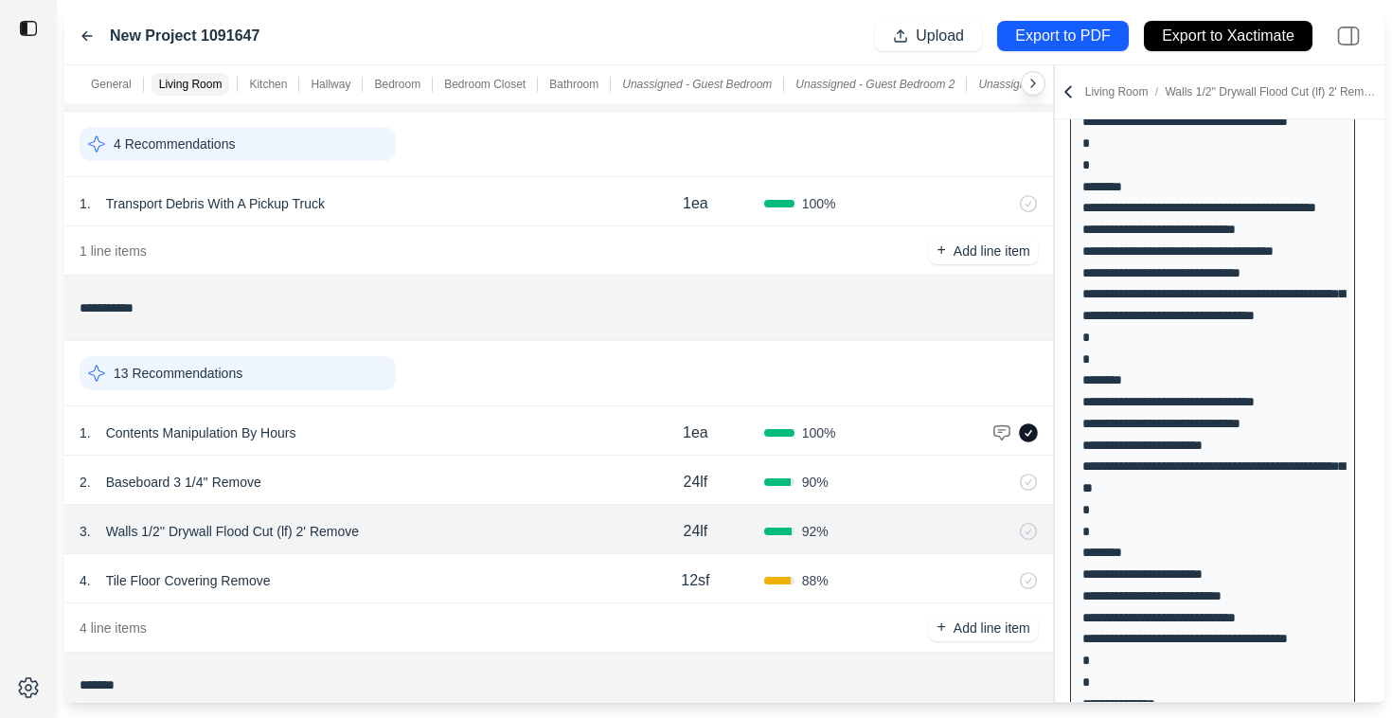
scroll to position [0, 0]
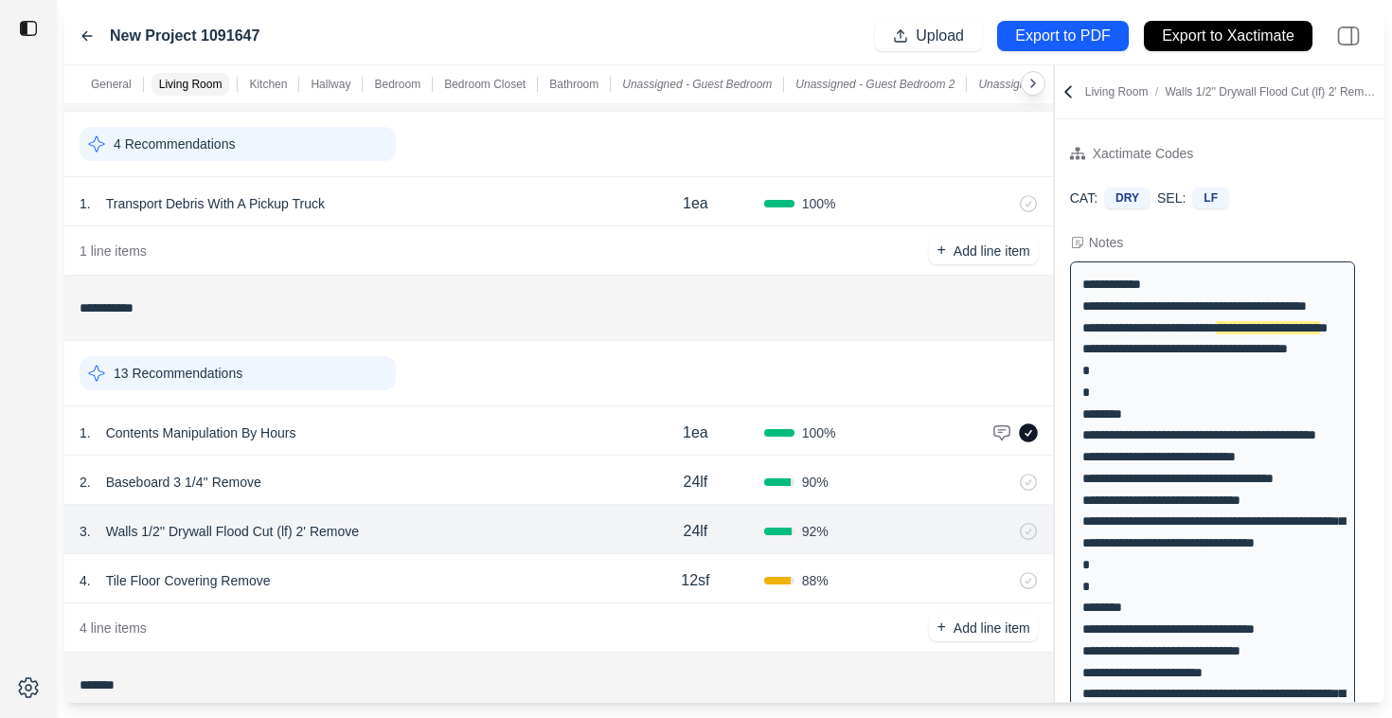
click at [263, 375] on div "13 Recommendations" at bounding box center [238, 373] width 316 height 34
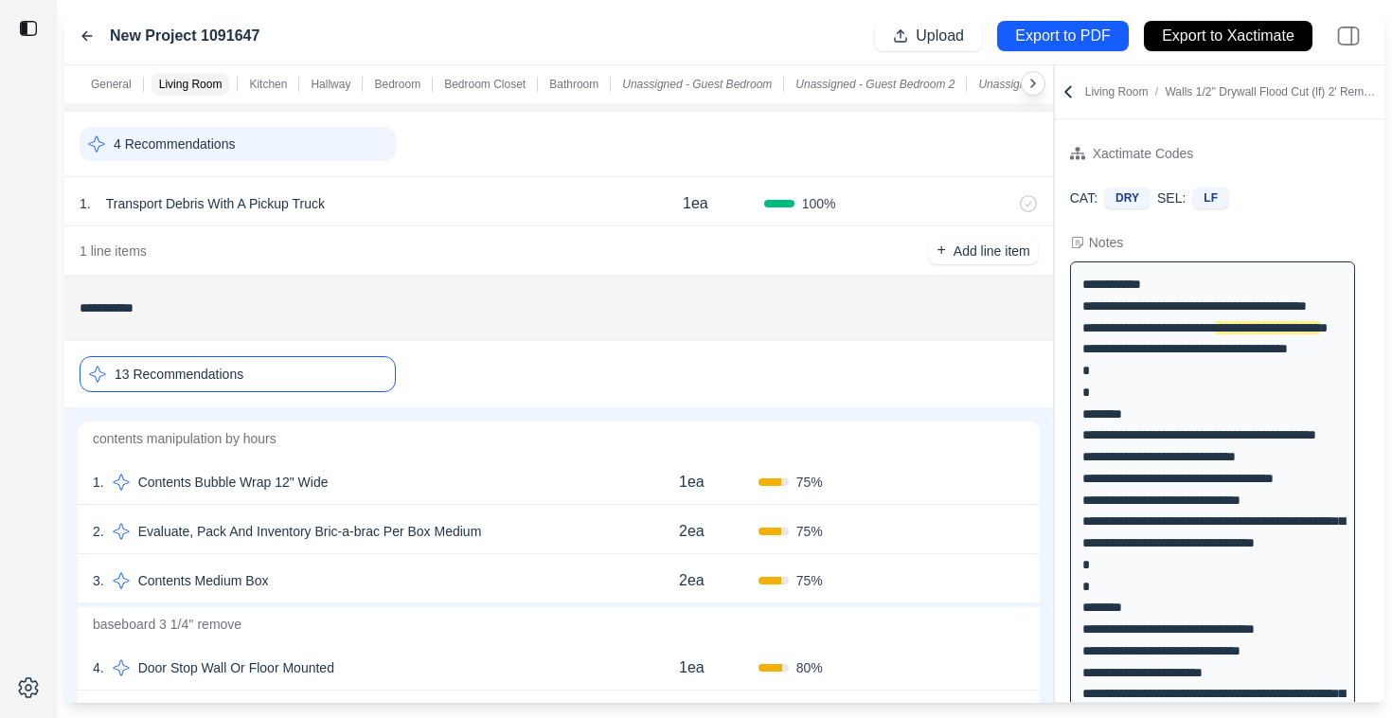
click at [263, 375] on div "13 Recommendations" at bounding box center [238, 374] width 316 height 36
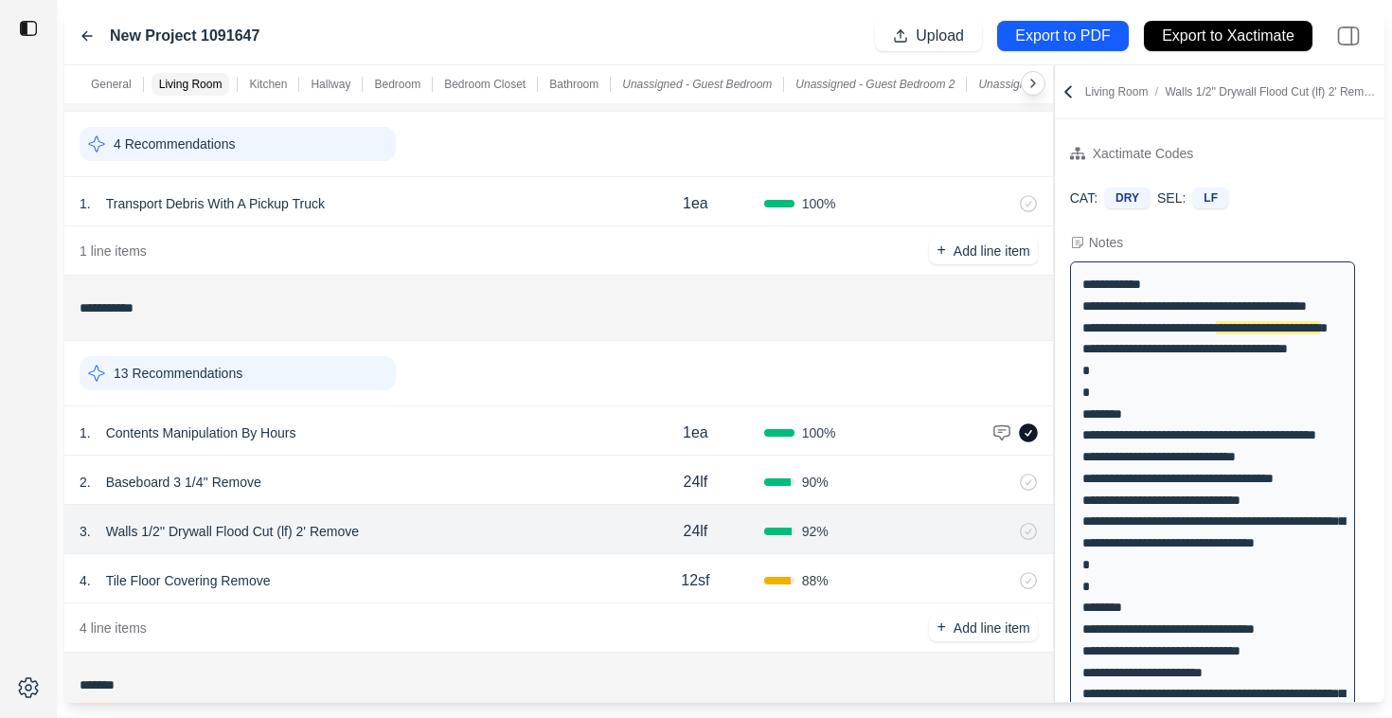
click at [263, 375] on div "13 Recommendations" at bounding box center [238, 373] width 316 height 34
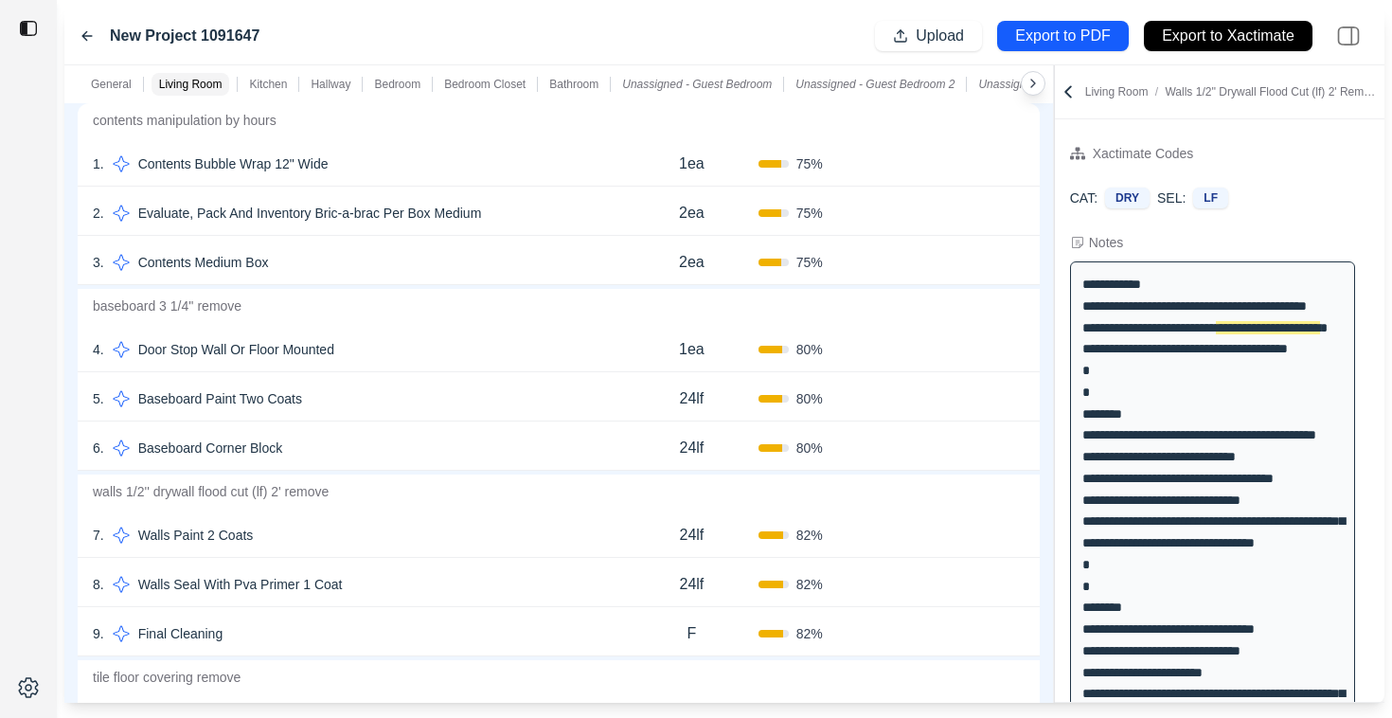
scroll to position [371, 0]
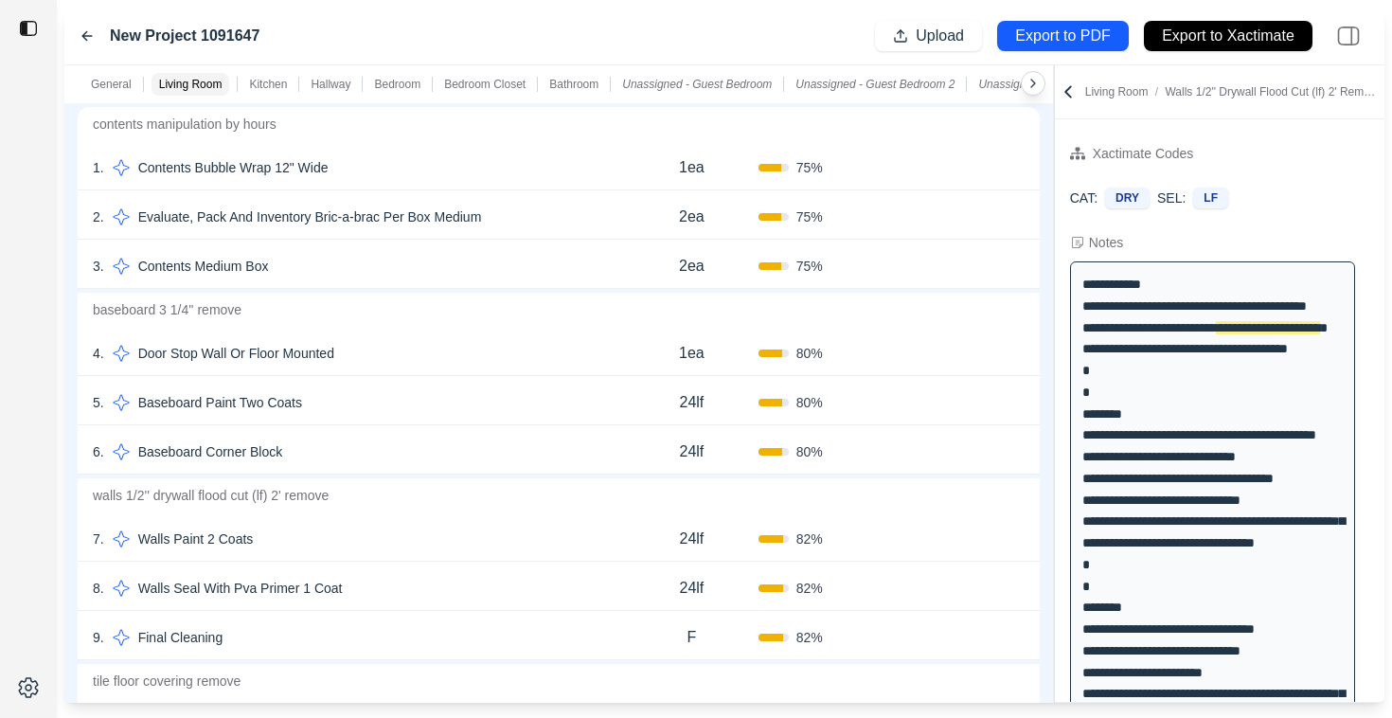
click at [420, 538] on div "7 . Walls Paint 2 Coats" at bounding box center [359, 538] width 532 height 27
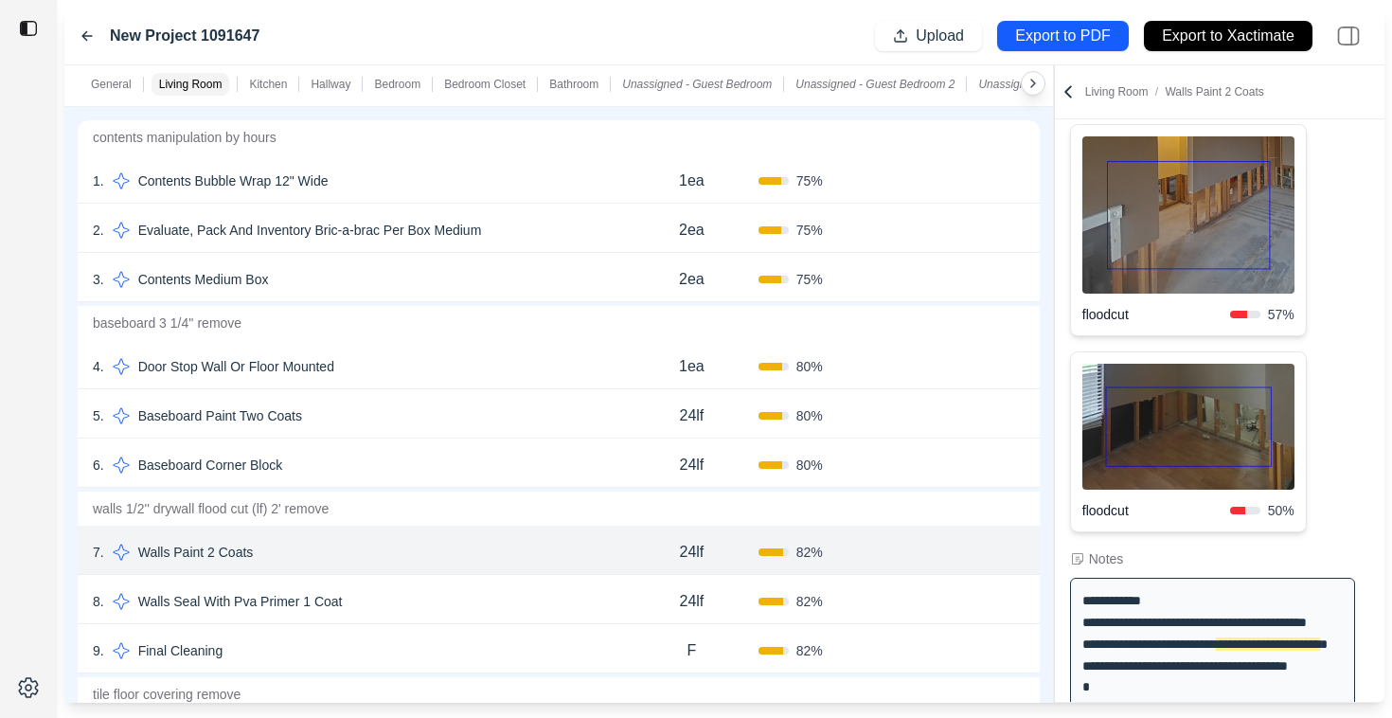
scroll to position [283, 0]
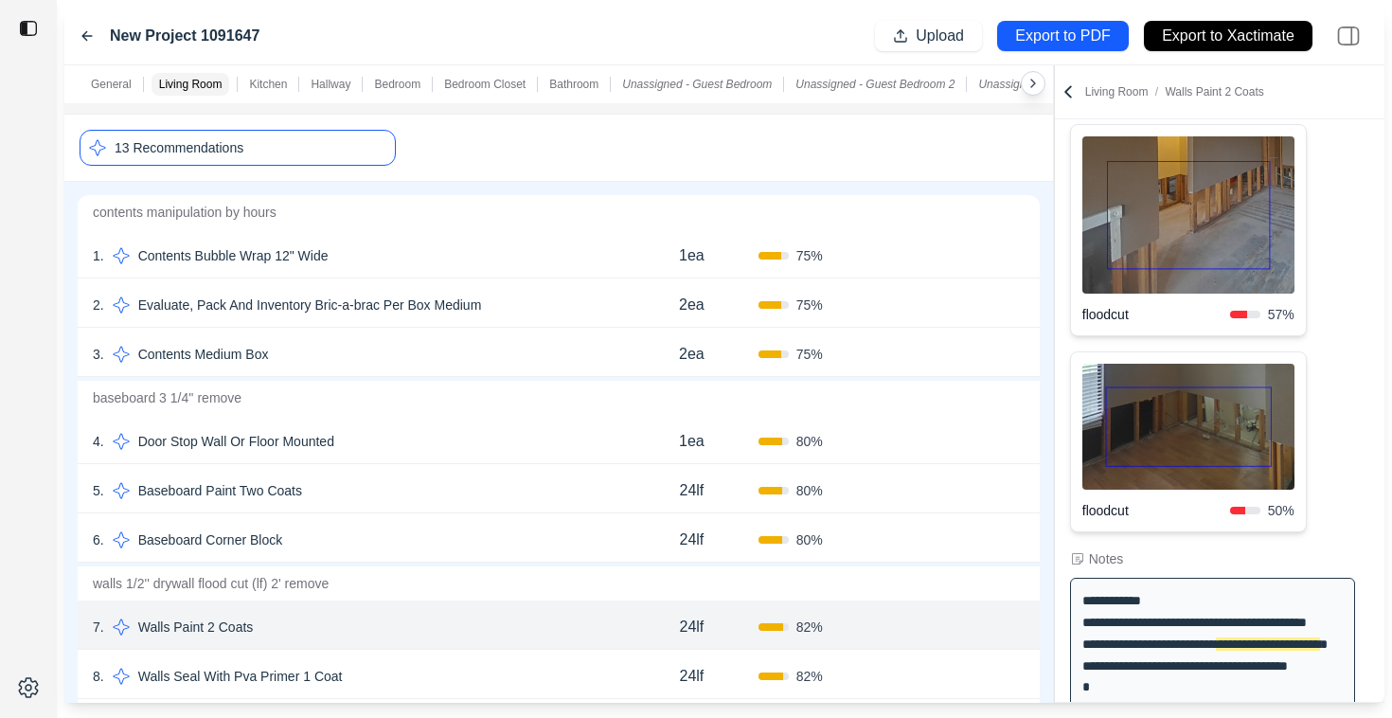
click at [319, 150] on div "13 Recommendations" at bounding box center [238, 148] width 316 height 36
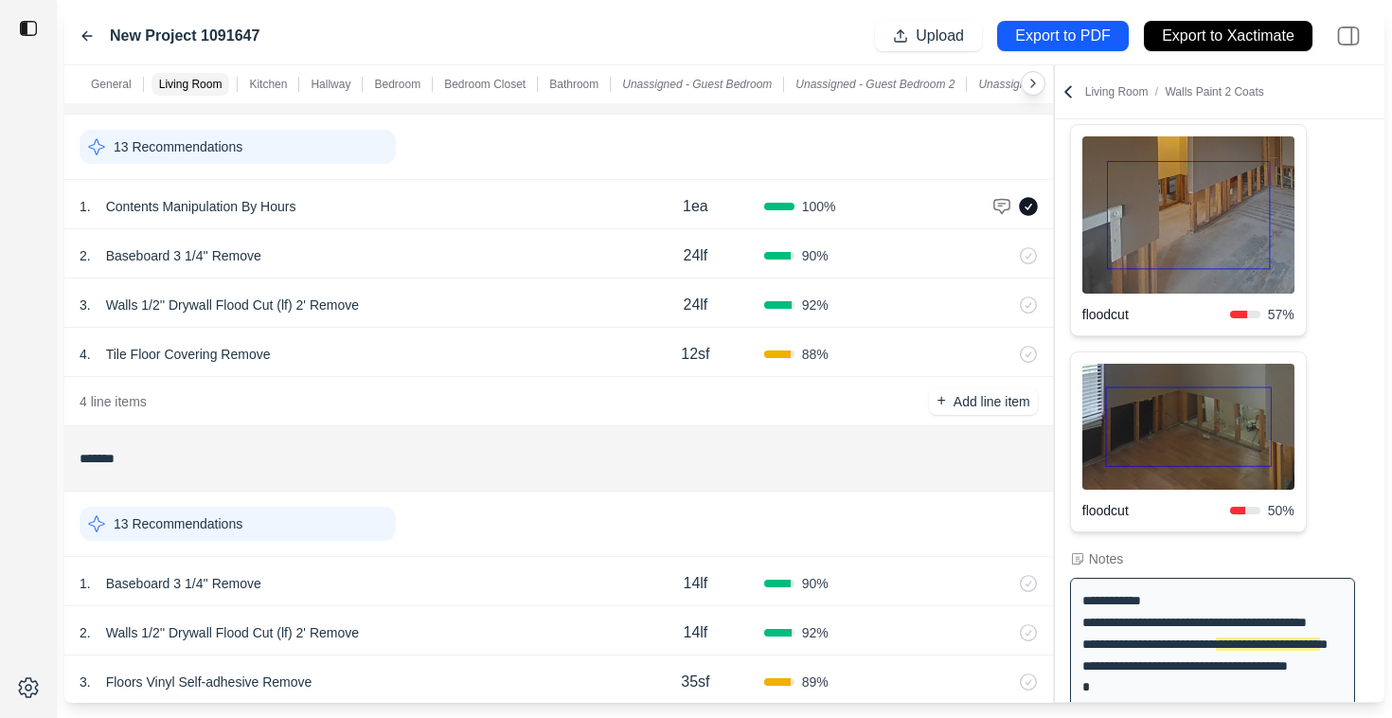
scroll to position [0, 0]
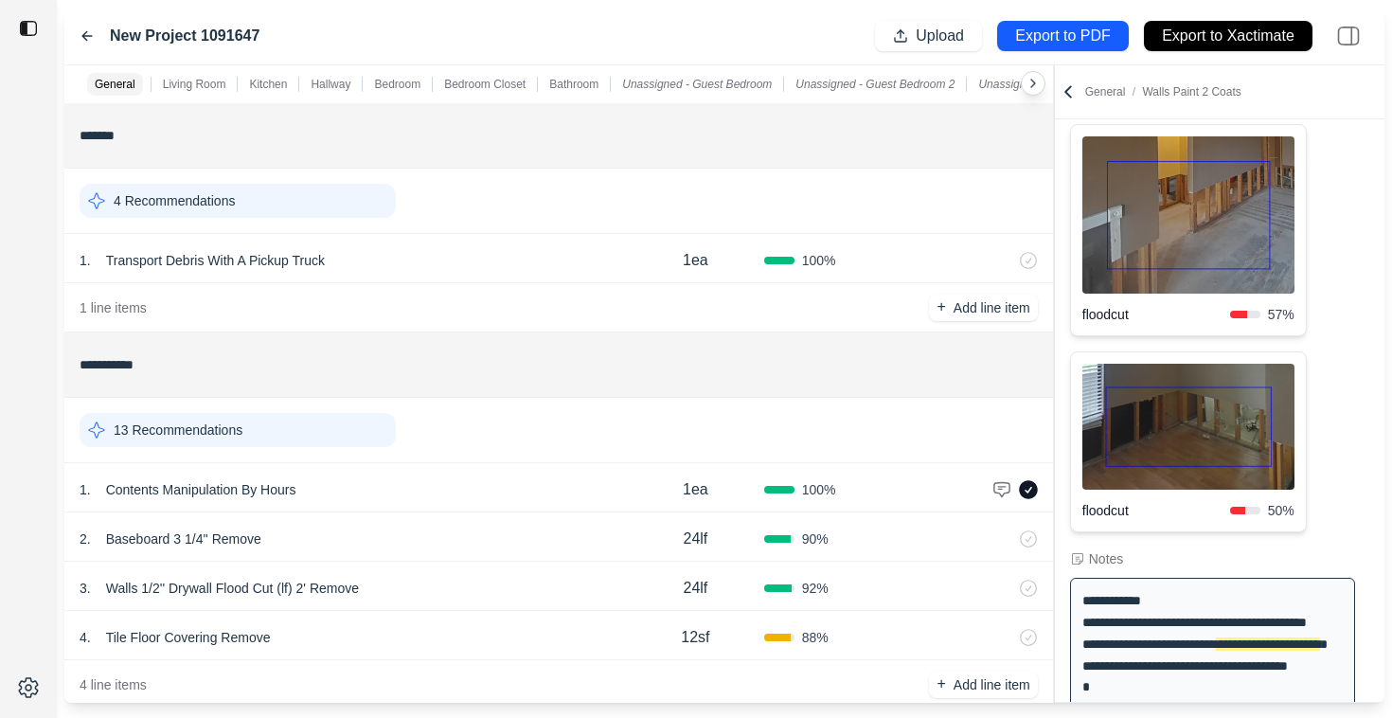
click at [1074, 95] on icon at bounding box center [1068, 91] width 19 height 19
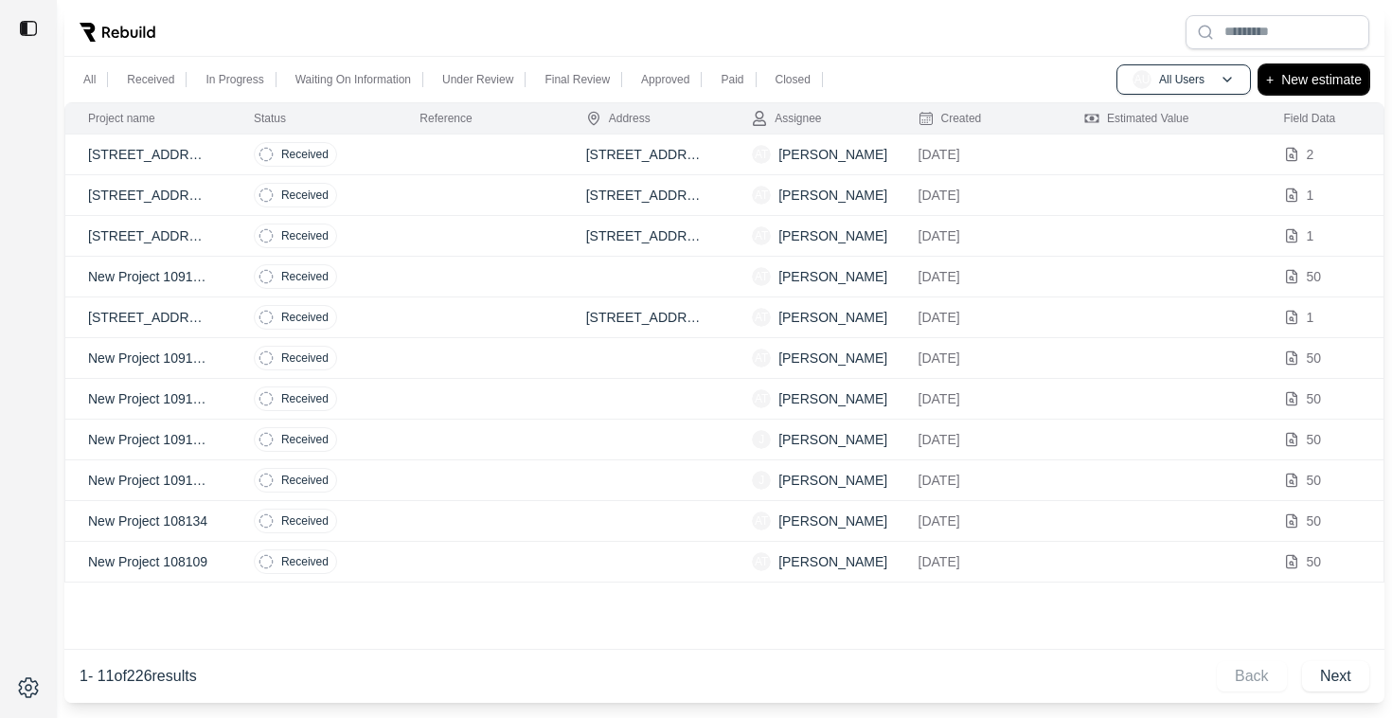
click at [1307, 86] on p "New estimate" at bounding box center [1321, 79] width 80 height 23
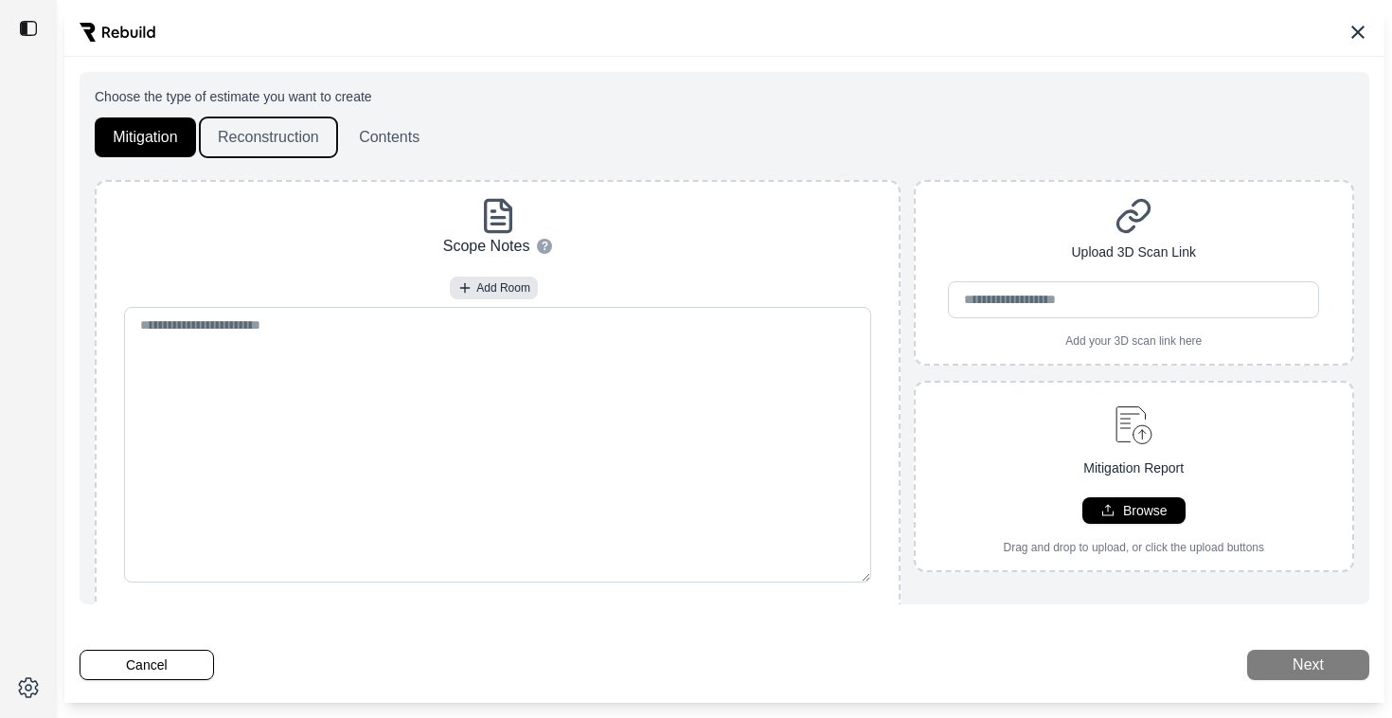
click at [265, 127] on button "Reconstruction" at bounding box center [268, 137] width 137 height 40
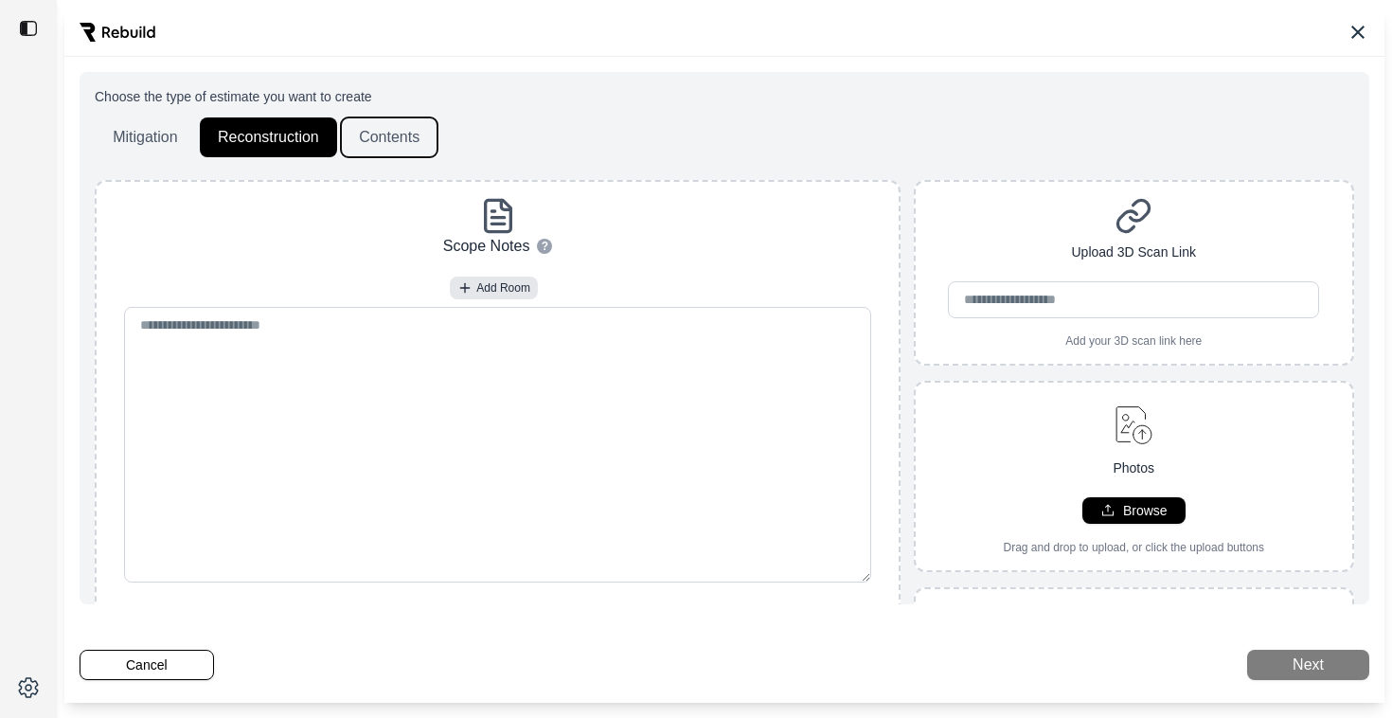
click at [383, 125] on button "Contents" at bounding box center [389, 137] width 97 height 40
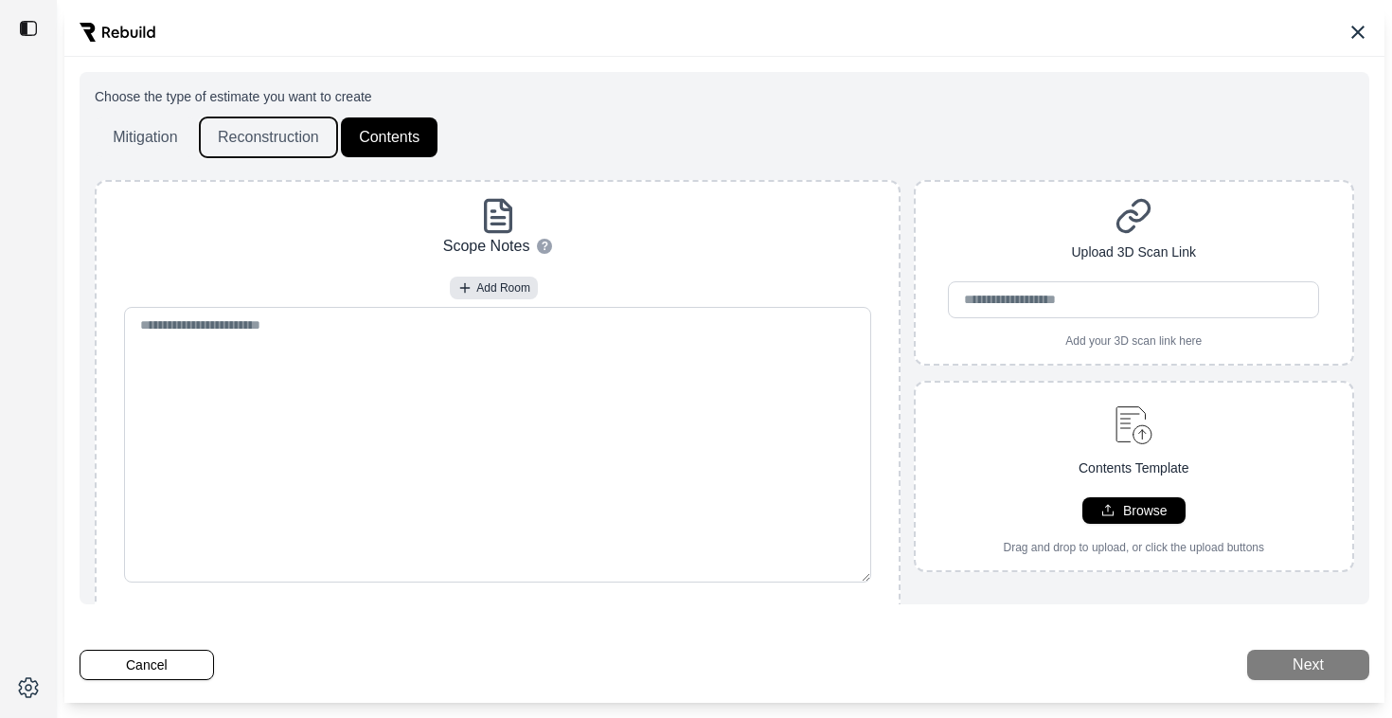
click at [277, 125] on button "Reconstruction" at bounding box center [268, 137] width 137 height 40
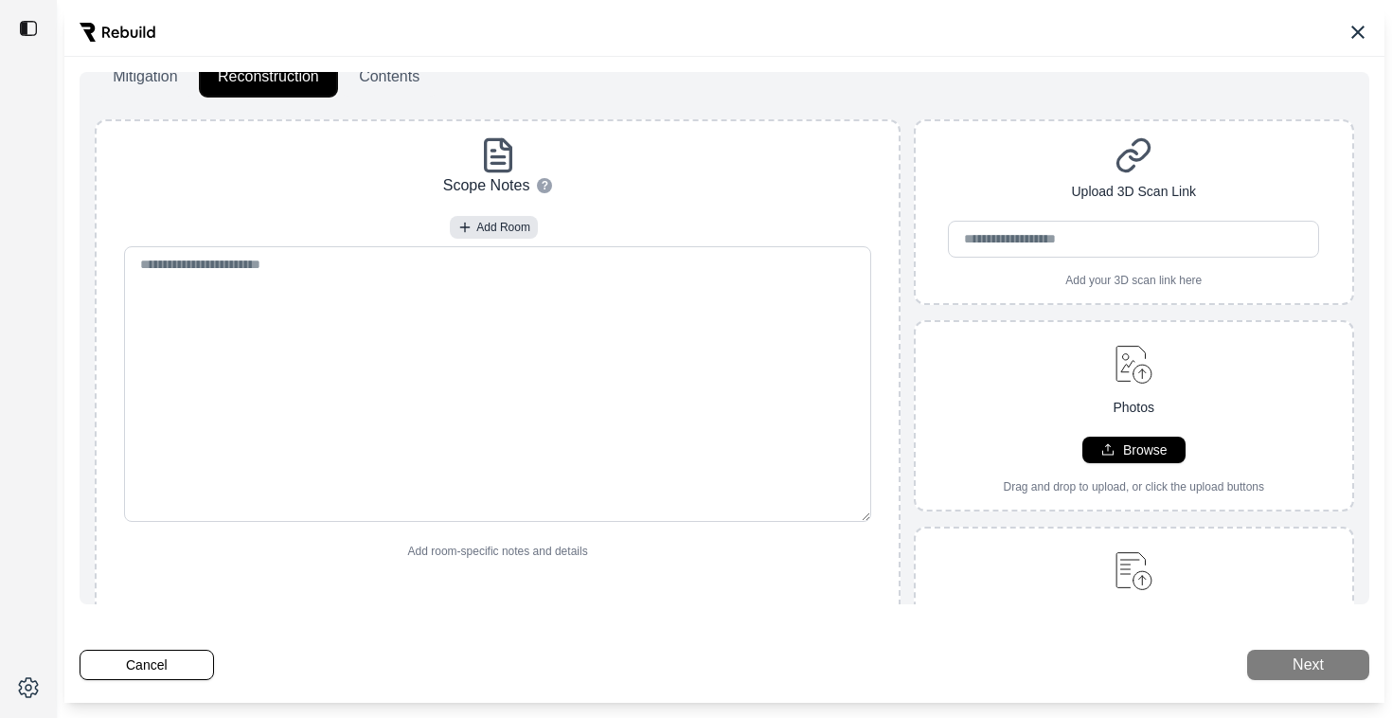
scroll to position [59, 0]
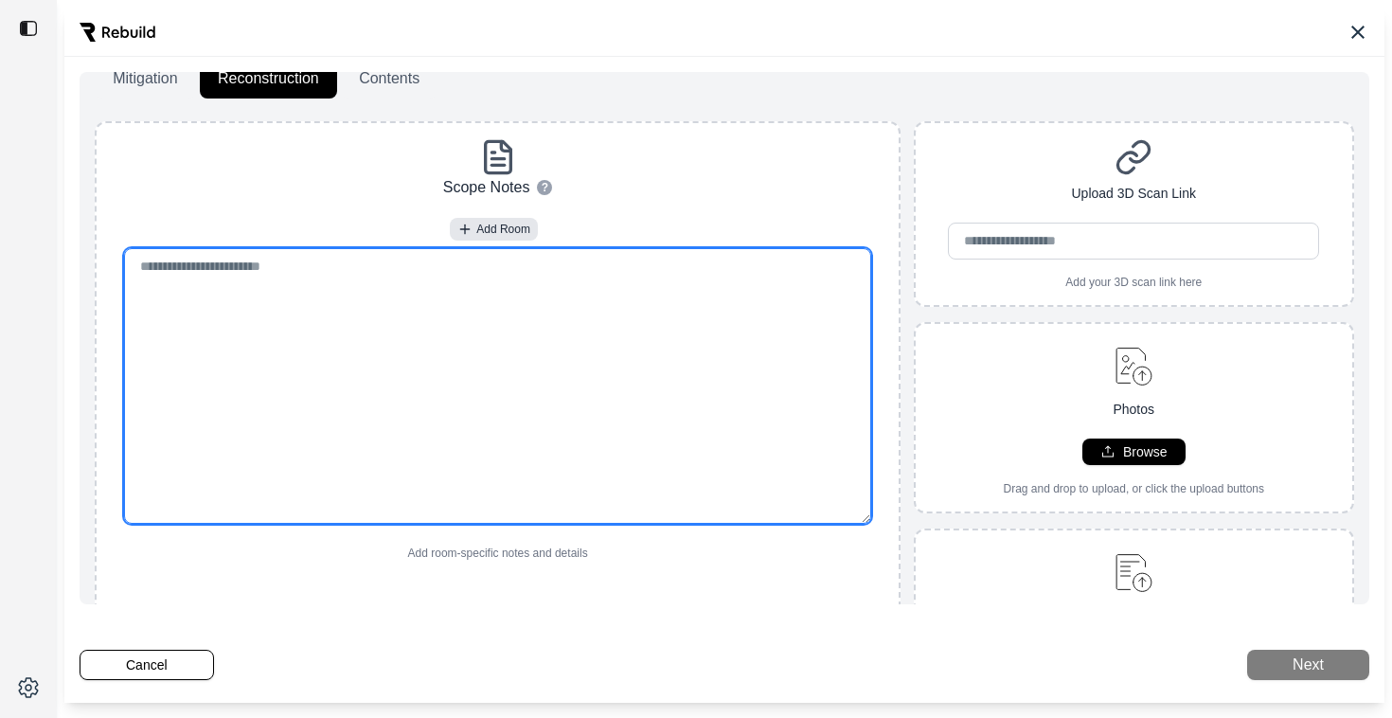
click at [518, 308] on textarea at bounding box center [498, 386] width 748 height 276
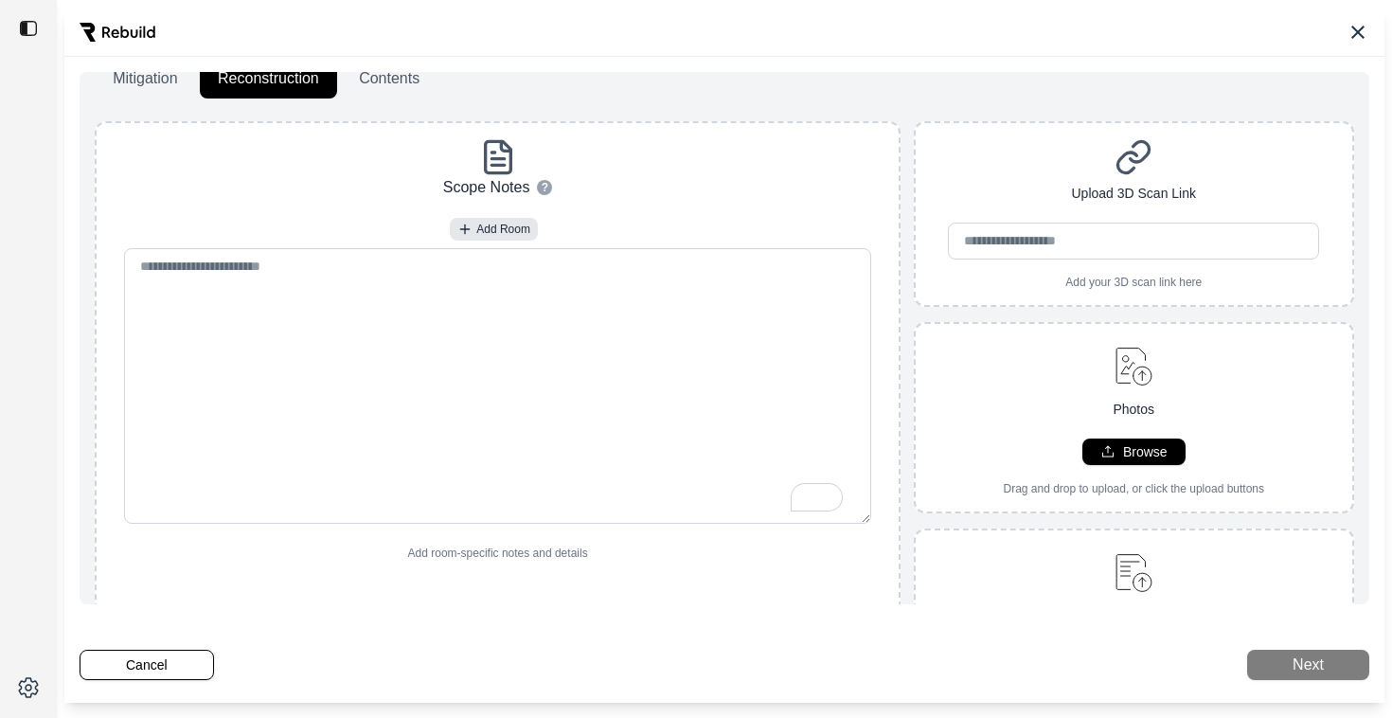
click at [968, 169] on div "Upload 3D Scan Link Add your 3D scan link here" at bounding box center [1134, 213] width 437 height 151
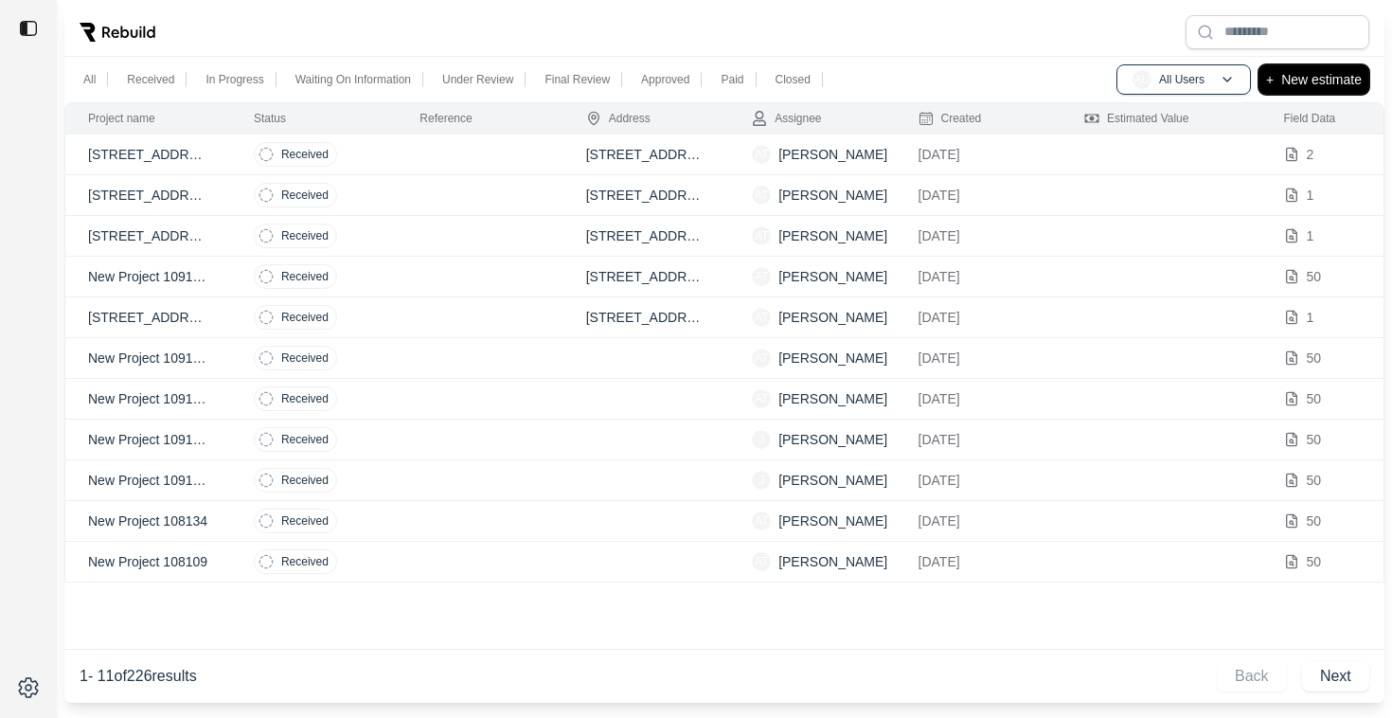
click at [1323, 82] on p "New estimate" at bounding box center [1321, 79] width 80 height 23
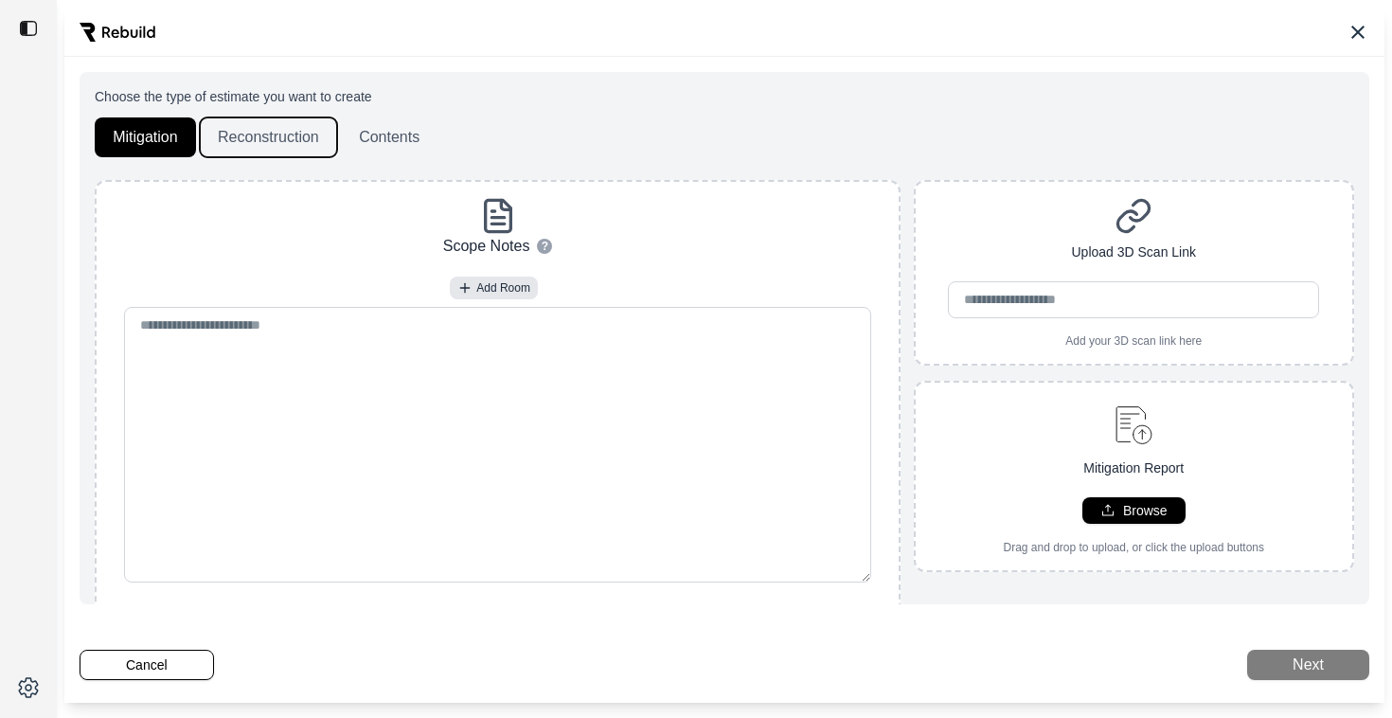
click at [294, 135] on button "Reconstruction" at bounding box center [268, 137] width 137 height 40
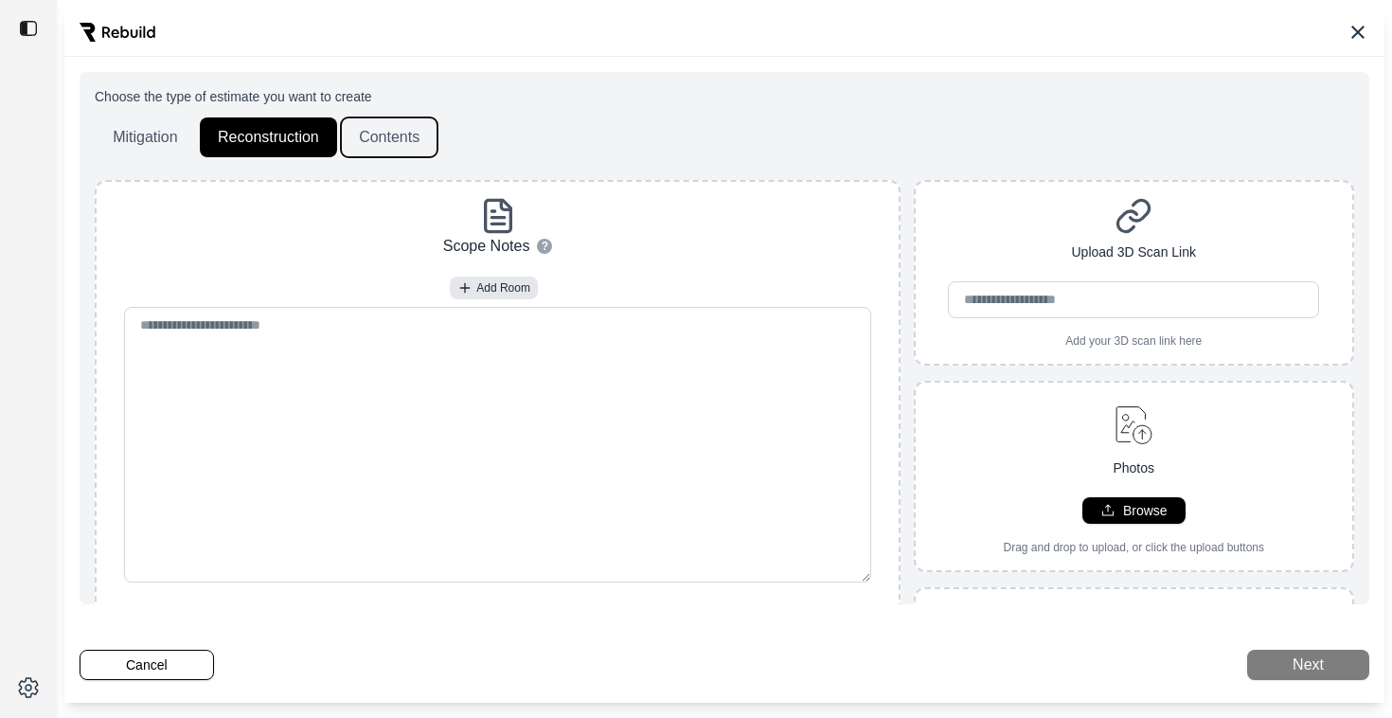
click at [420, 149] on button "Contents" at bounding box center [389, 137] width 97 height 40
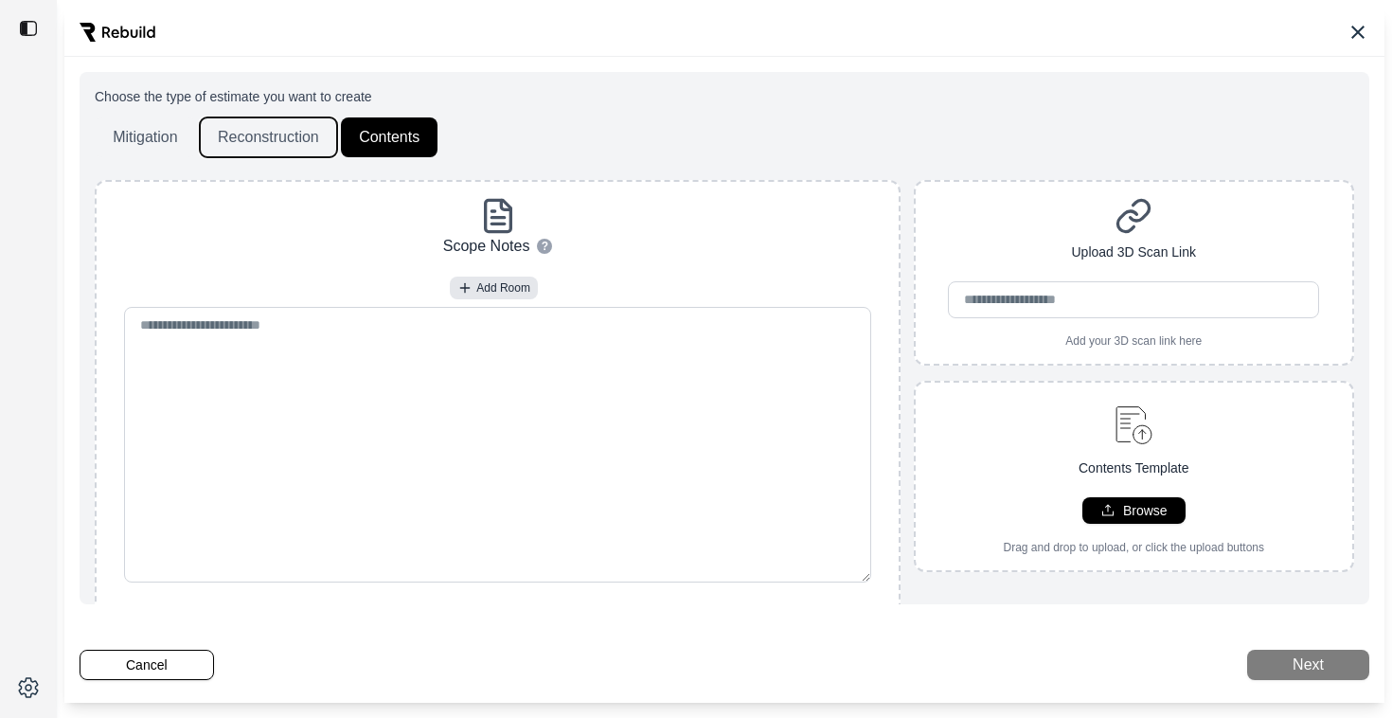
click at [274, 137] on button "Reconstruction" at bounding box center [268, 137] width 137 height 40
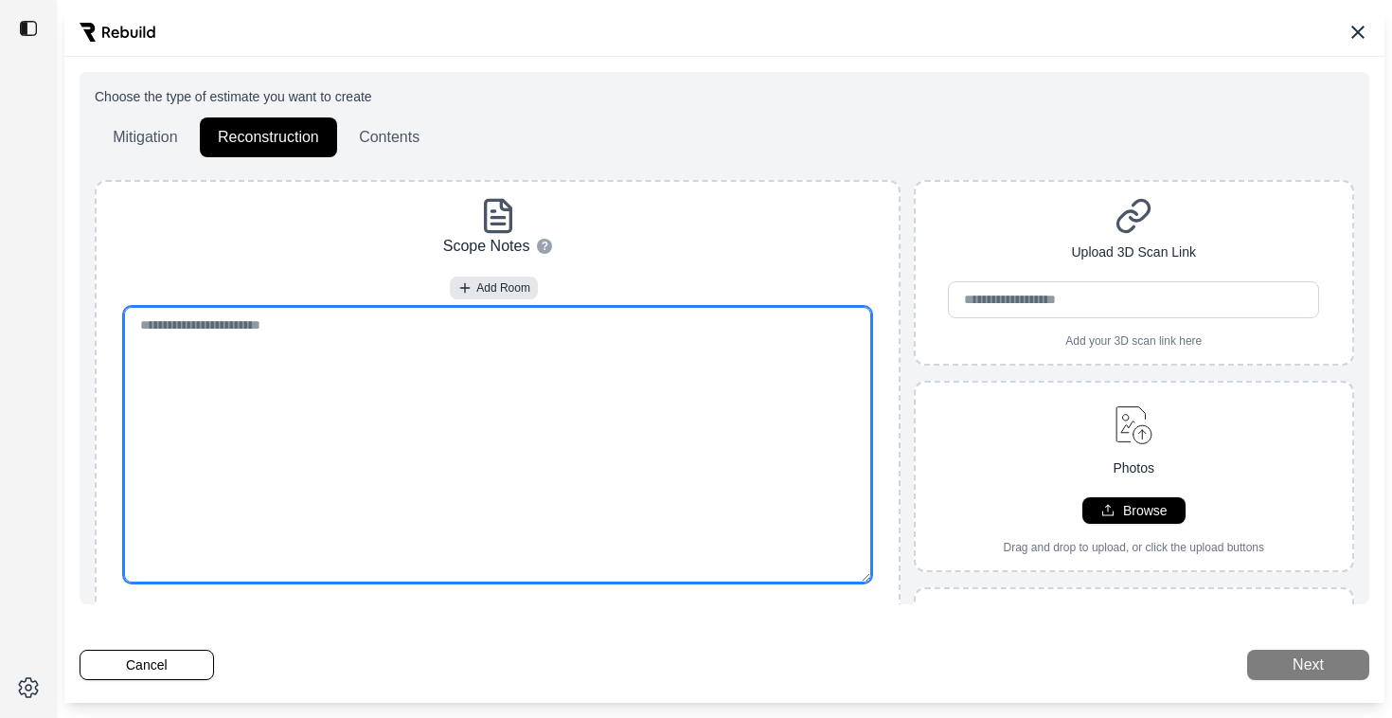
click at [451, 397] on textarea at bounding box center [498, 445] width 748 height 276
paste textarea "**********"
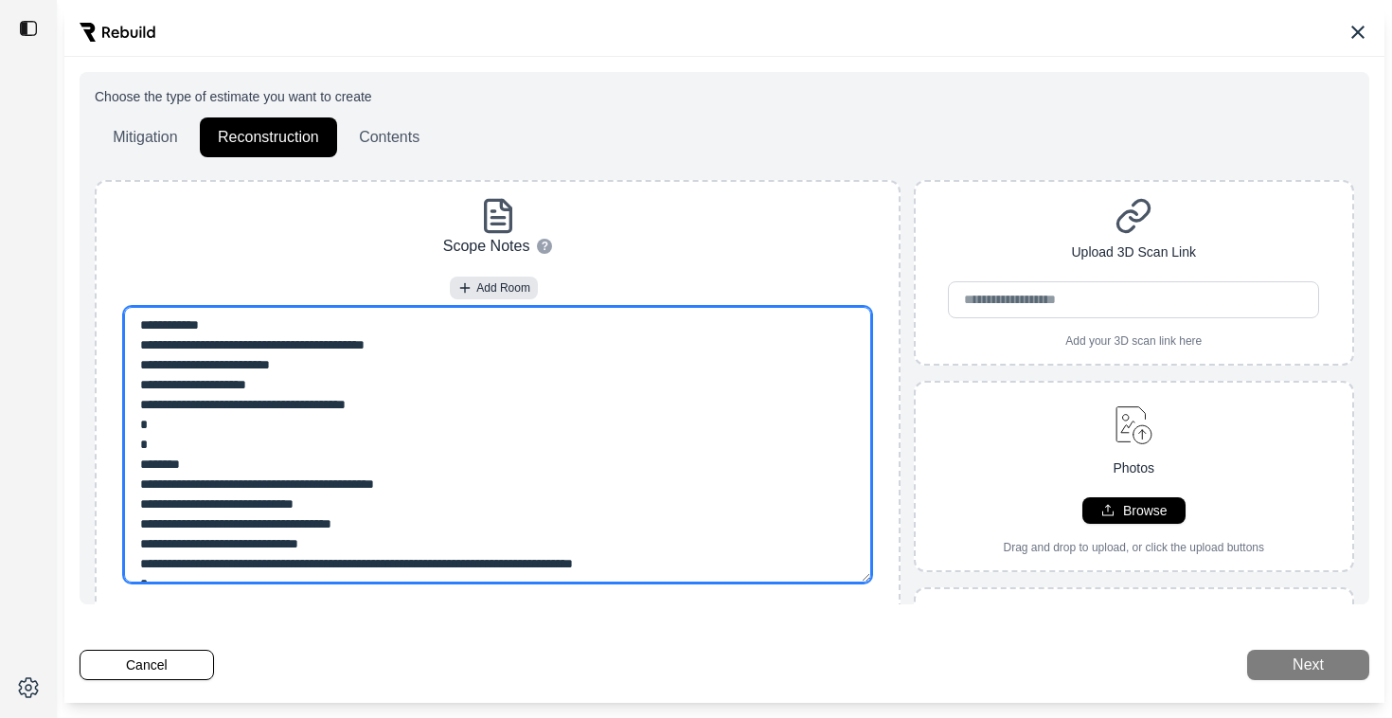
scroll to position [22, 0]
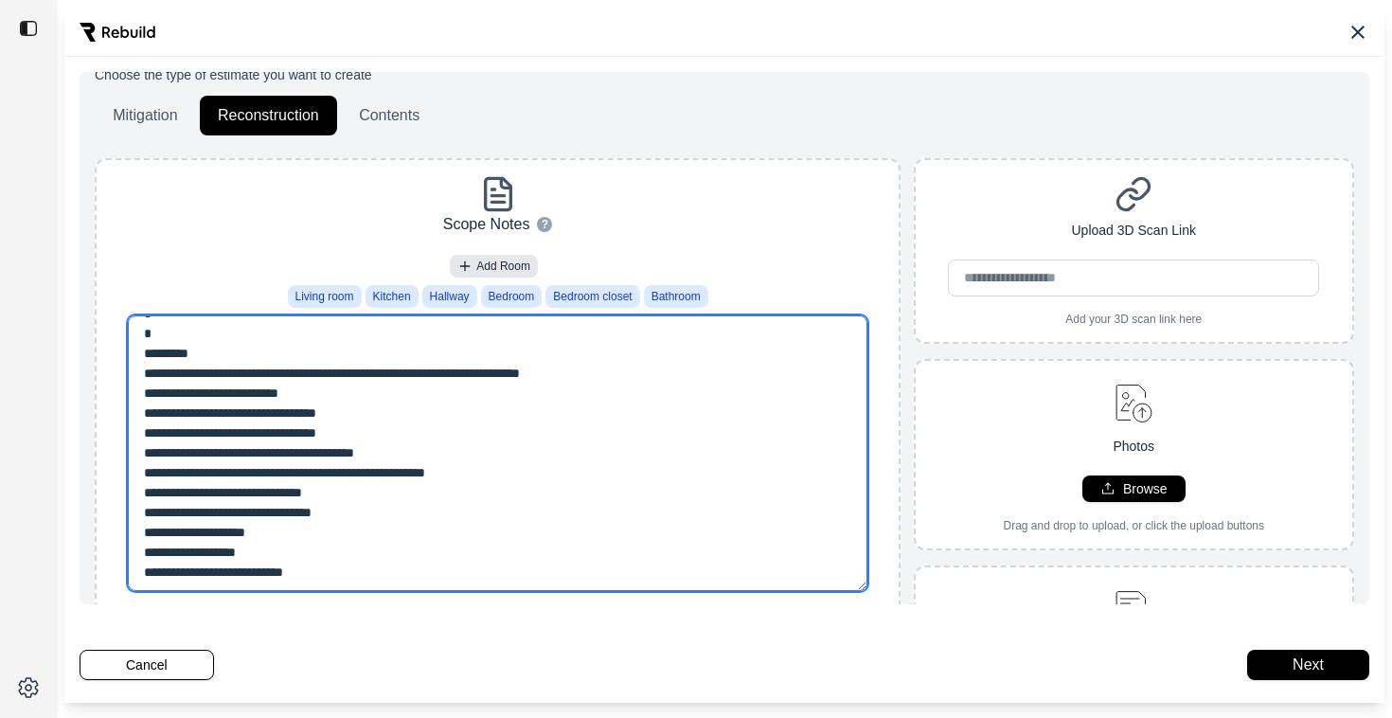
type textarea "**********"
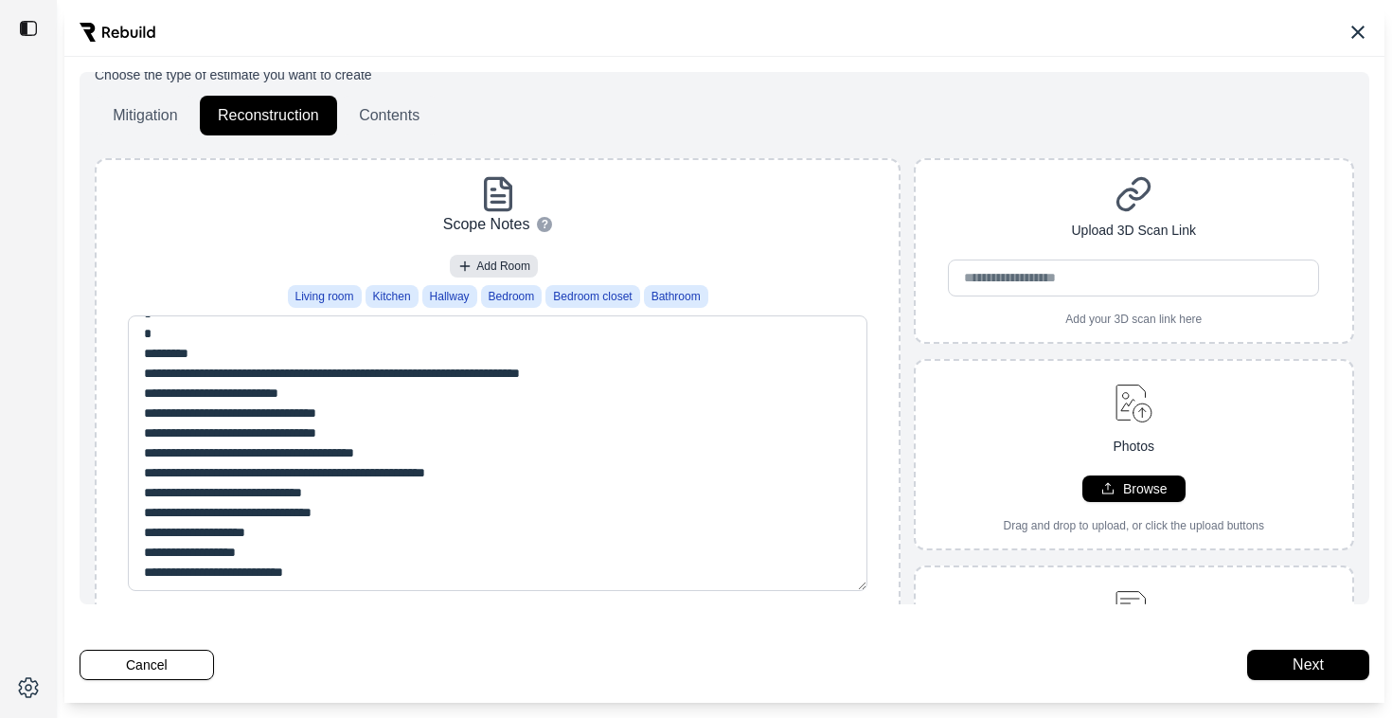
click at [797, 92] on div "Choose the type of estimate you want to create Mitigation Reconstruction Conten…" at bounding box center [724, 100] width 1259 height 70
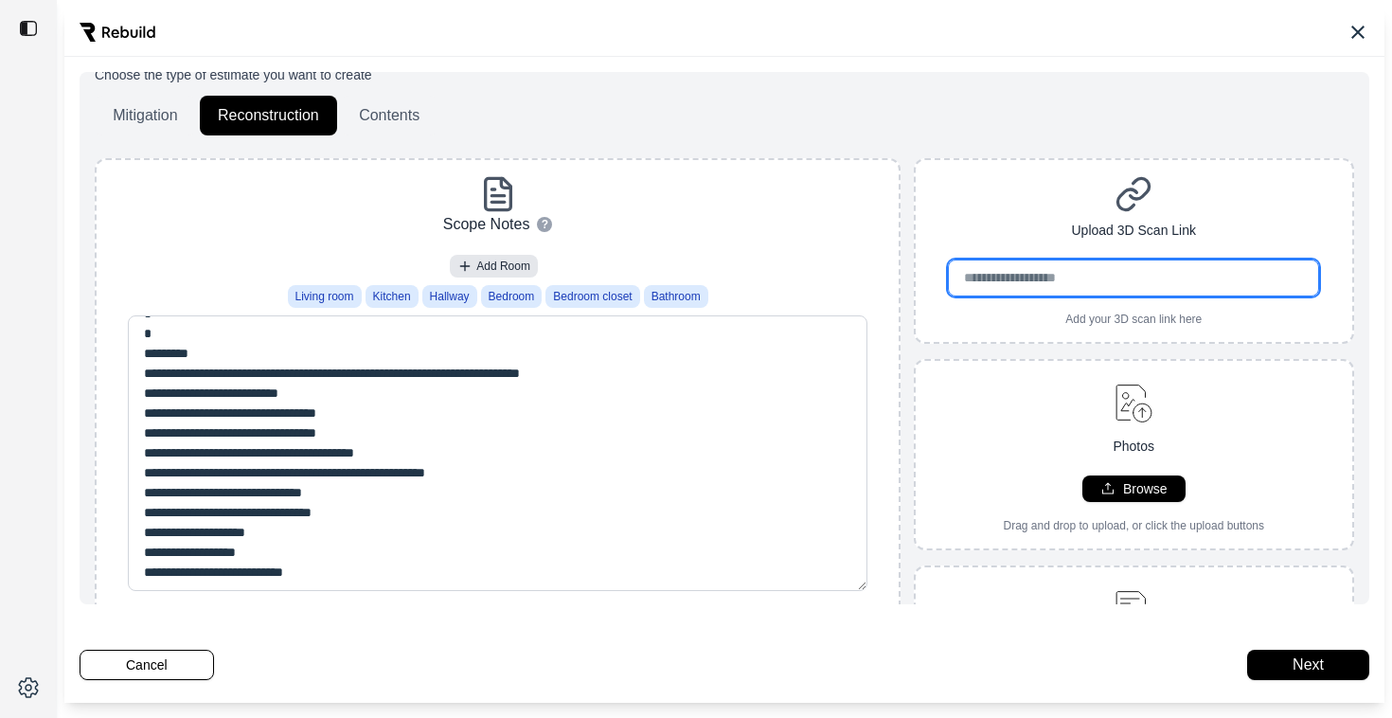
click at [1018, 286] on input "url" at bounding box center [1133, 277] width 371 height 37
paste input "**********"
type input "**********"
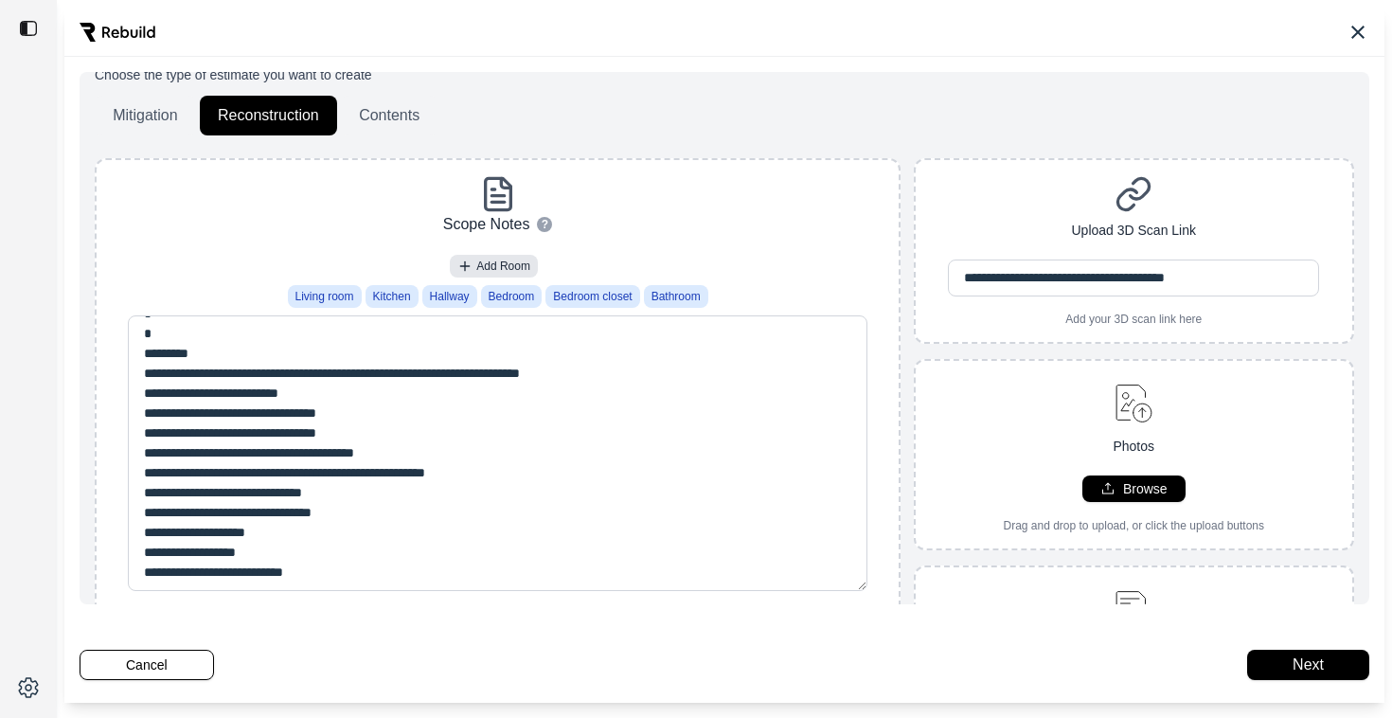
click at [997, 188] on div "**********" at bounding box center [1134, 250] width 437 height 151
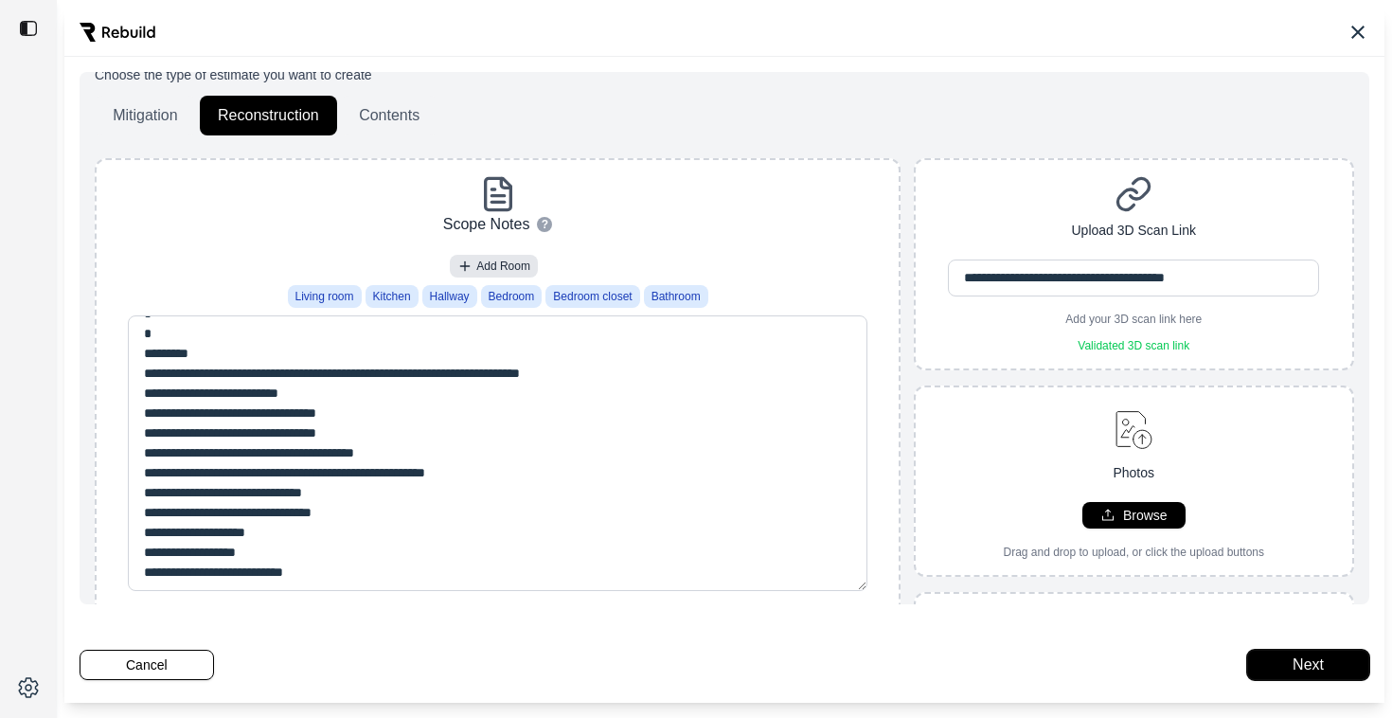
click at [1321, 660] on button "Next" at bounding box center [1308, 665] width 122 height 30
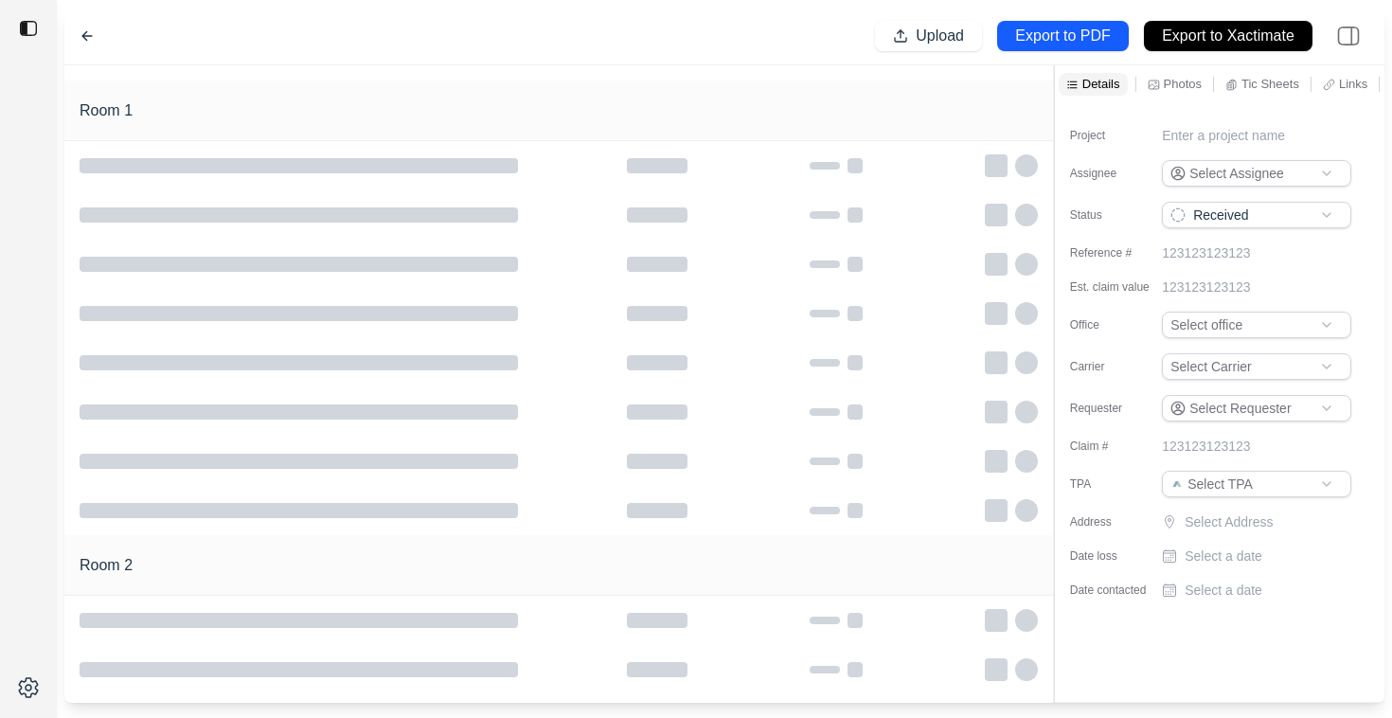
type input "**********"
